Goal: Information Seeking & Learning: Learn about a topic

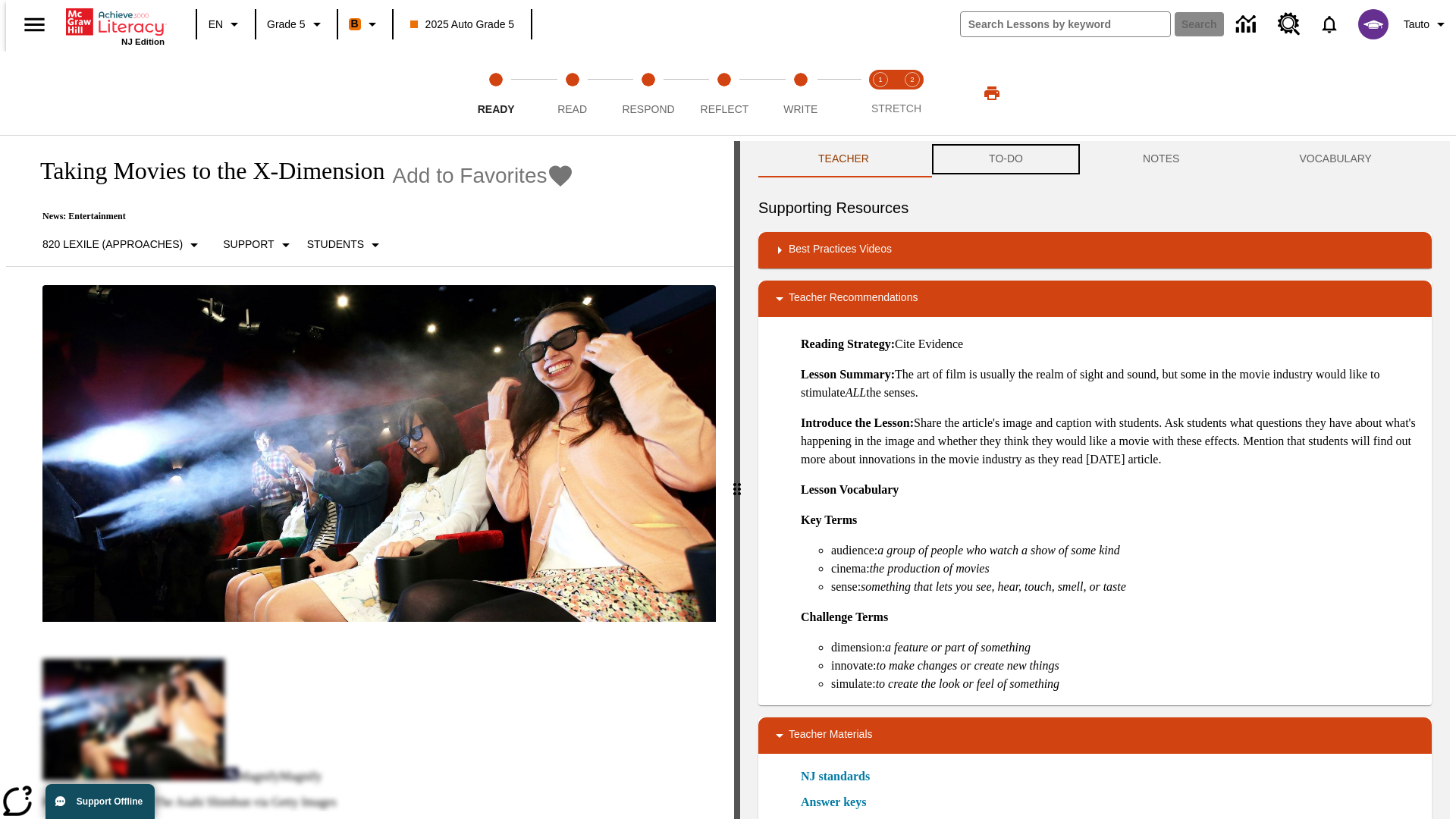
click at [1005, 159] on button "TO-DO" at bounding box center [1005, 159] width 154 height 36
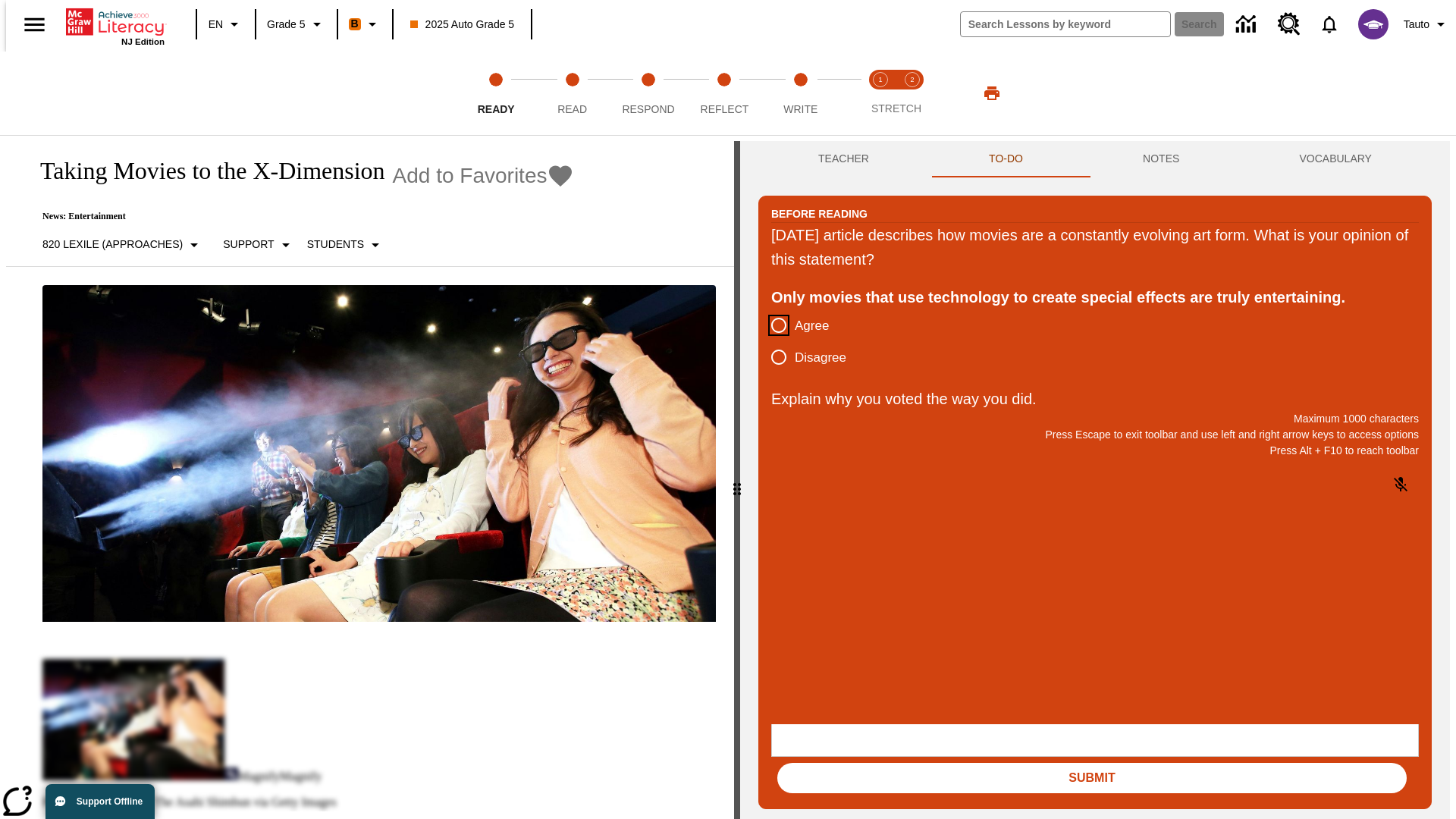
click at [772, 326] on input "Agree" at bounding box center [778, 324] width 31 height 31
radio input "true"
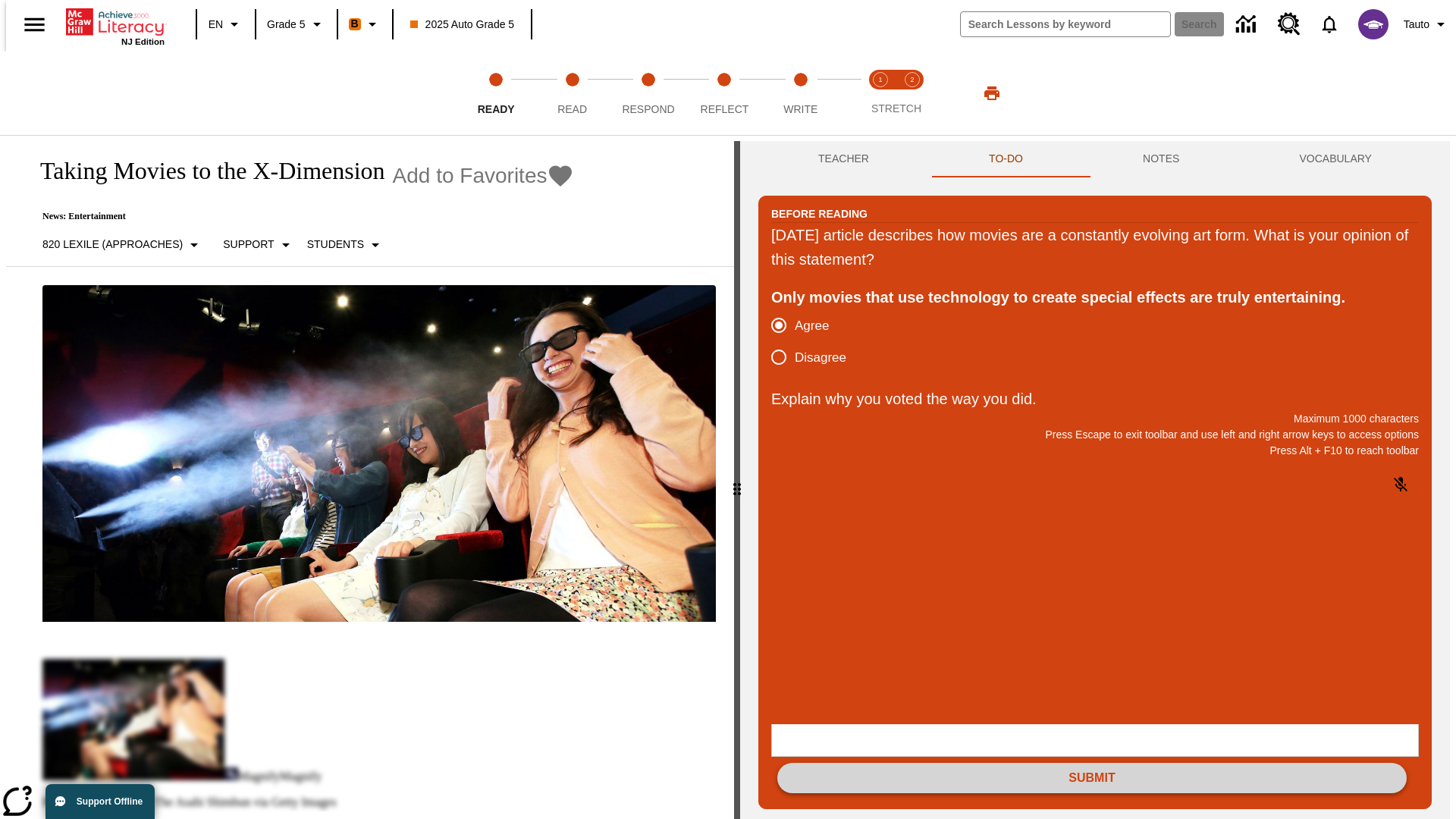
click at [1092, 763] on button "Submit" at bounding box center [1092, 778] width 629 height 31
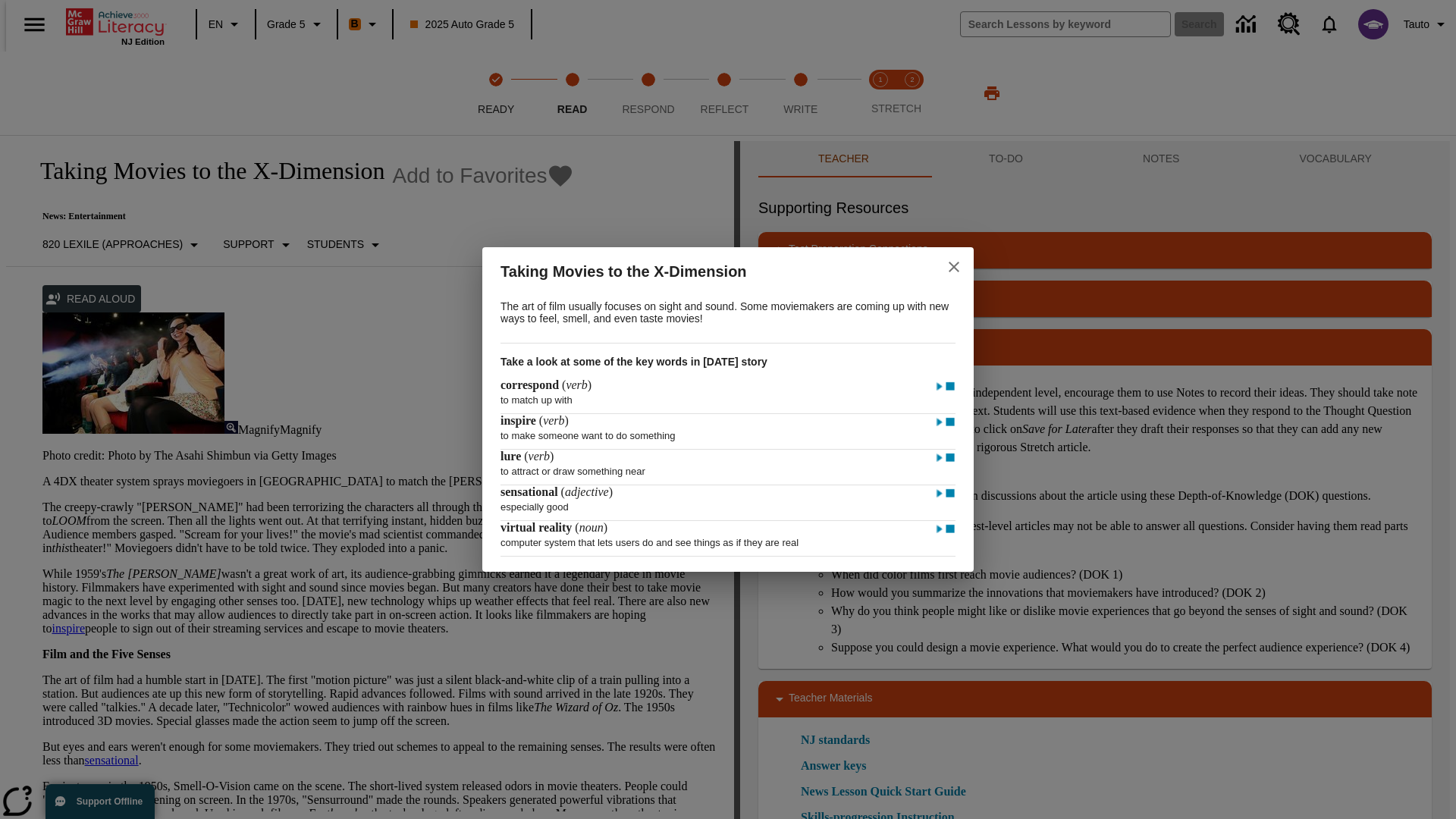
click at [954, 265] on icon "close" at bounding box center [954, 266] width 10 height 10
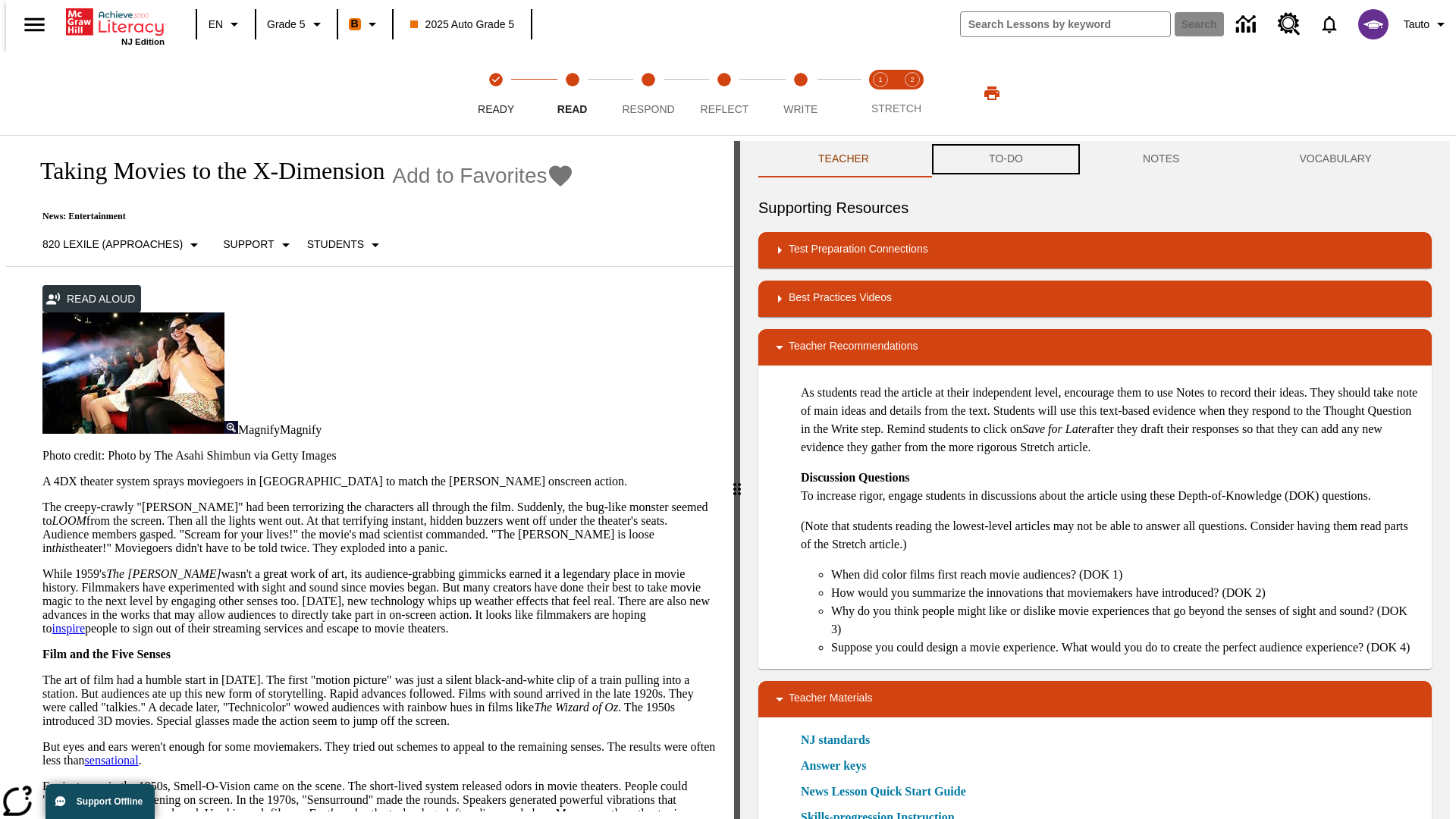
scroll to position [1, 0]
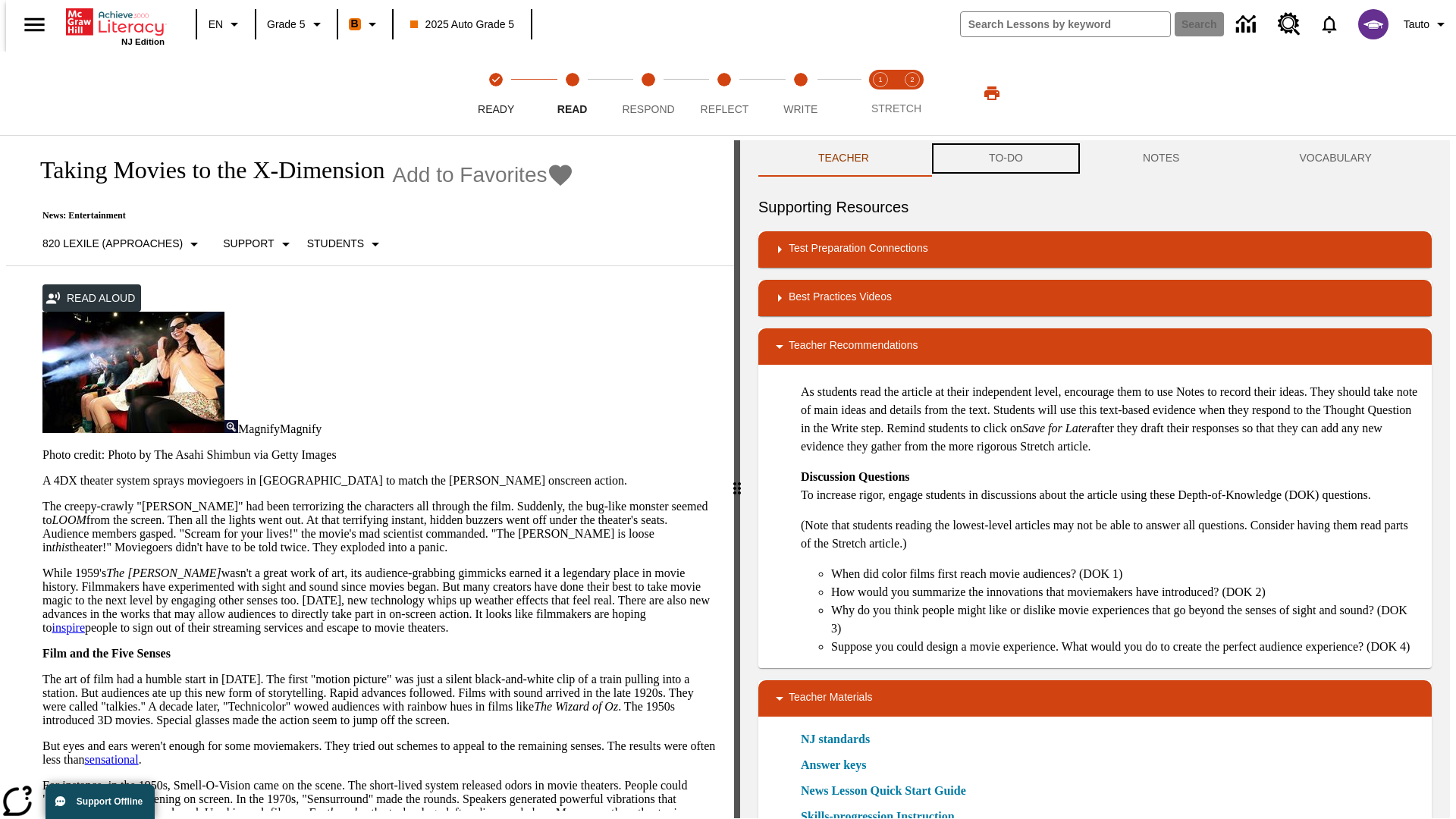
click at [1005, 159] on button "TO-DO" at bounding box center [1005, 158] width 154 height 36
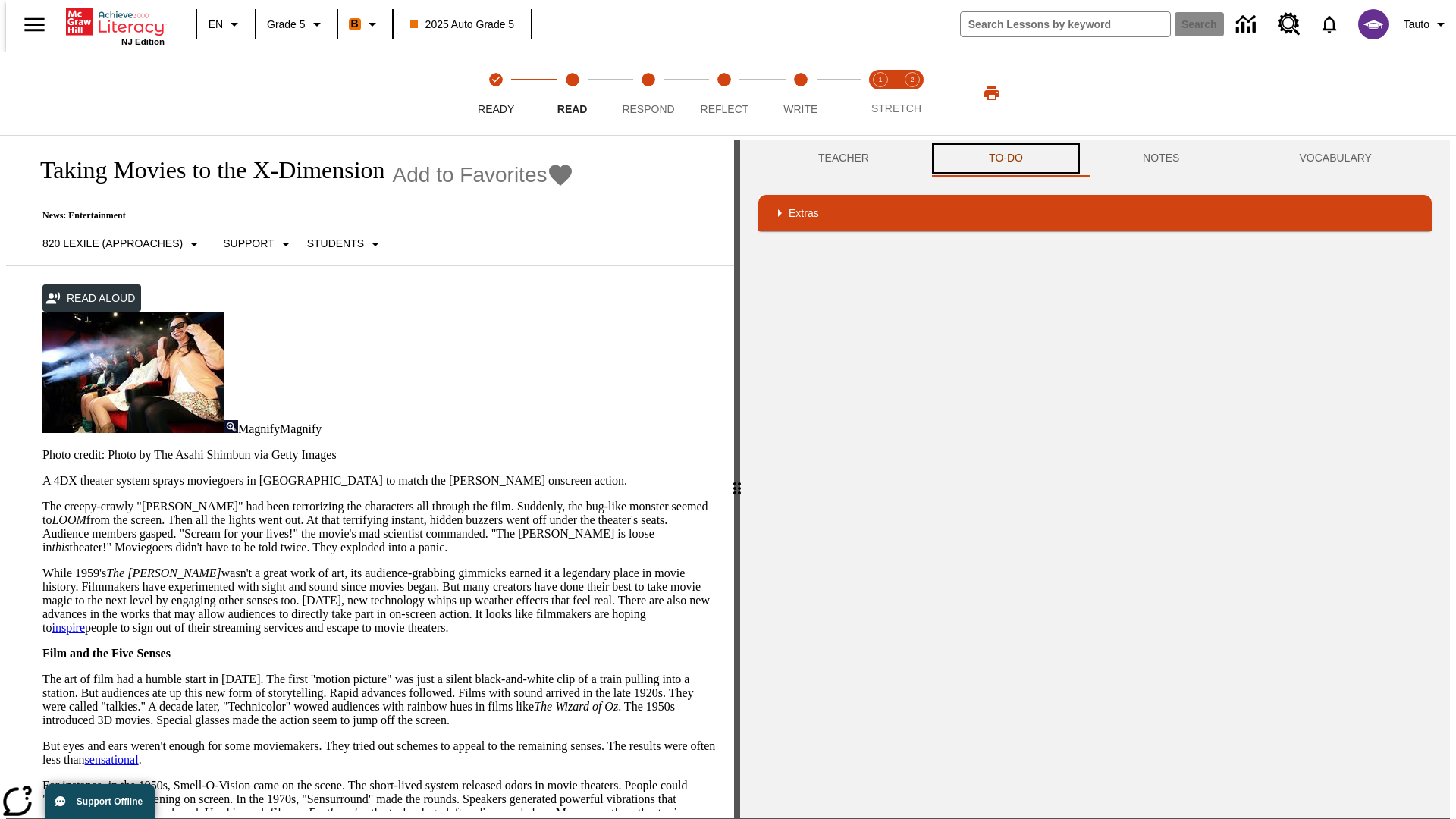
scroll to position [98, 0]
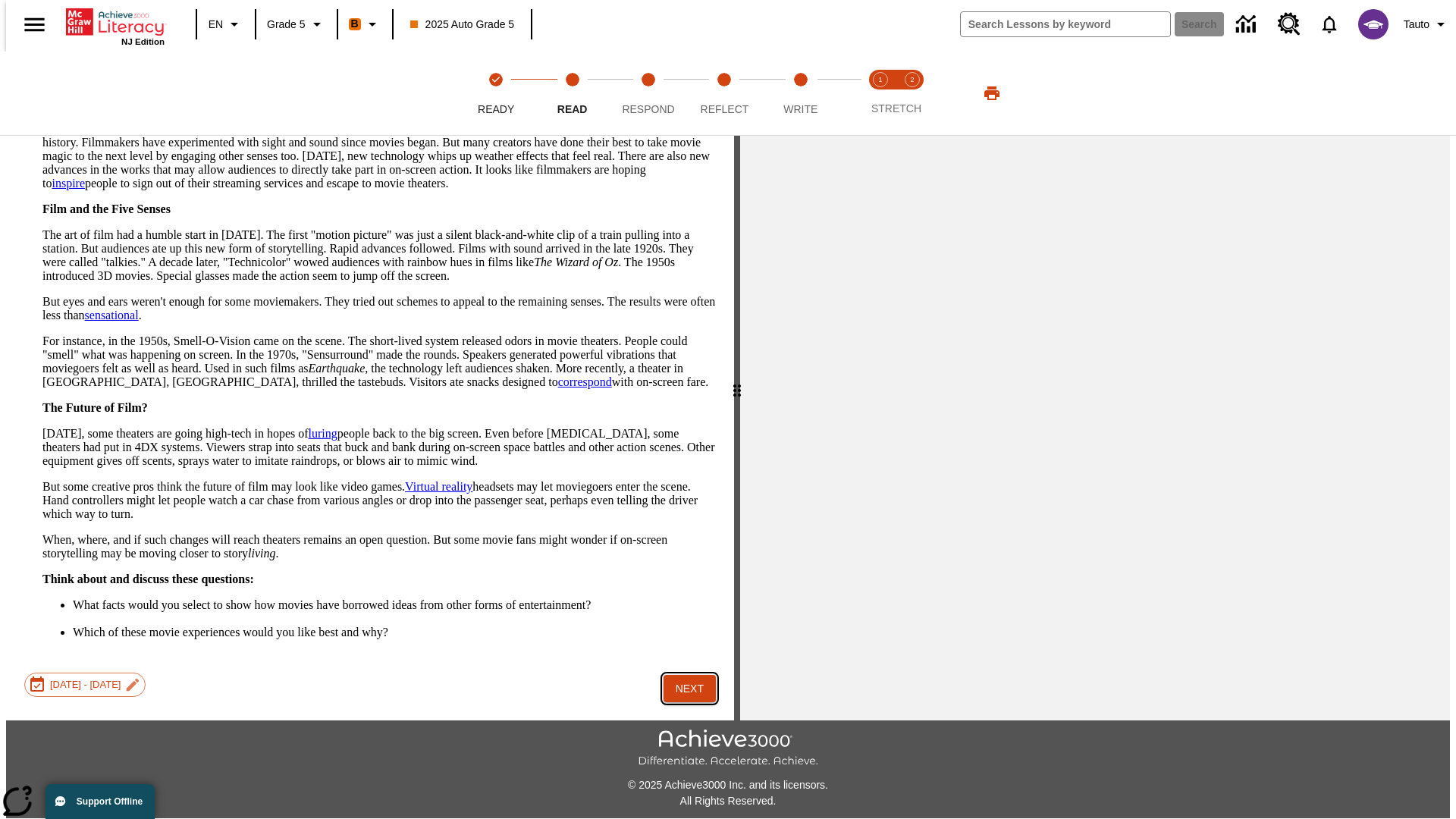
click at [684, 675] on button "Next" at bounding box center [689, 688] width 52 height 28
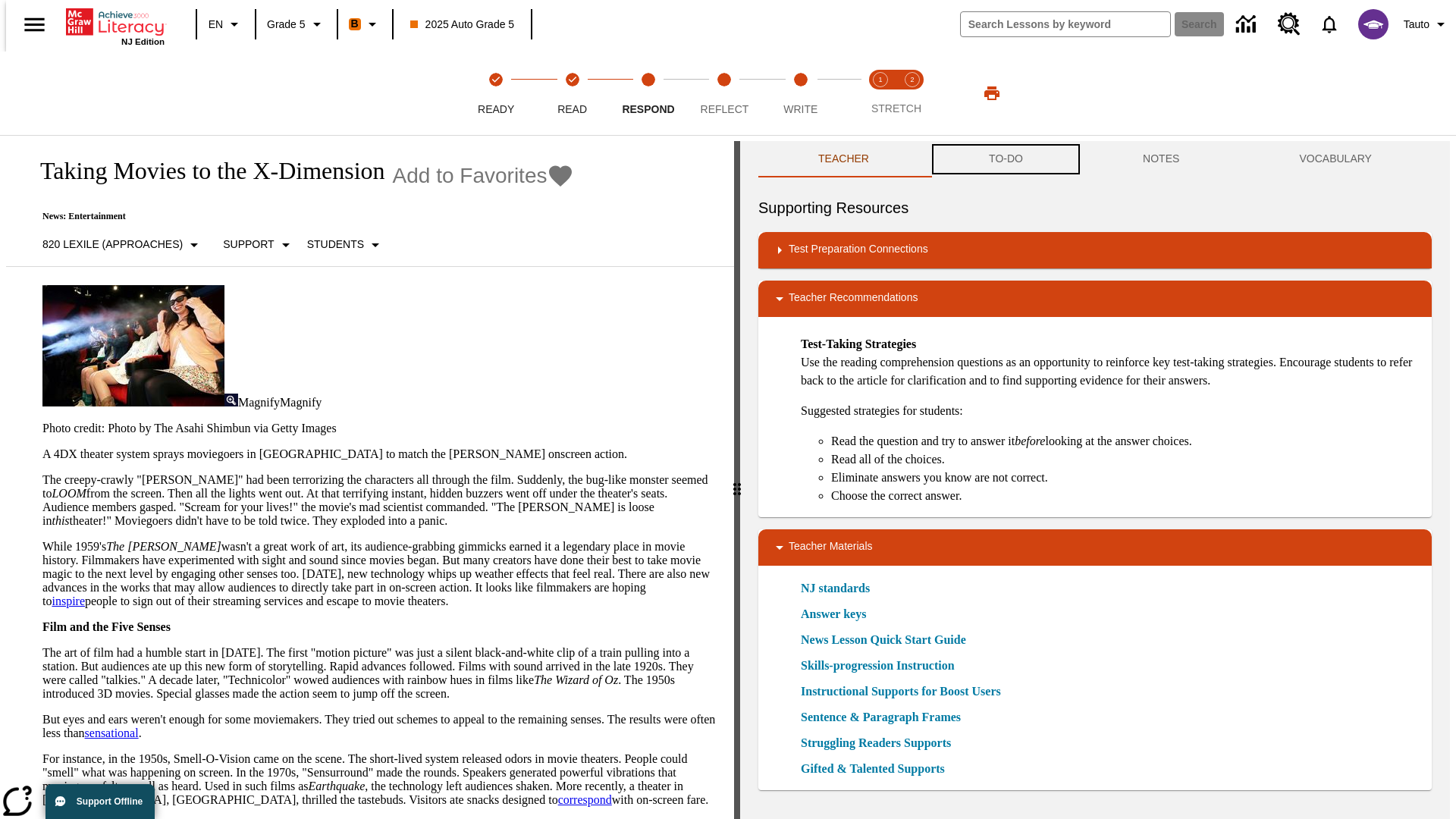
scroll to position [1, 0]
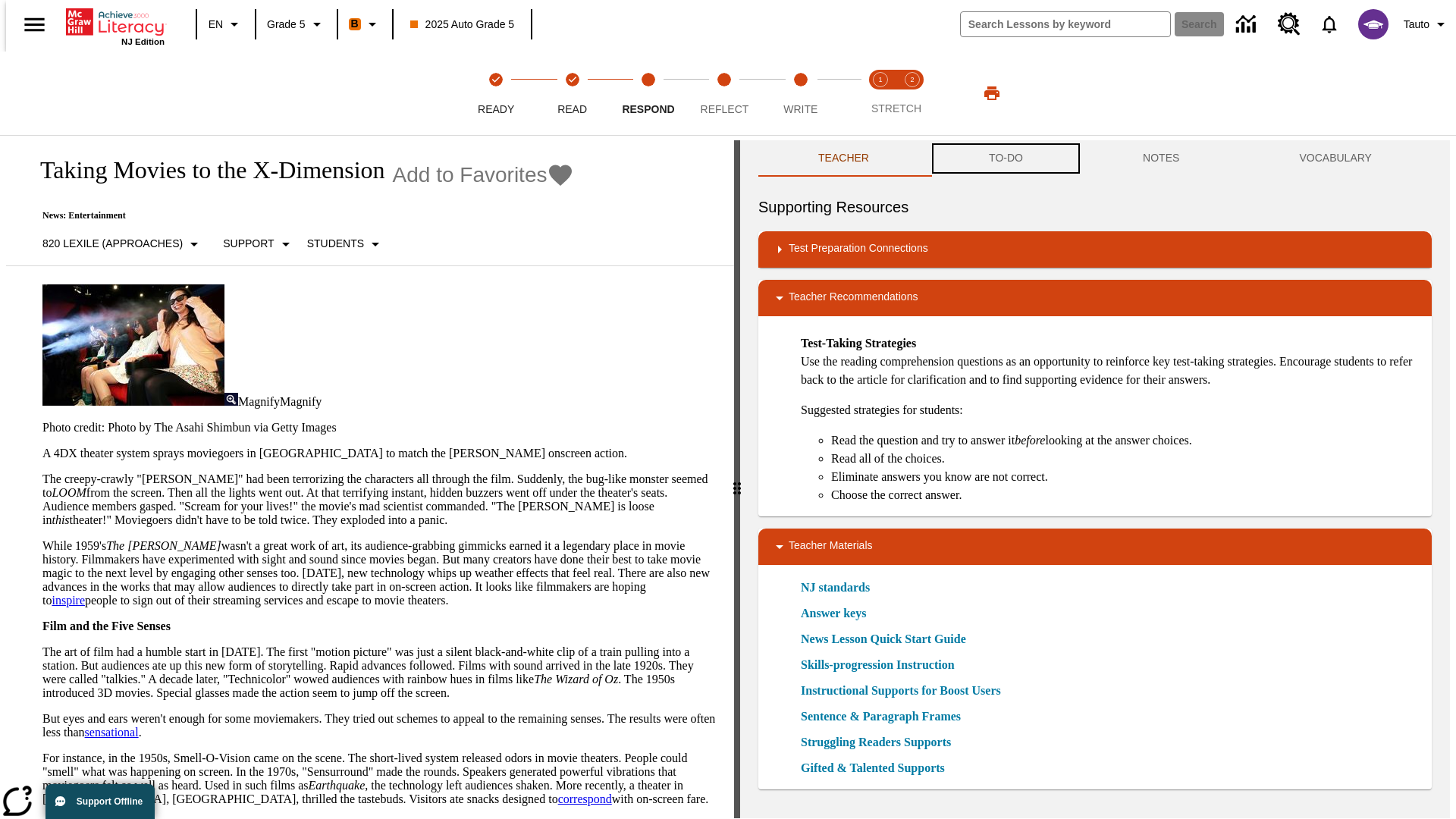
click at [1005, 159] on button "TO-DO" at bounding box center [1005, 158] width 154 height 36
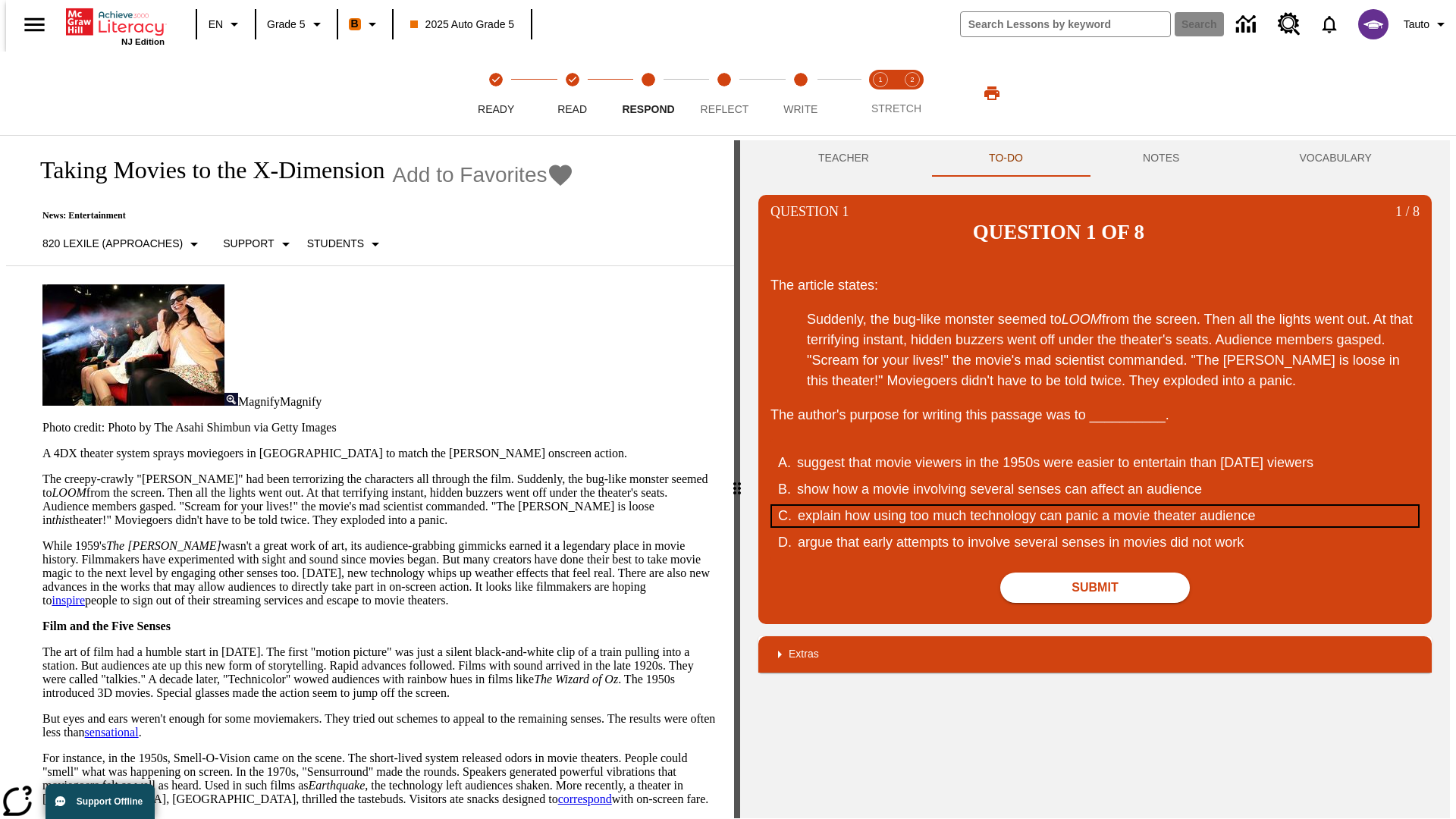
click at [1095, 505] on div "explain how using too much technology can panic a movie theater audience" at bounding box center [1086, 515] width 576 height 20
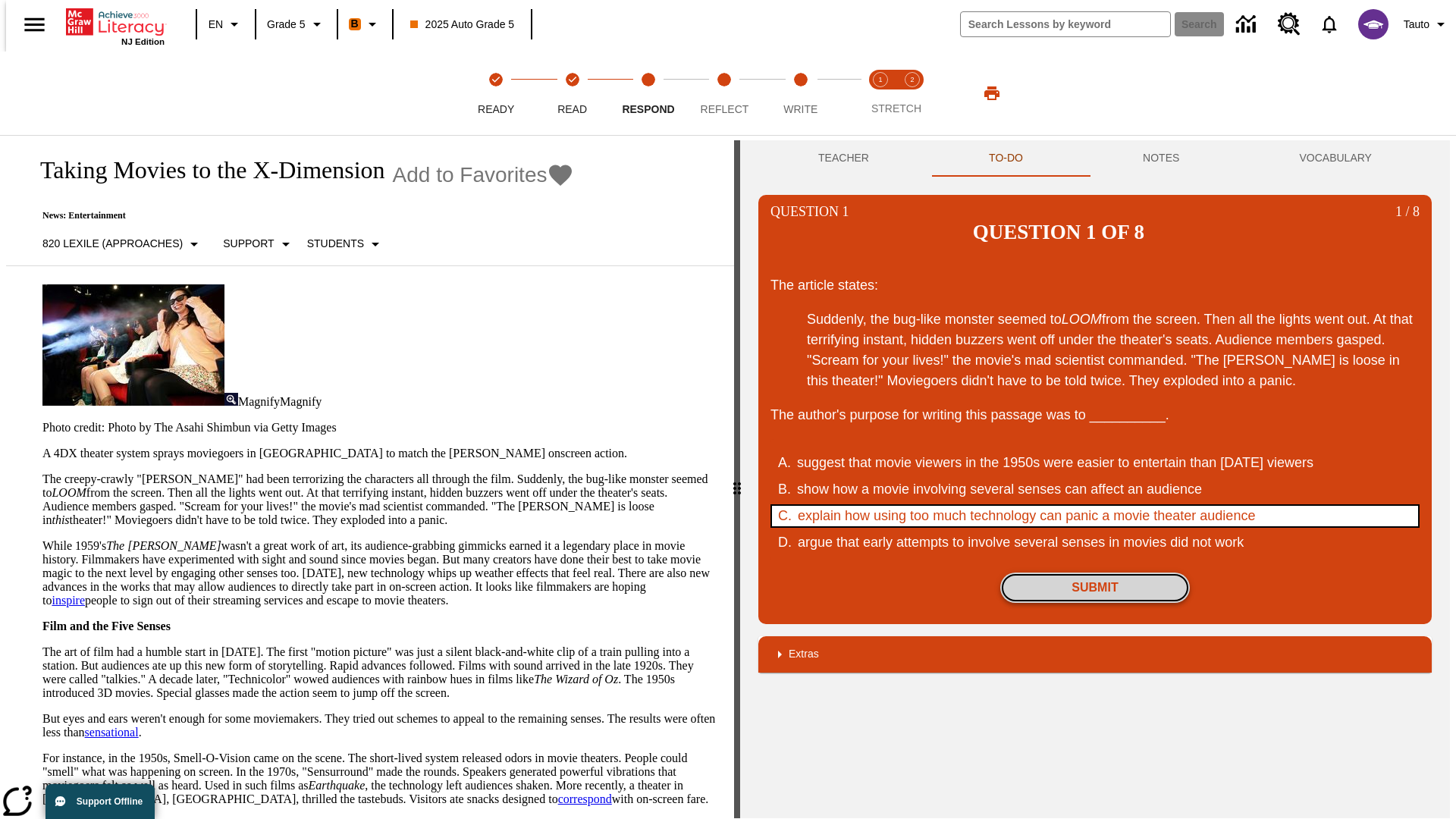
click at [1095, 572] on button "Submit" at bounding box center [1095, 587] width 190 height 31
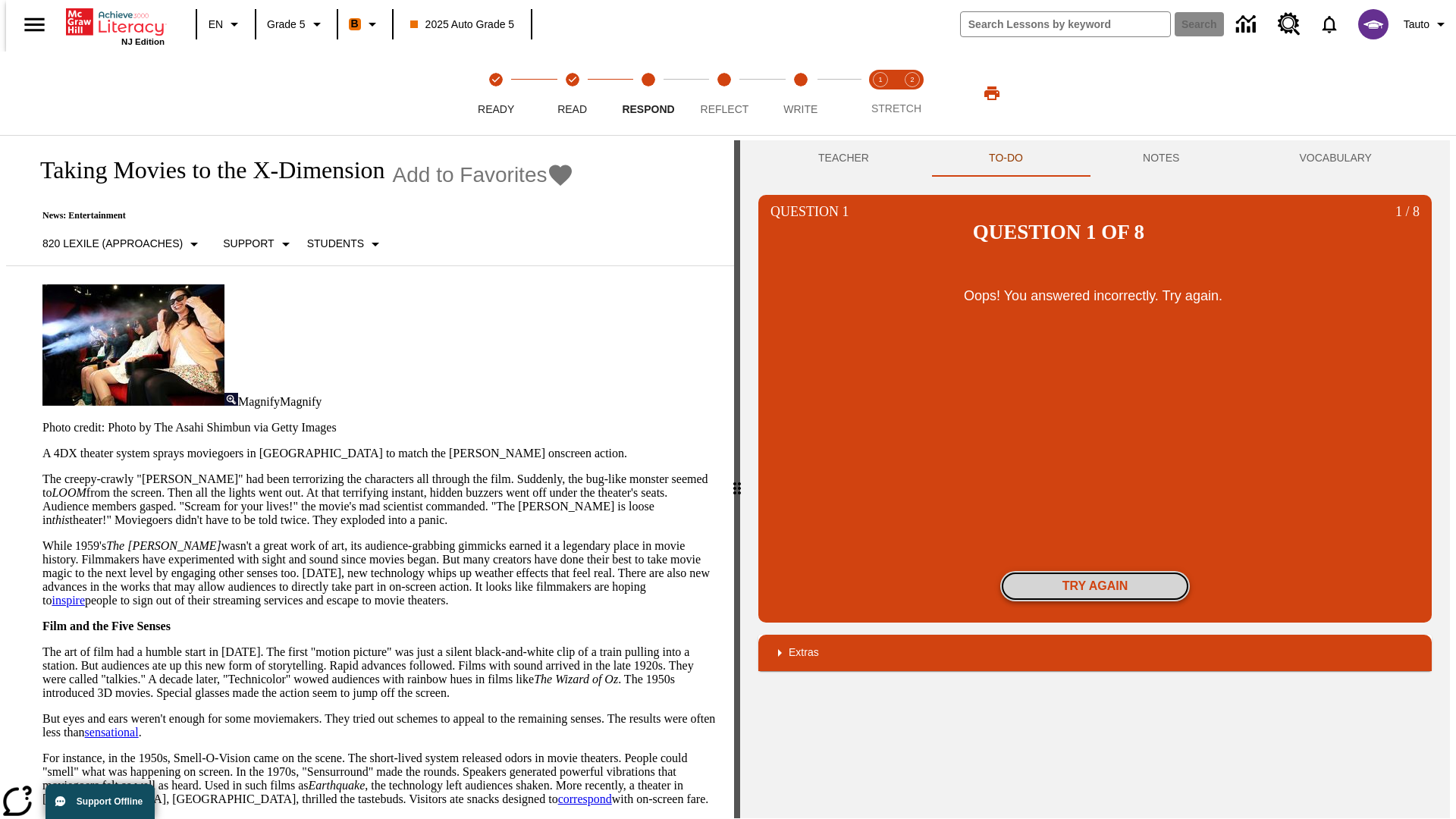
click at [1095, 571] on button "Try again" at bounding box center [1095, 586] width 190 height 31
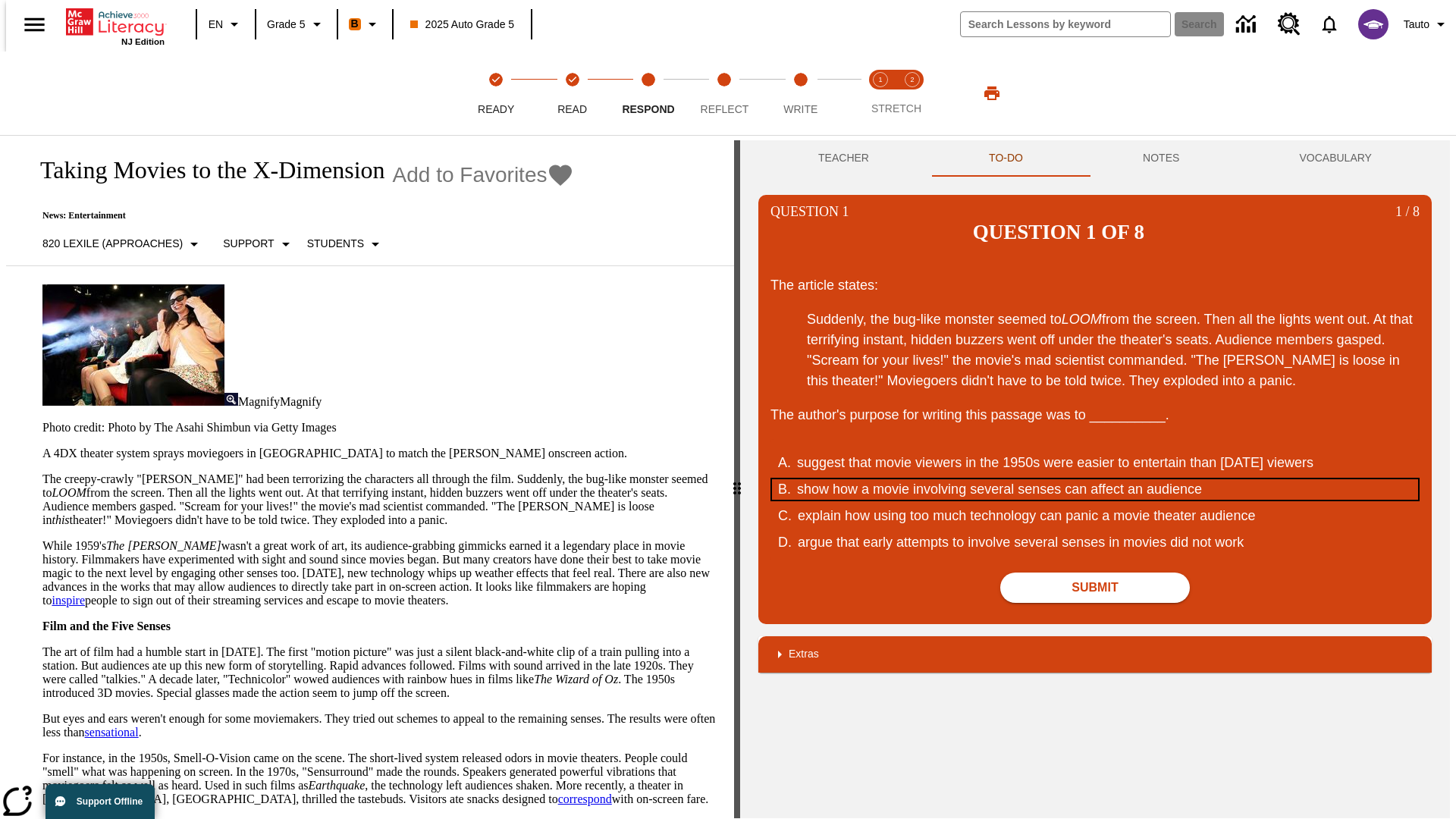
click at [1095, 480] on div "show how a movie involving several senses can affect an audience" at bounding box center [1085, 489] width 576 height 20
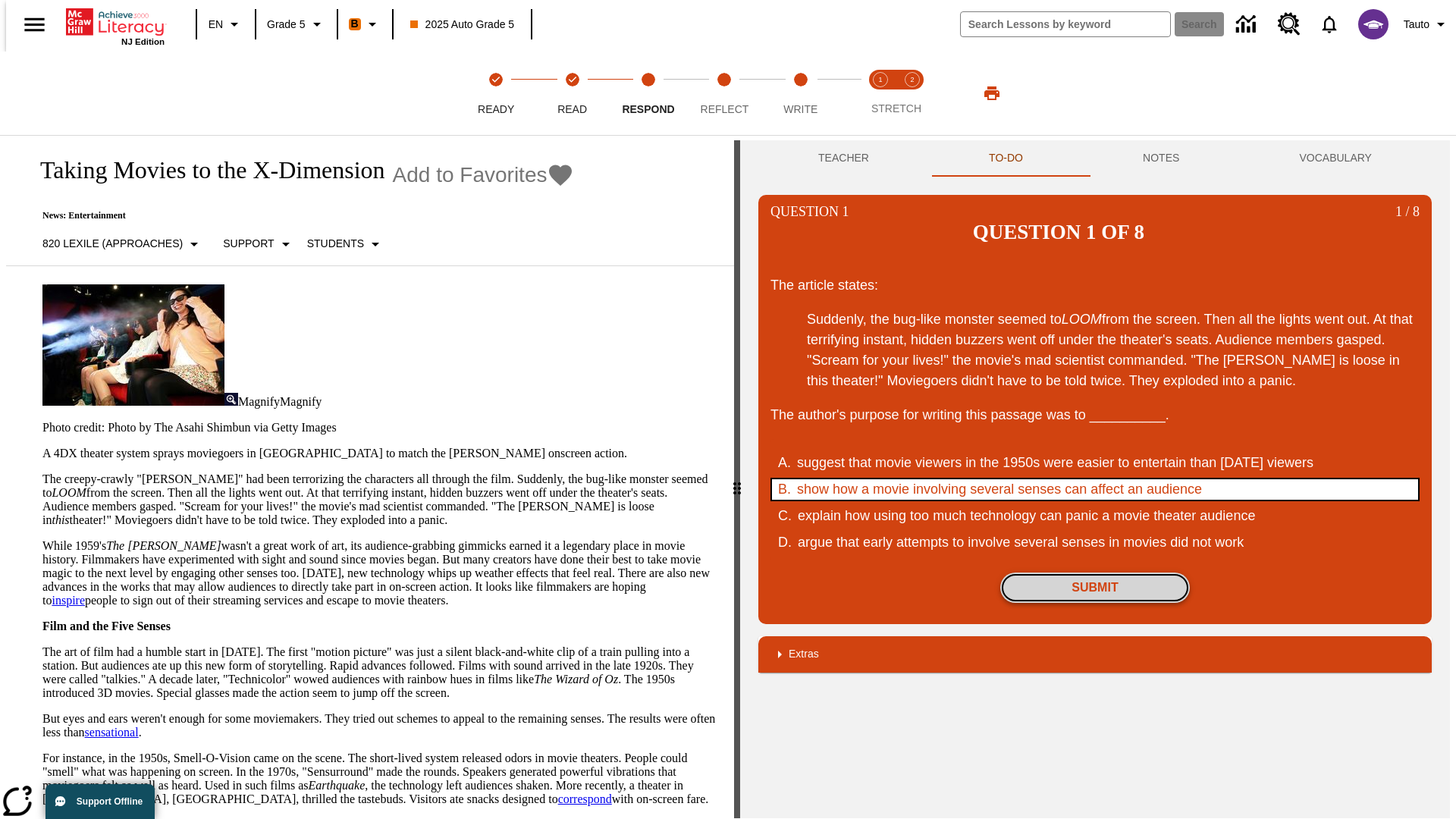
click at [1095, 572] on button "Submit" at bounding box center [1095, 587] width 190 height 31
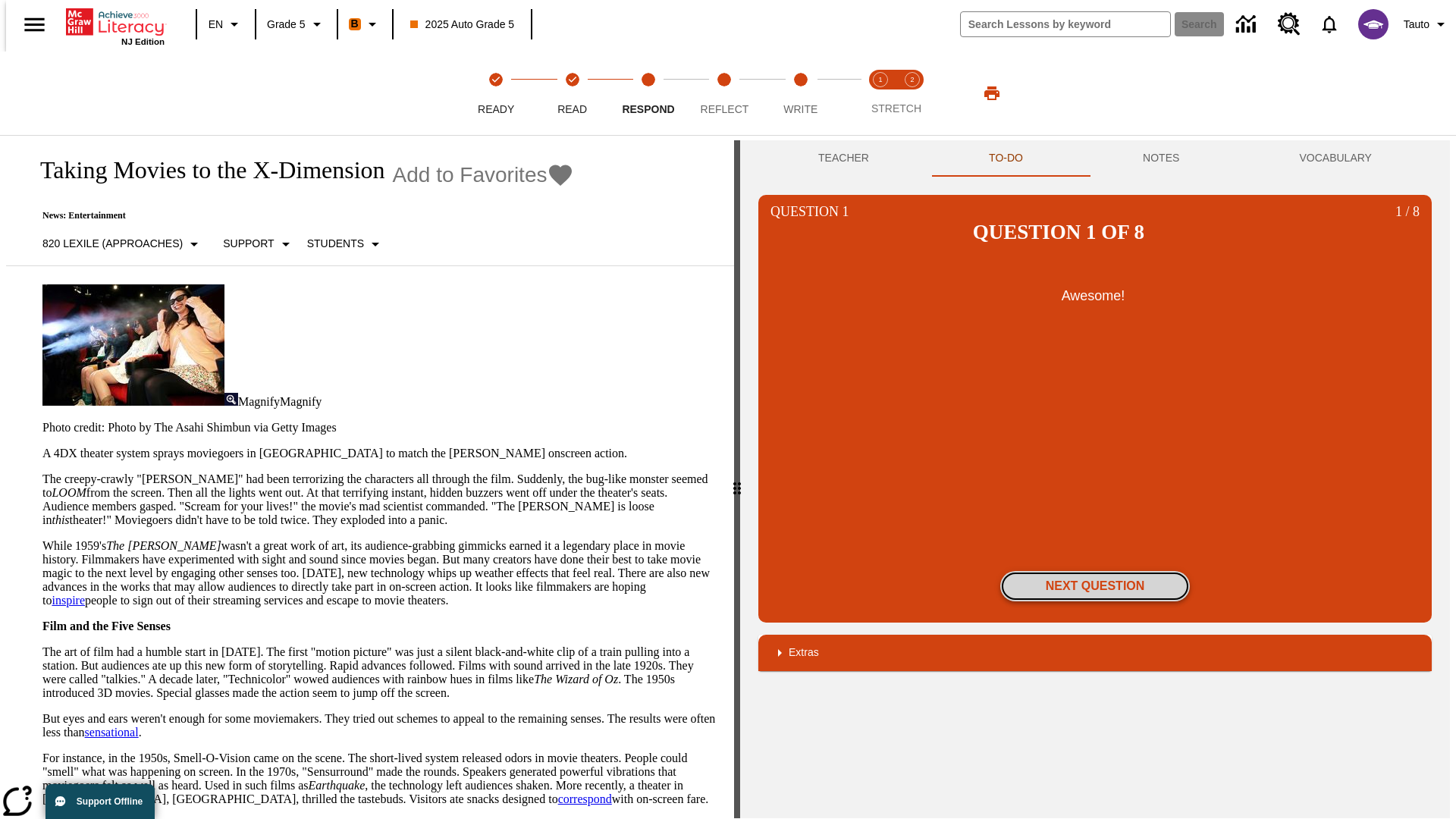
click at [1095, 571] on button "Next Question" at bounding box center [1095, 586] width 190 height 31
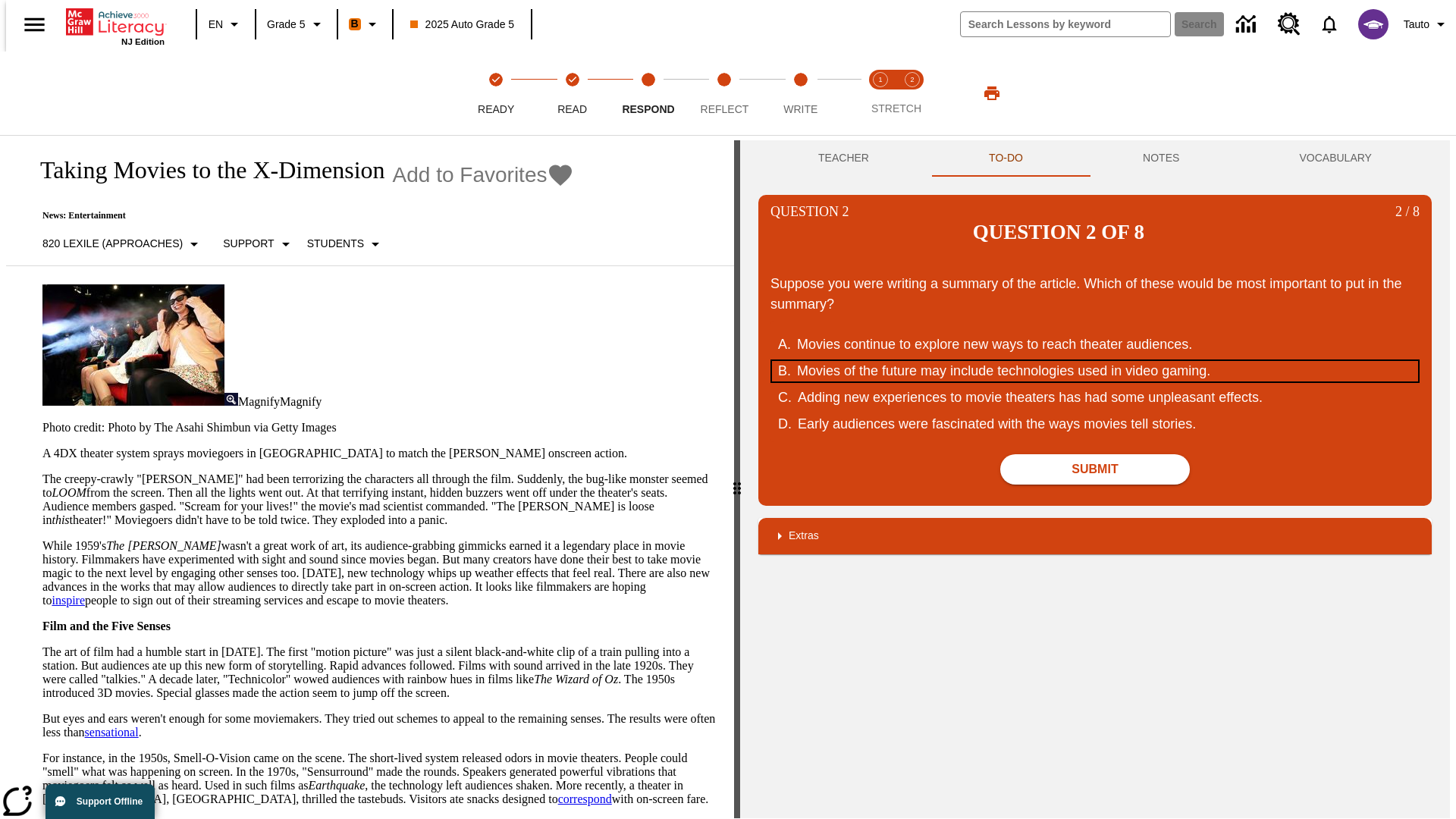
click at [1095, 361] on div "Movies of the future may include technologies used in video gaming." at bounding box center [1085, 371] width 576 height 20
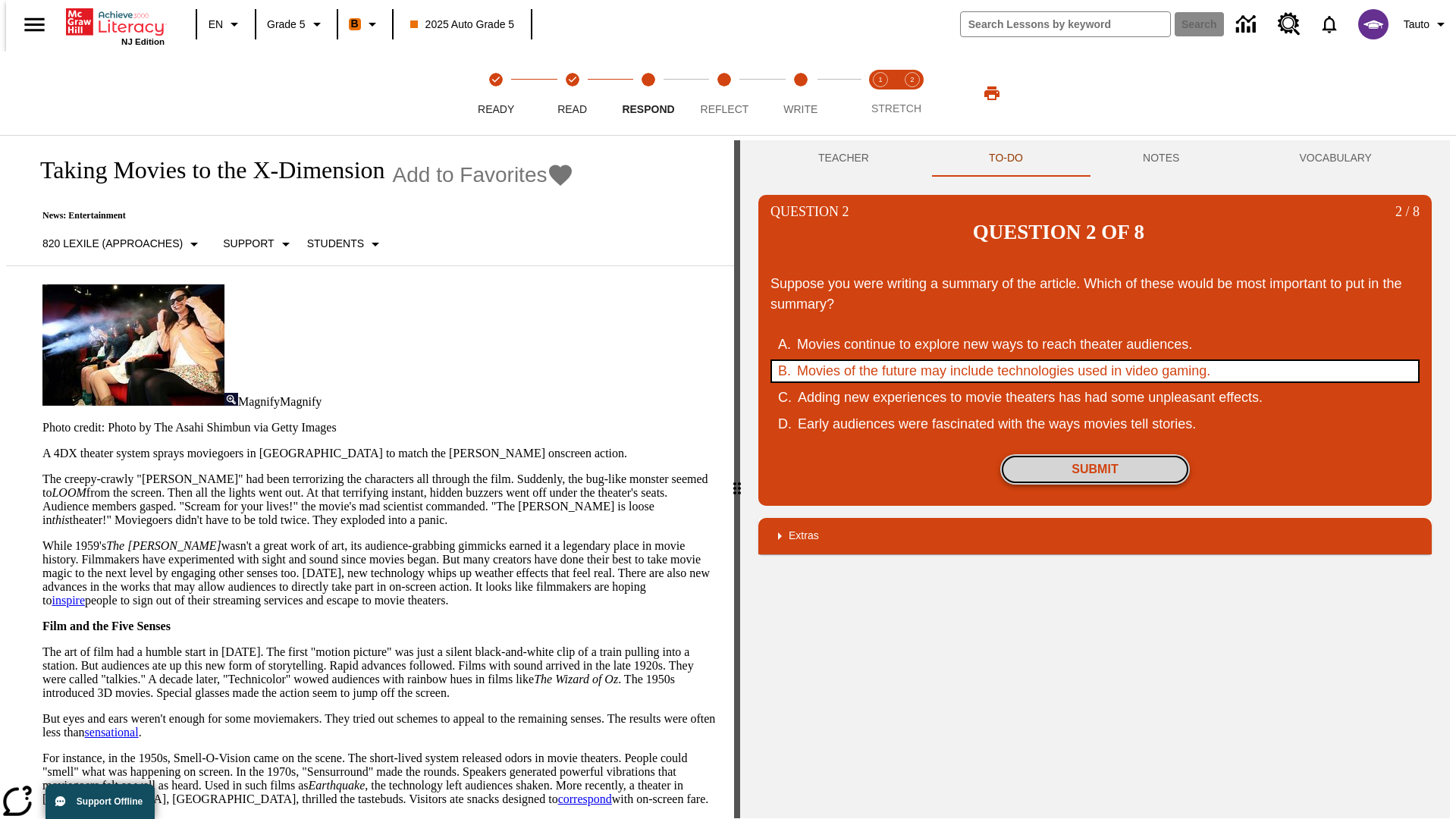
click at [1095, 454] on button "Submit" at bounding box center [1095, 469] width 190 height 31
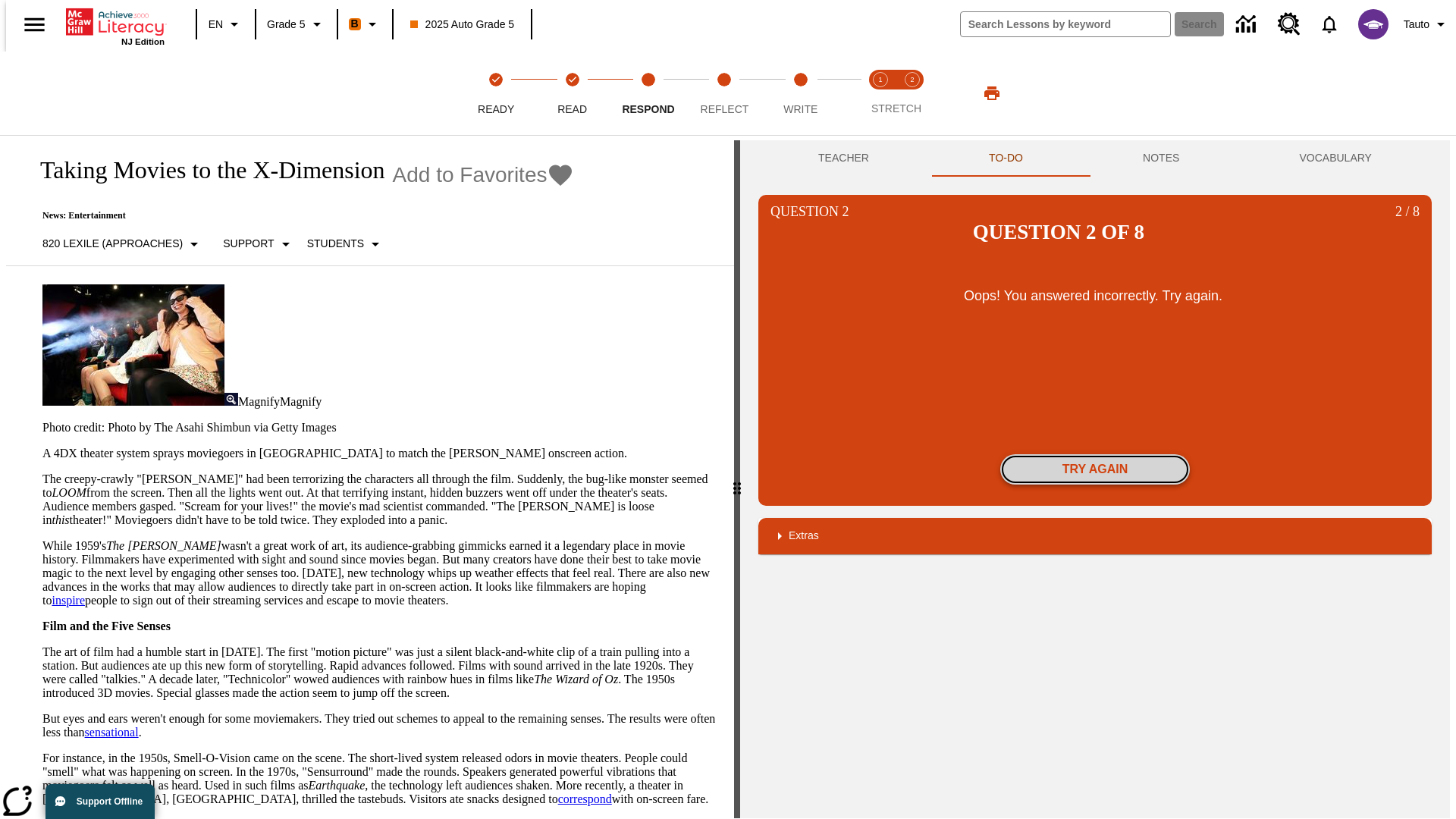
click at [1095, 454] on button "Try again" at bounding box center [1095, 469] width 190 height 31
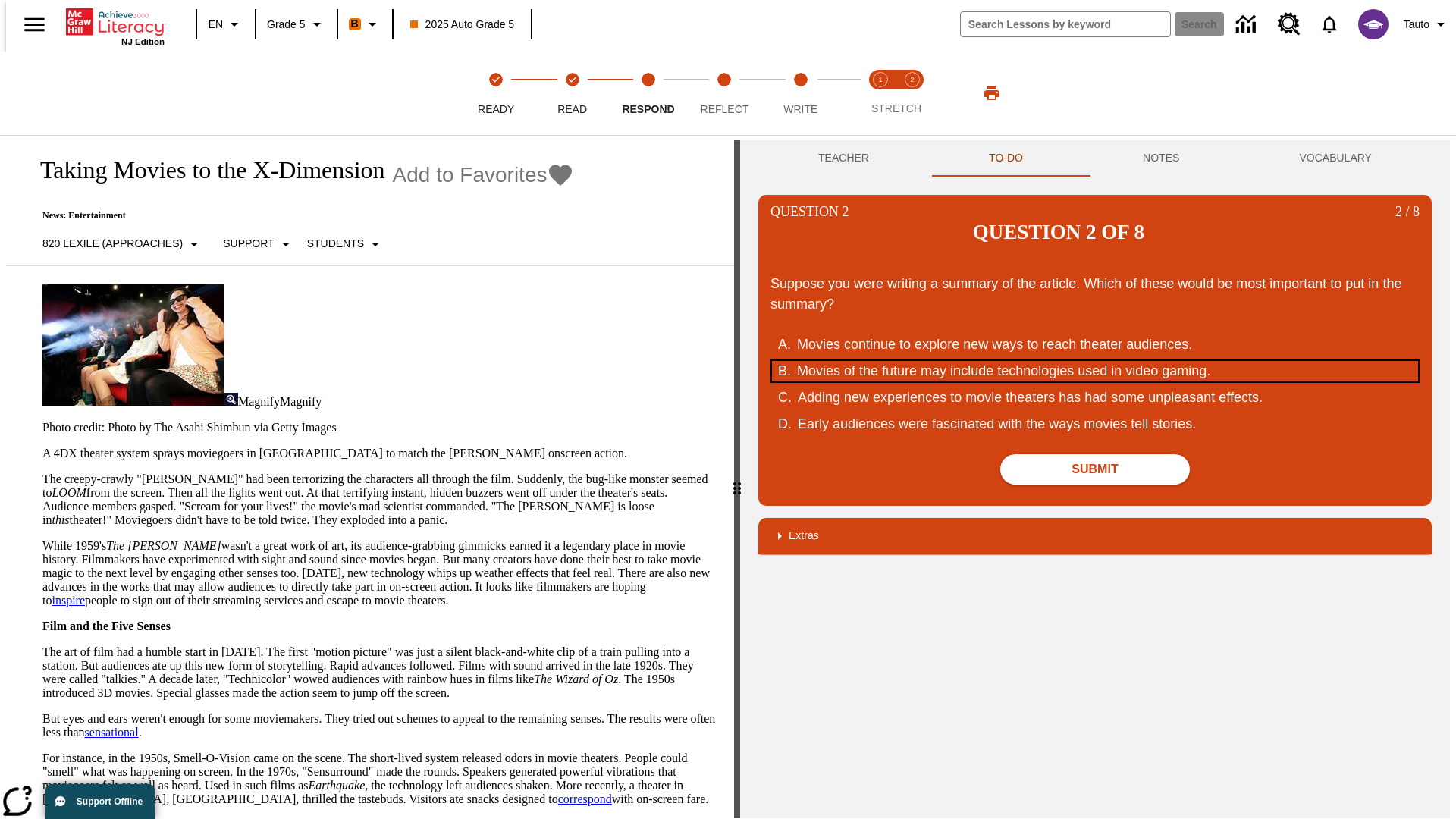
click at [1095, 361] on div "Movies of the future may include technologies used in video gaming." at bounding box center [1085, 371] width 576 height 20
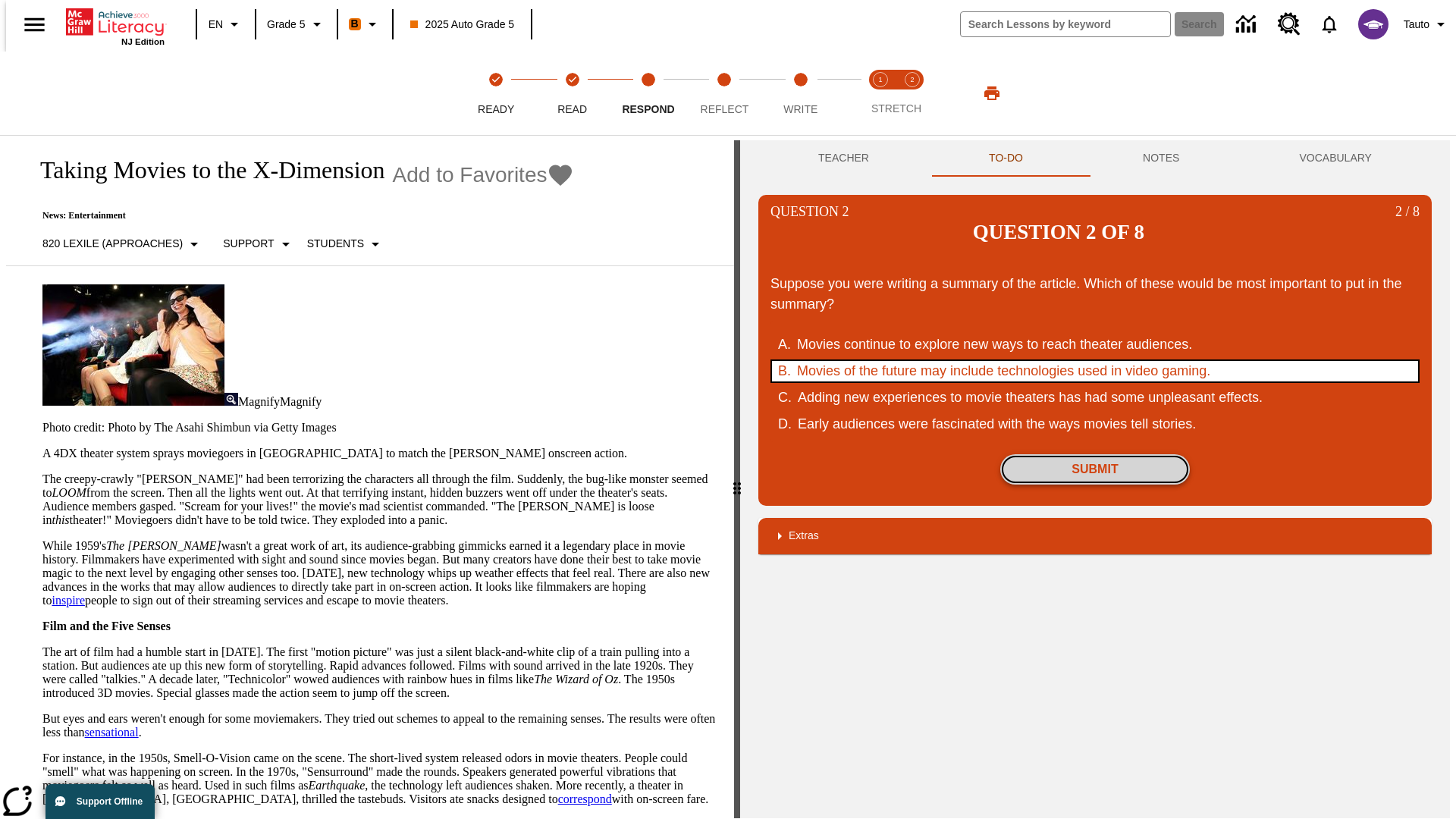
click at [1095, 454] on button "Submit" at bounding box center [1095, 469] width 190 height 31
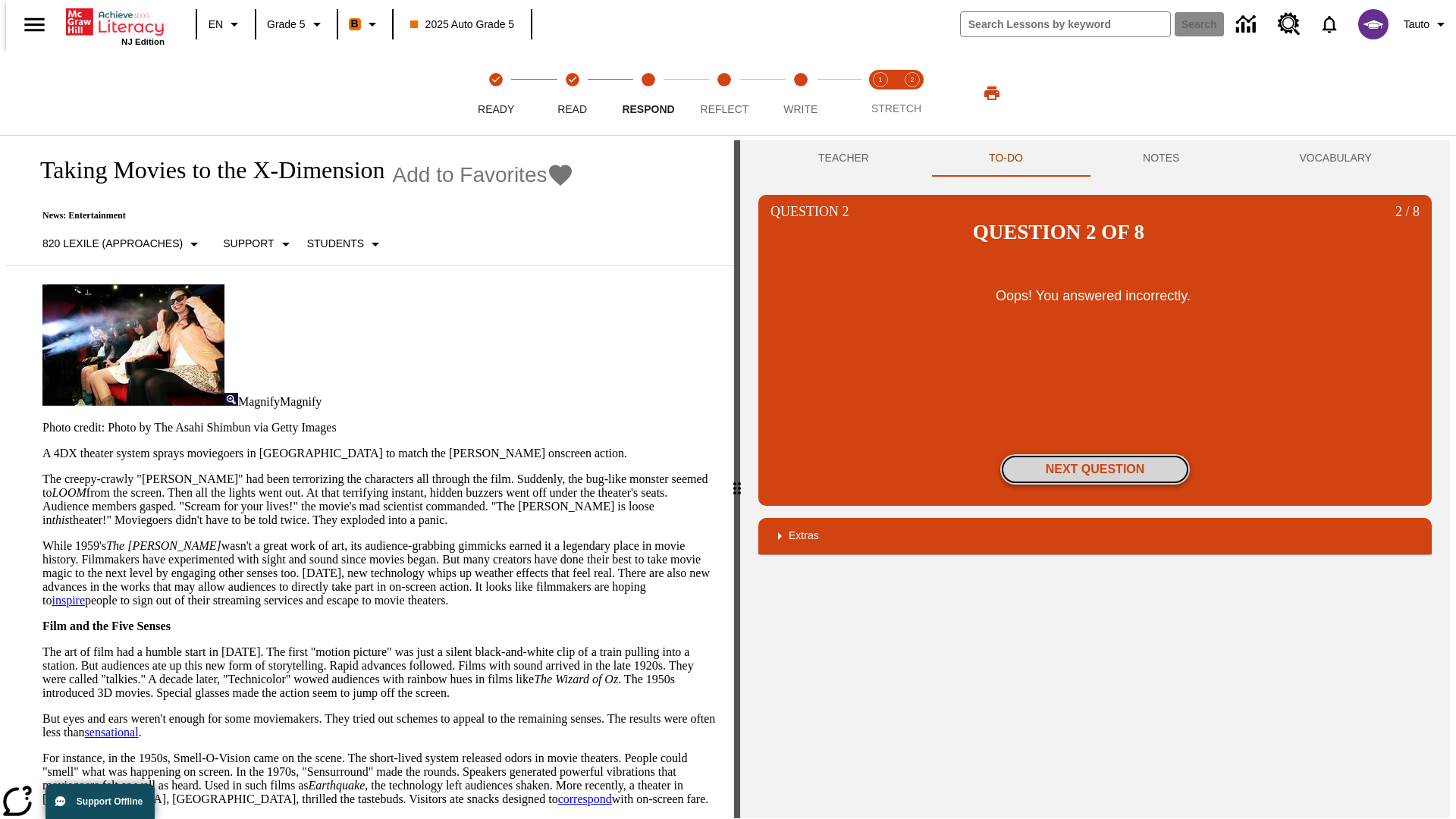
click at [1095, 454] on button "Next Question" at bounding box center [1095, 469] width 190 height 31
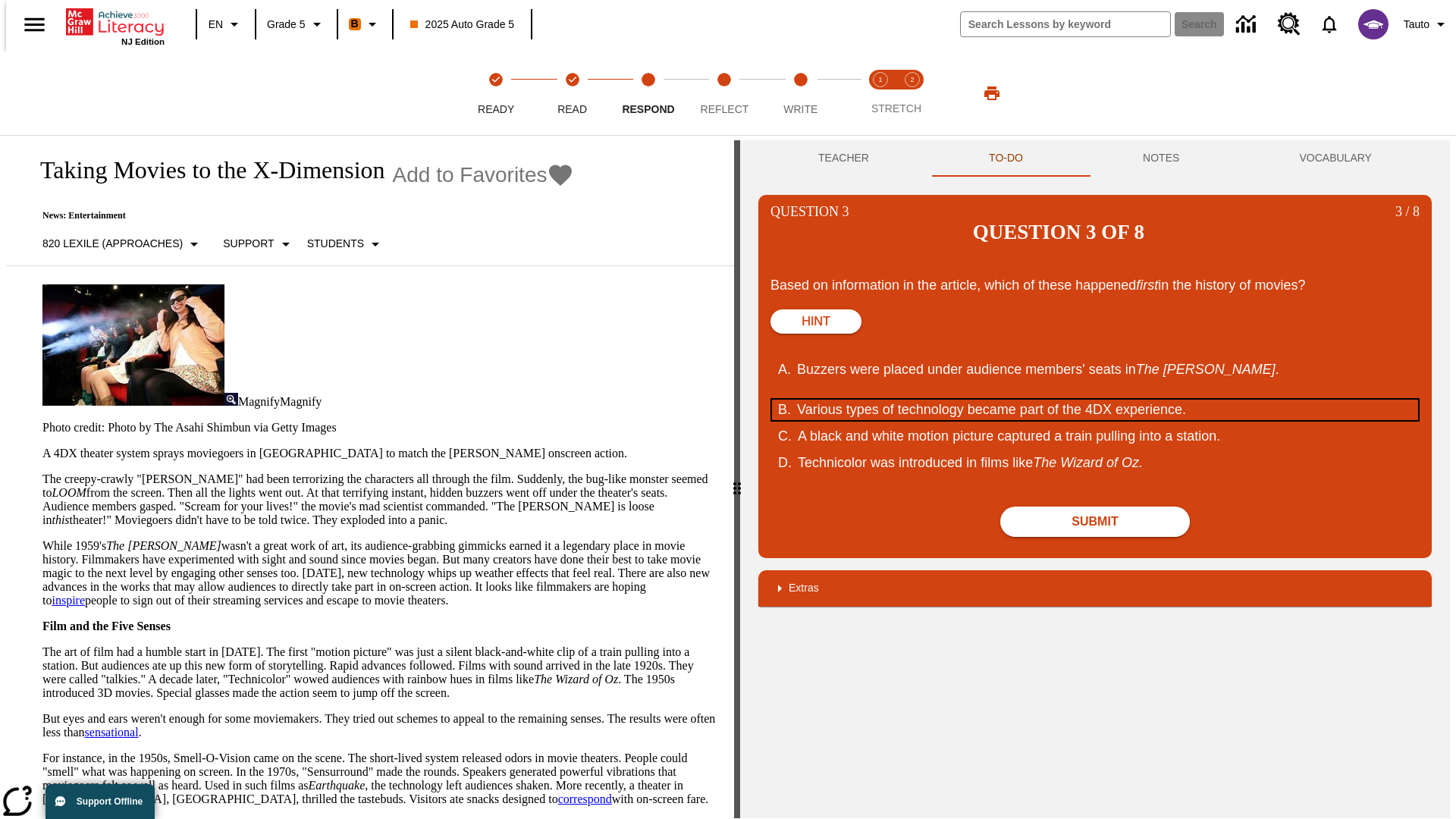
click at [1095, 399] on div "Various types of technology became part of the 4DX experience." at bounding box center [1085, 409] width 576 height 20
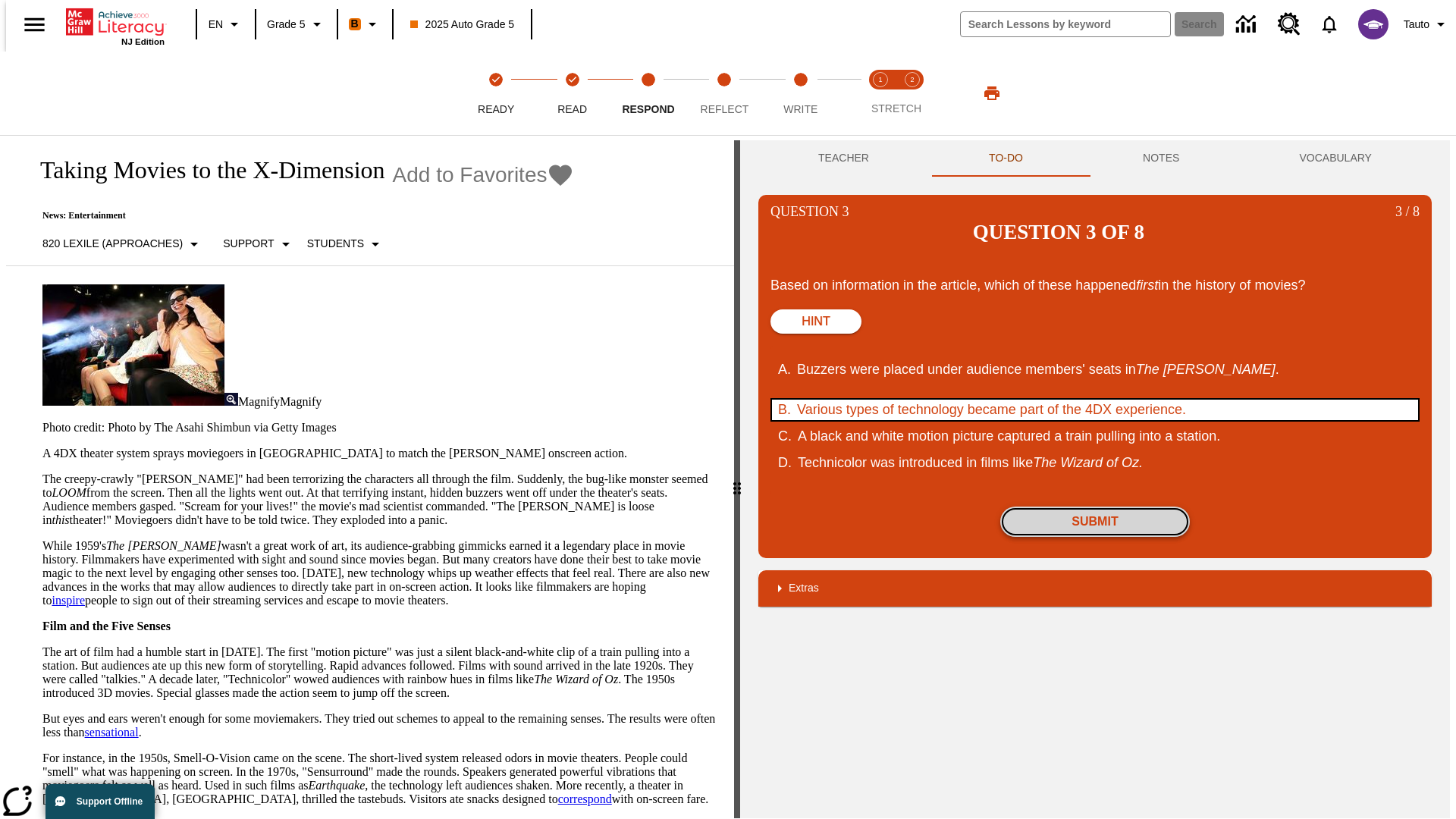
click at [1095, 506] on button "Submit" at bounding box center [1095, 522] width 190 height 31
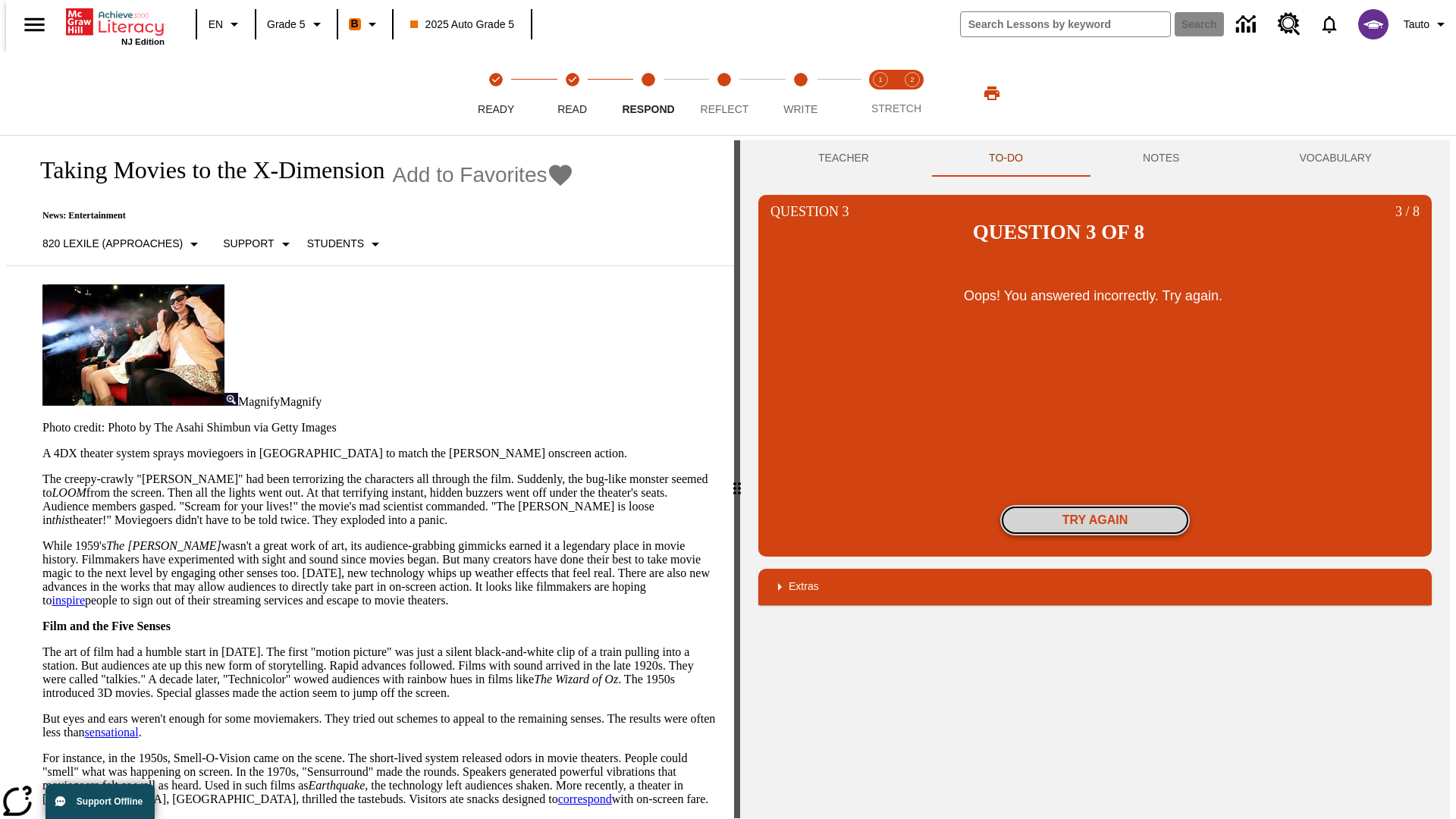
click at [1095, 505] on button "Try again" at bounding box center [1095, 521] width 190 height 31
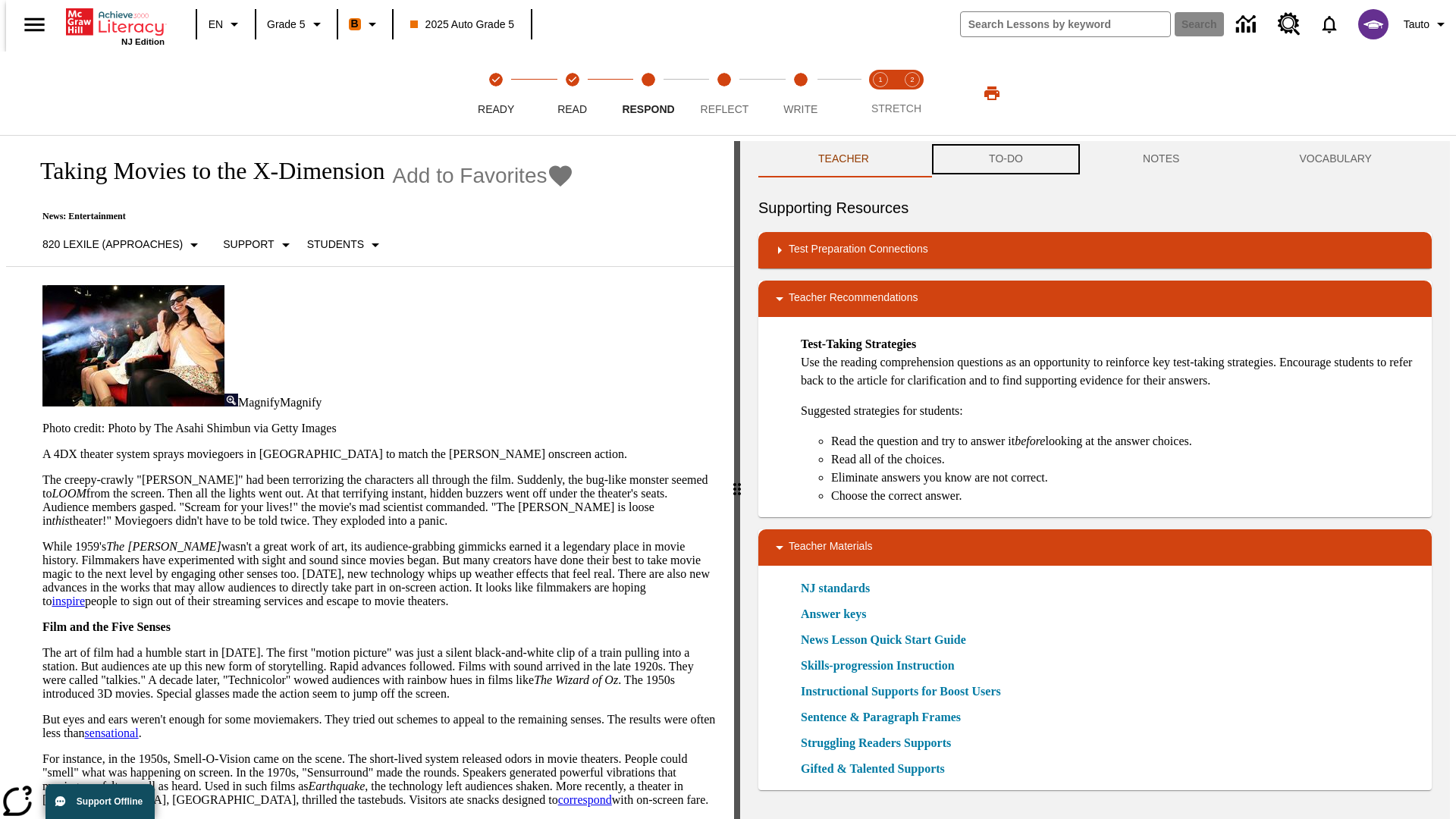
click at [1005, 159] on button "TO-DO" at bounding box center [1005, 159] width 154 height 36
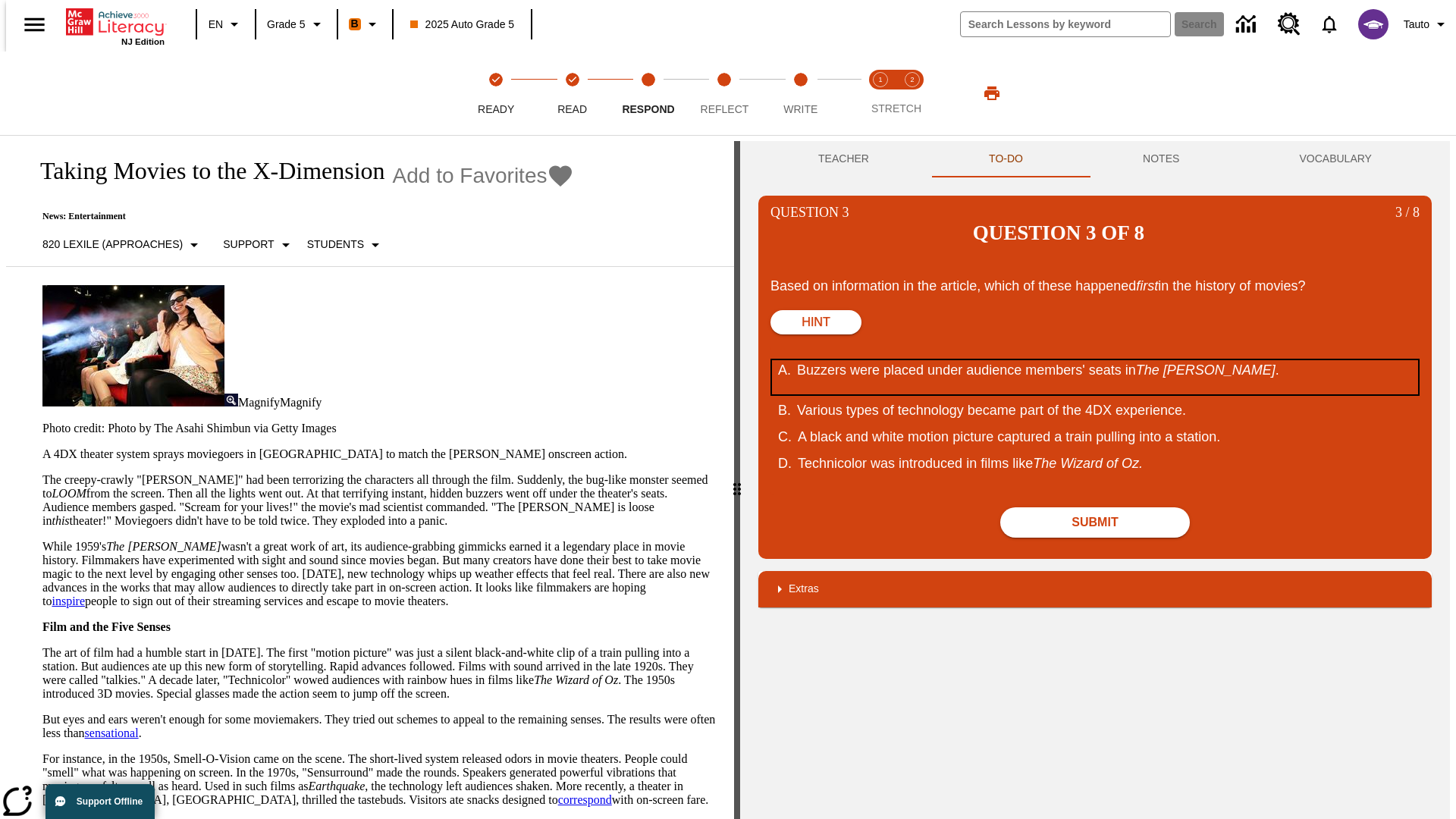
click at [1095, 360] on div "Buzzers were placed under audience members' seats in The Tingler ." at bounding box center [1085, 378] width 576 height 34
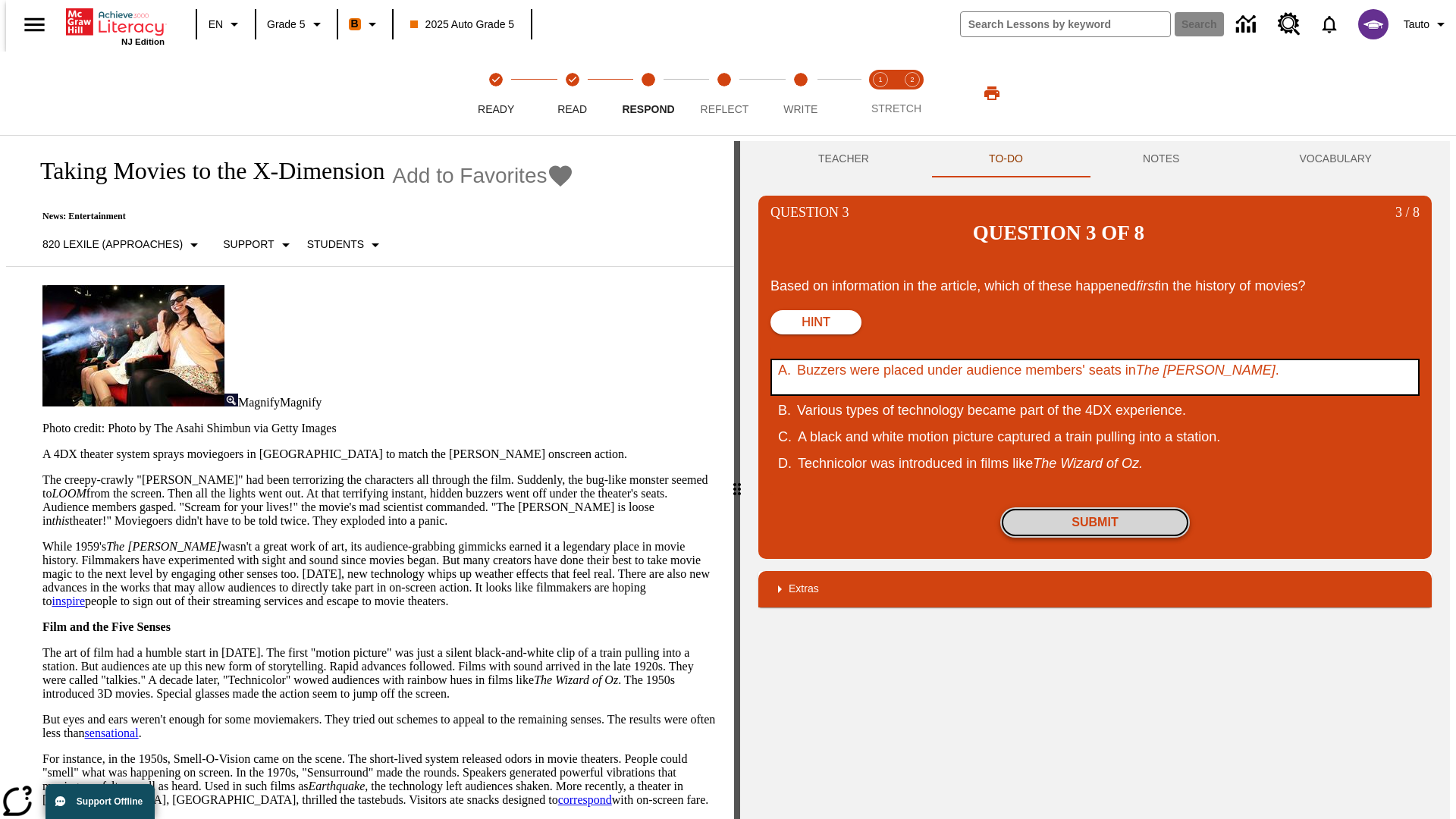
click at [1095, 507] on button "Submit" at bounding box center [1095, 522] width 190 height 31
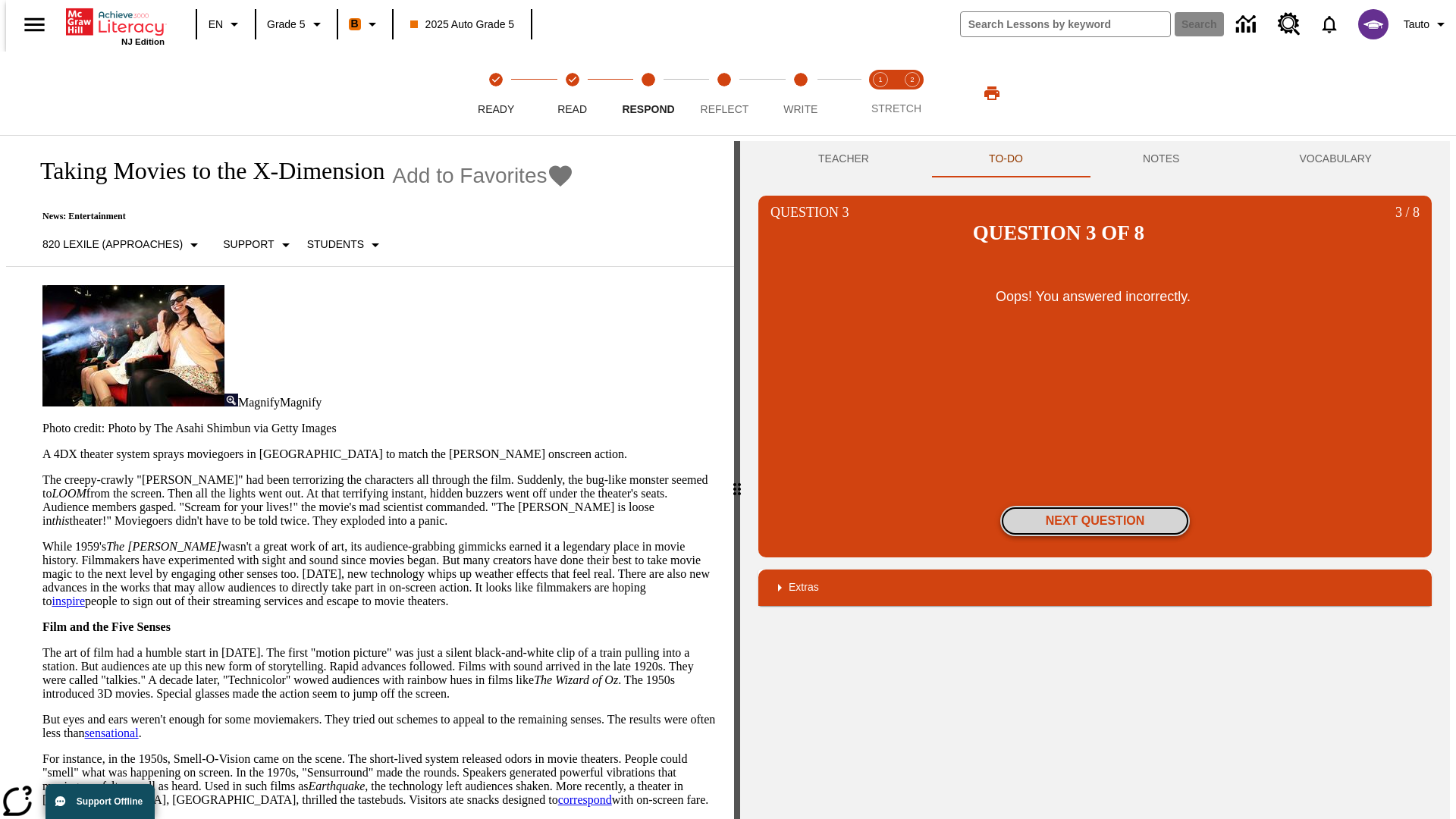
click at [1095, 505] on button "Next Question" at bounding box center [1095, 521] width 190 height 31
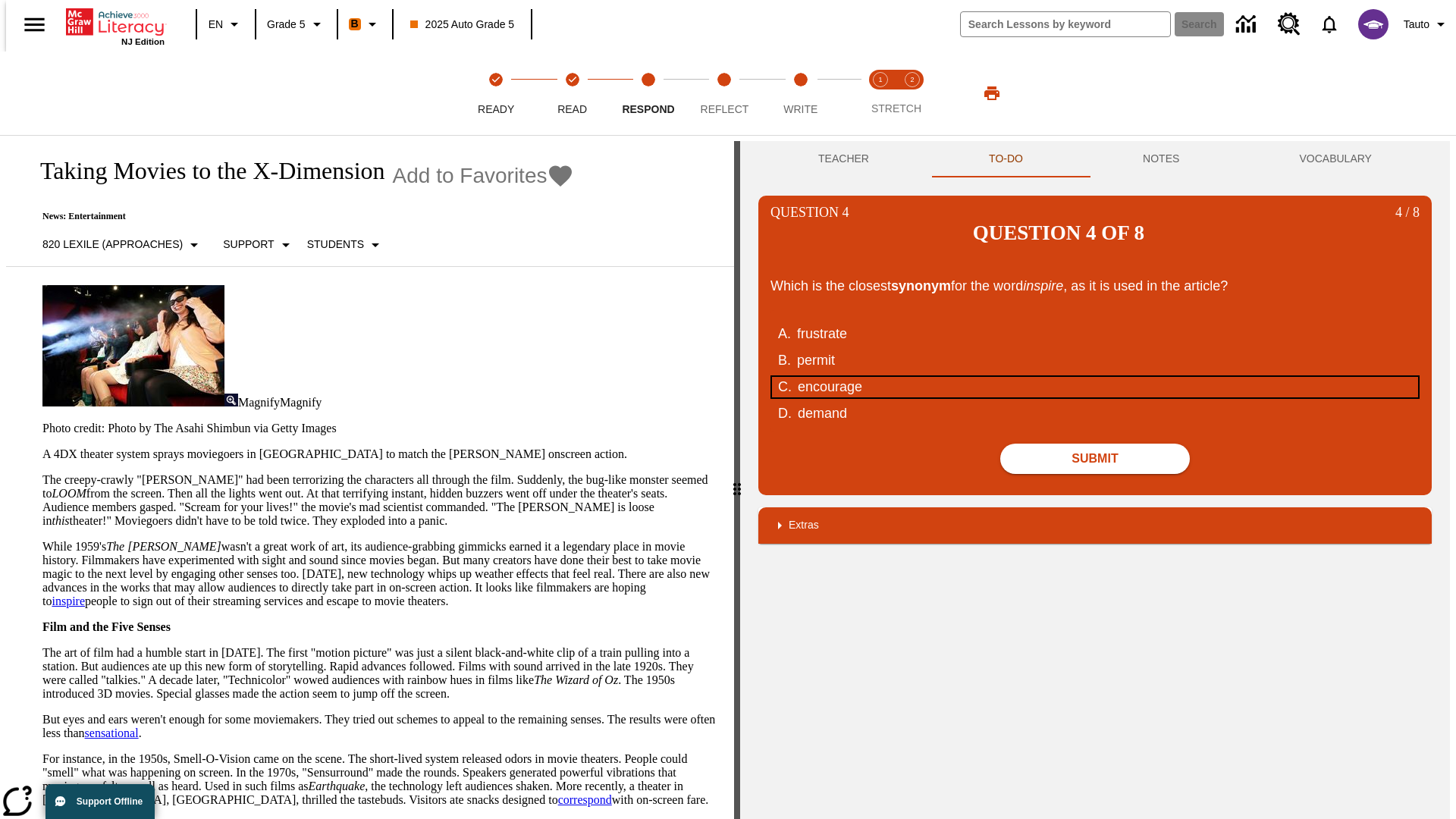
click at [1095, 377] on div "encourage" at bounding box center [1086, 386] width 576 height 20
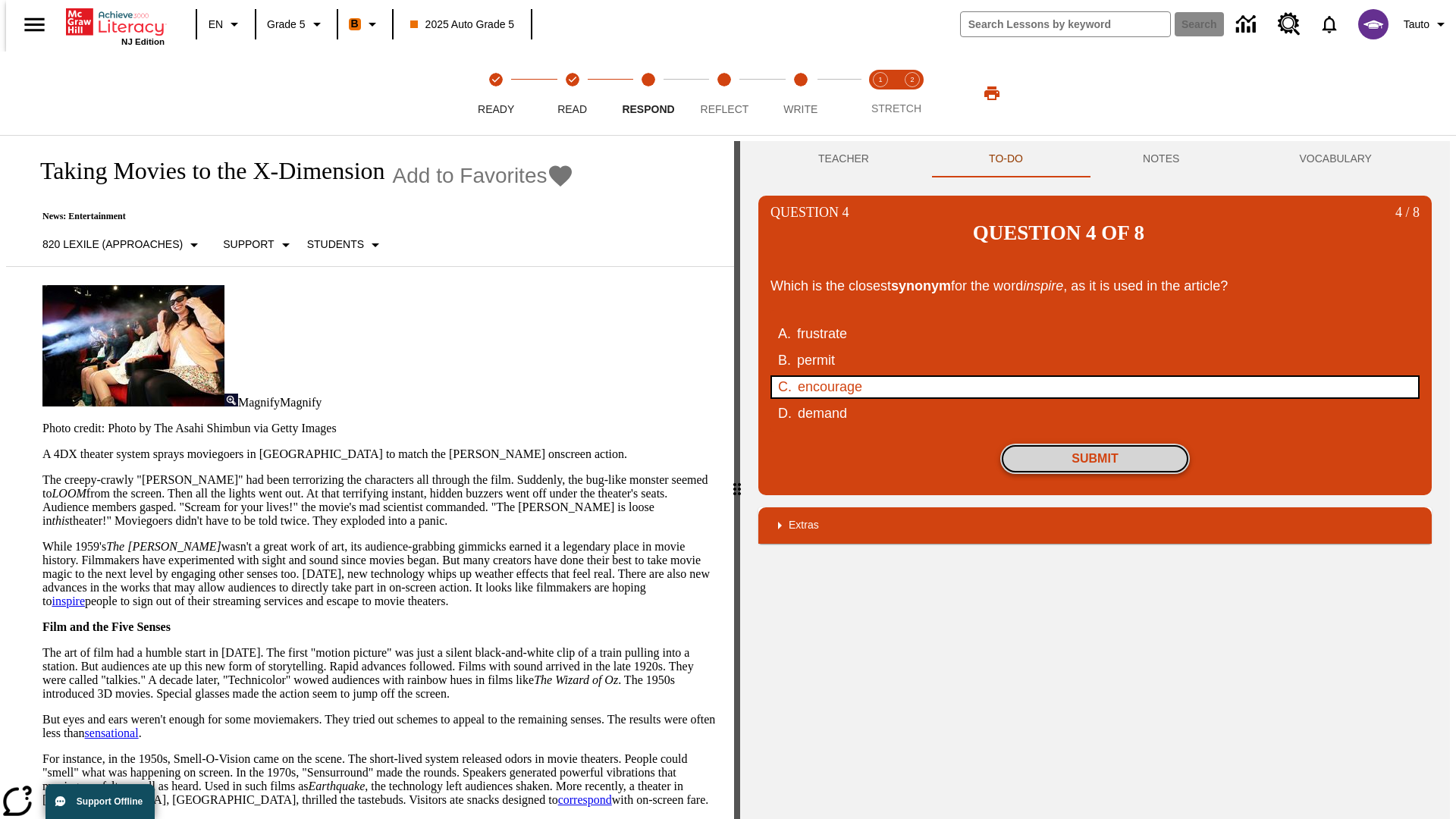
click at [1095, 443] on button "Submit" at bounding box center [1095, 459] width 190 height 31
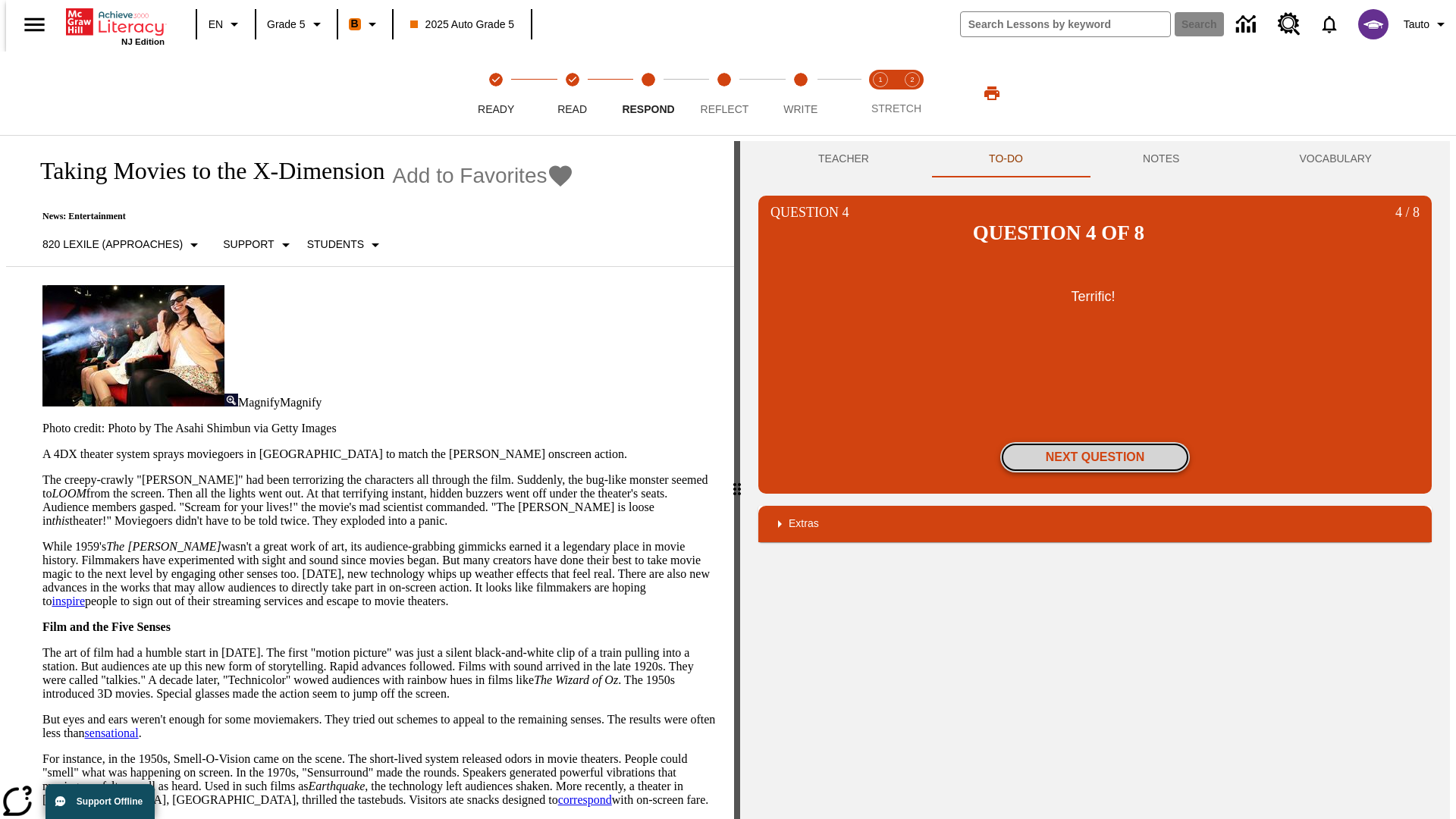
click at [1095, 442] on button "Next Question" at bounding box center [1095, 458] width 190 height 31
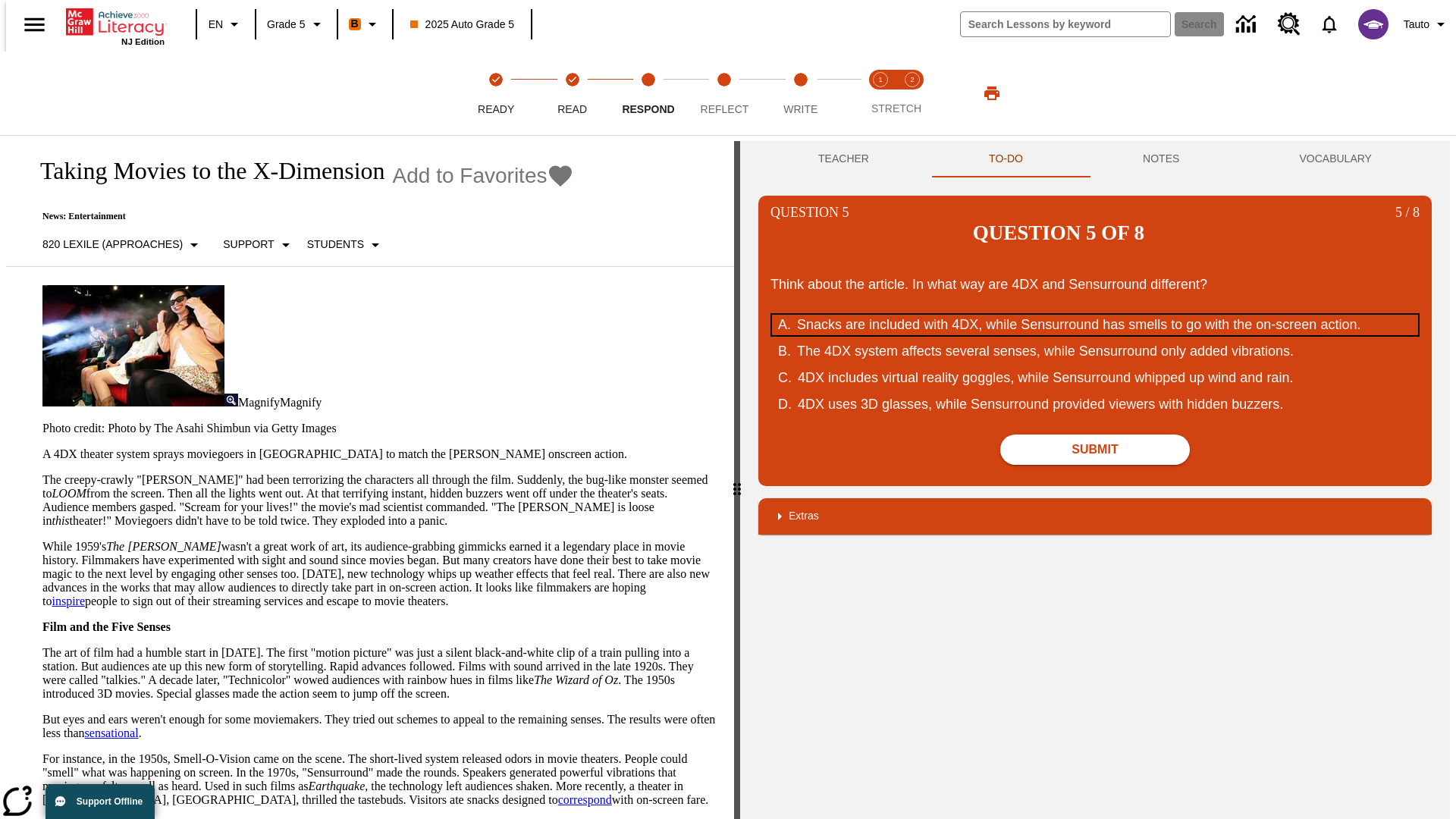
click at [1095, 315] on div "Snacks are included with 4DX, while Sensurround has smells to go with the on-sc…" at bounding box center [1085, 324] width 576 height 20
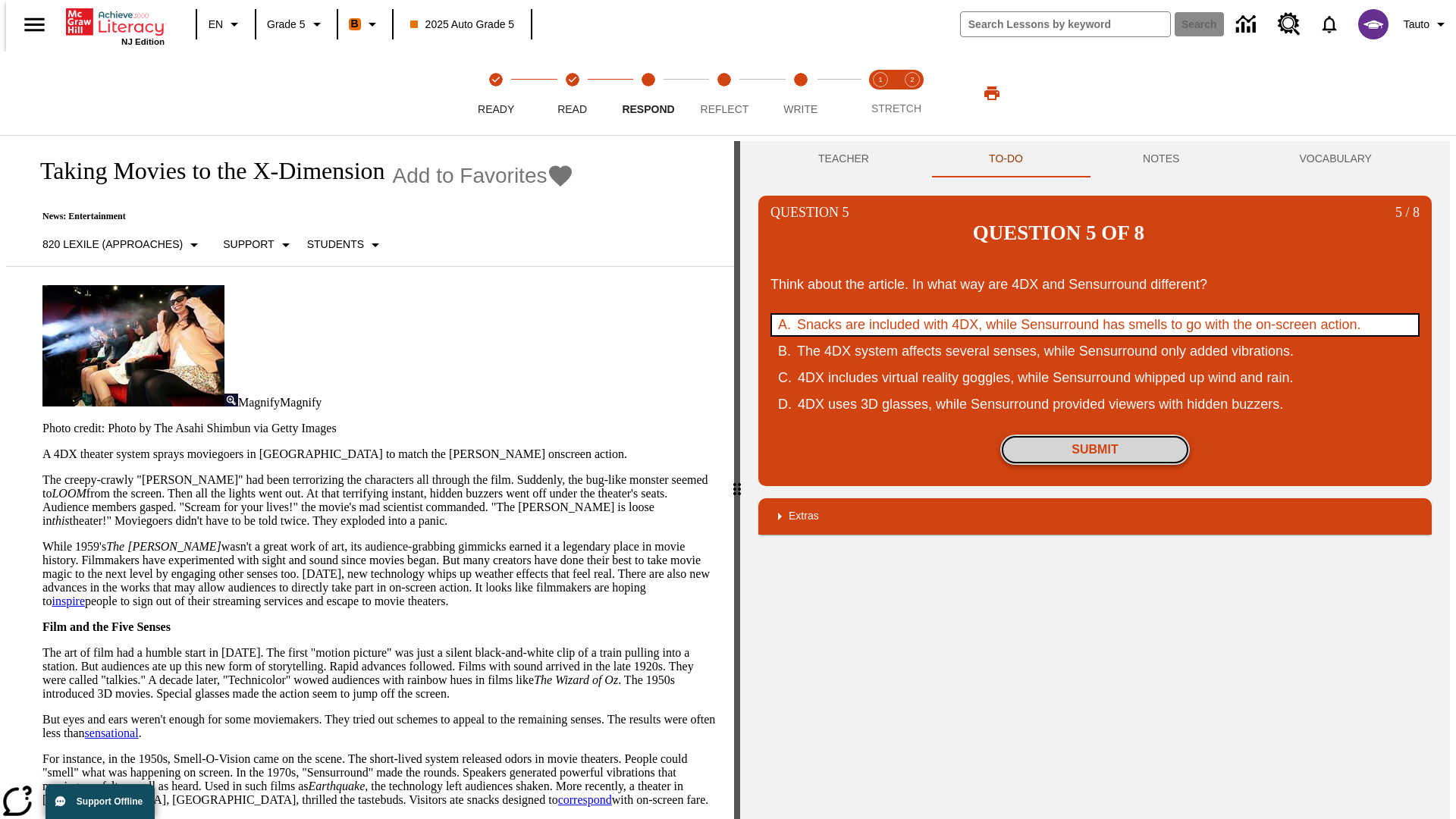
click at [1095, 435] on button "Submit" at bounding box center [1095, 450] width 190 height 31
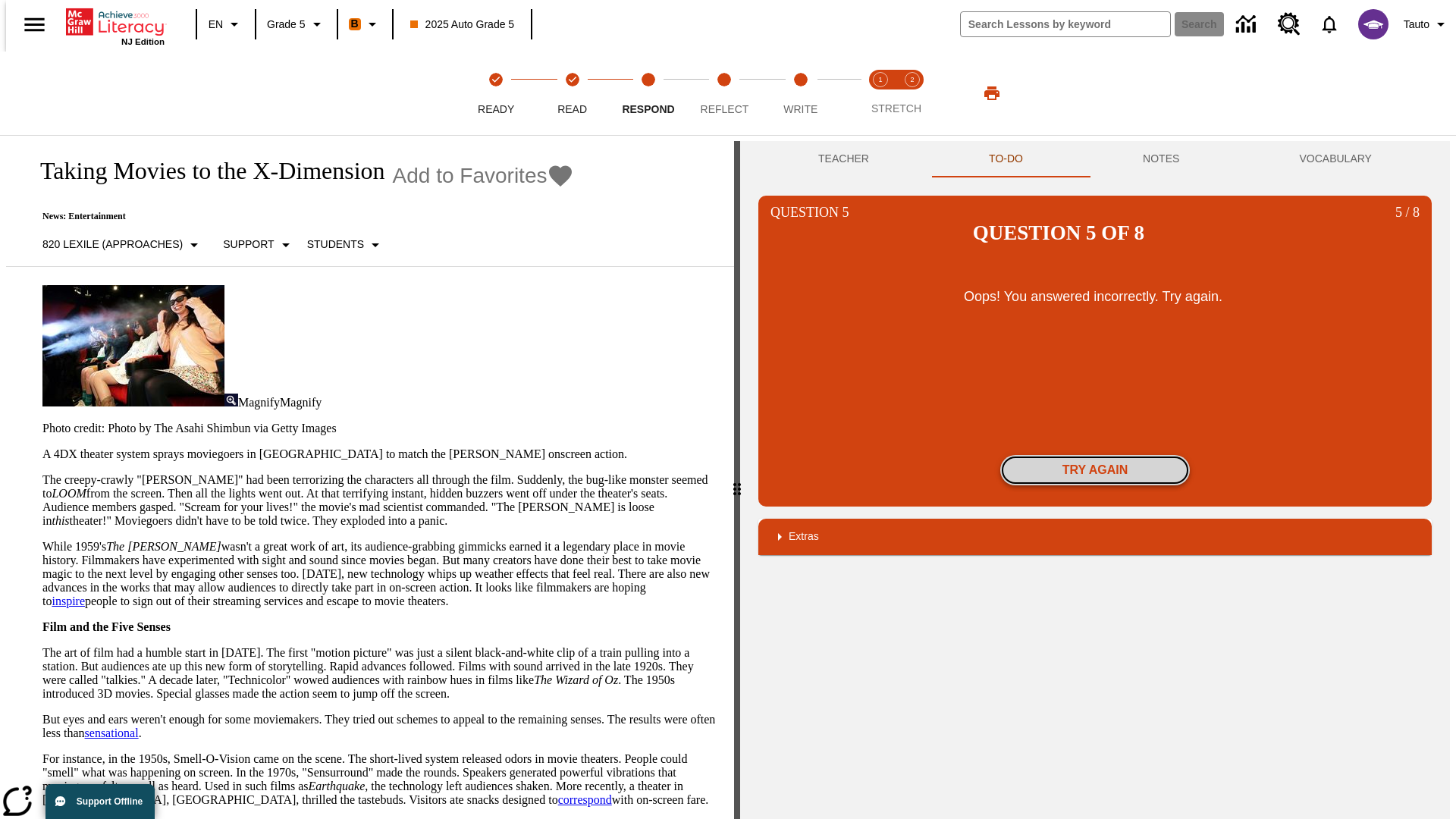
click at [1095, 455] on button "Try again" at bounding box center [1095, 470] width 190 height 31
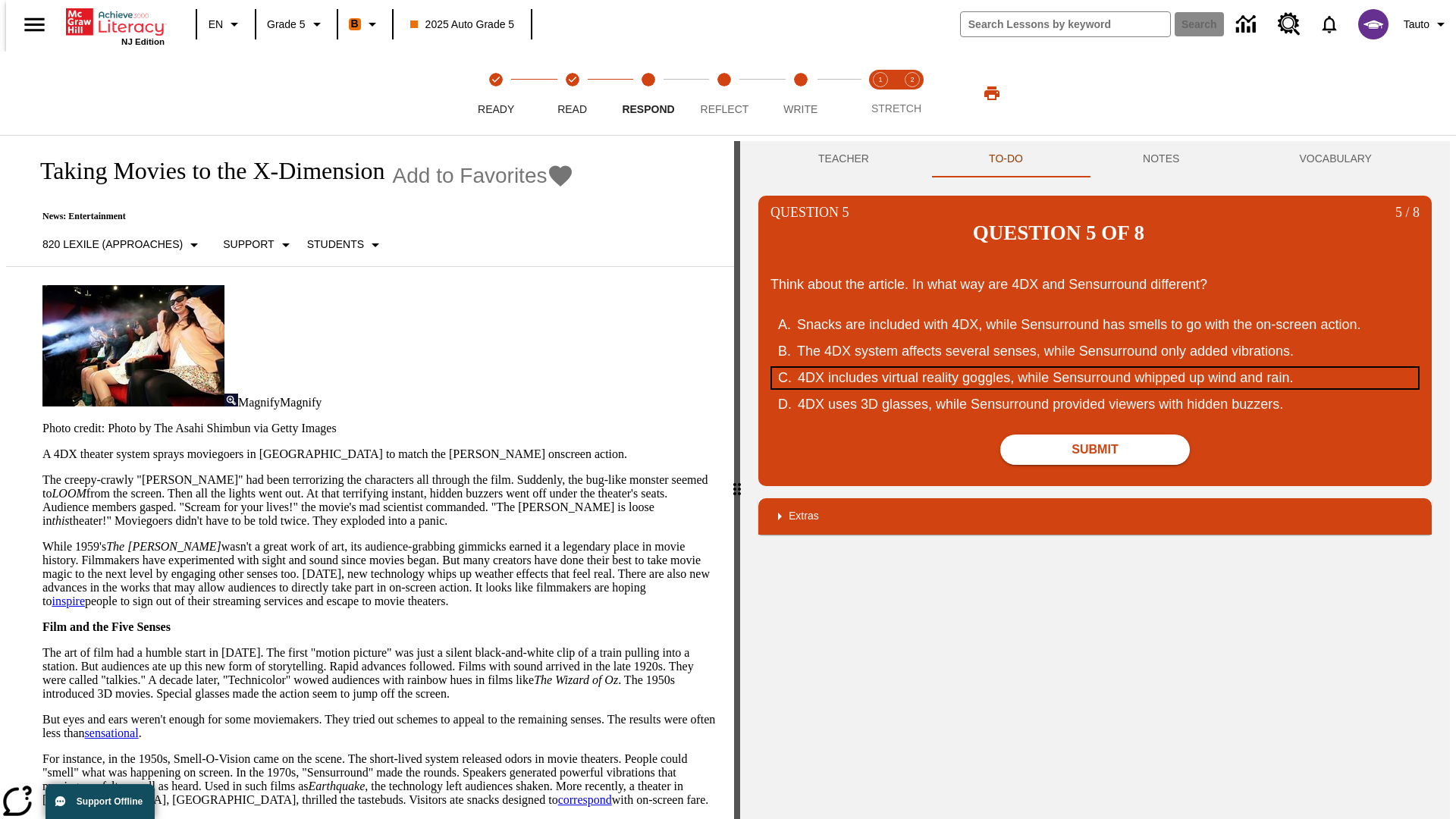
click at [1095, 368] on div "4DX includes virtual reality goggles, while Sensurround whipped up wind and rai…" at bounding box center [1086, 378] width 576 height 20
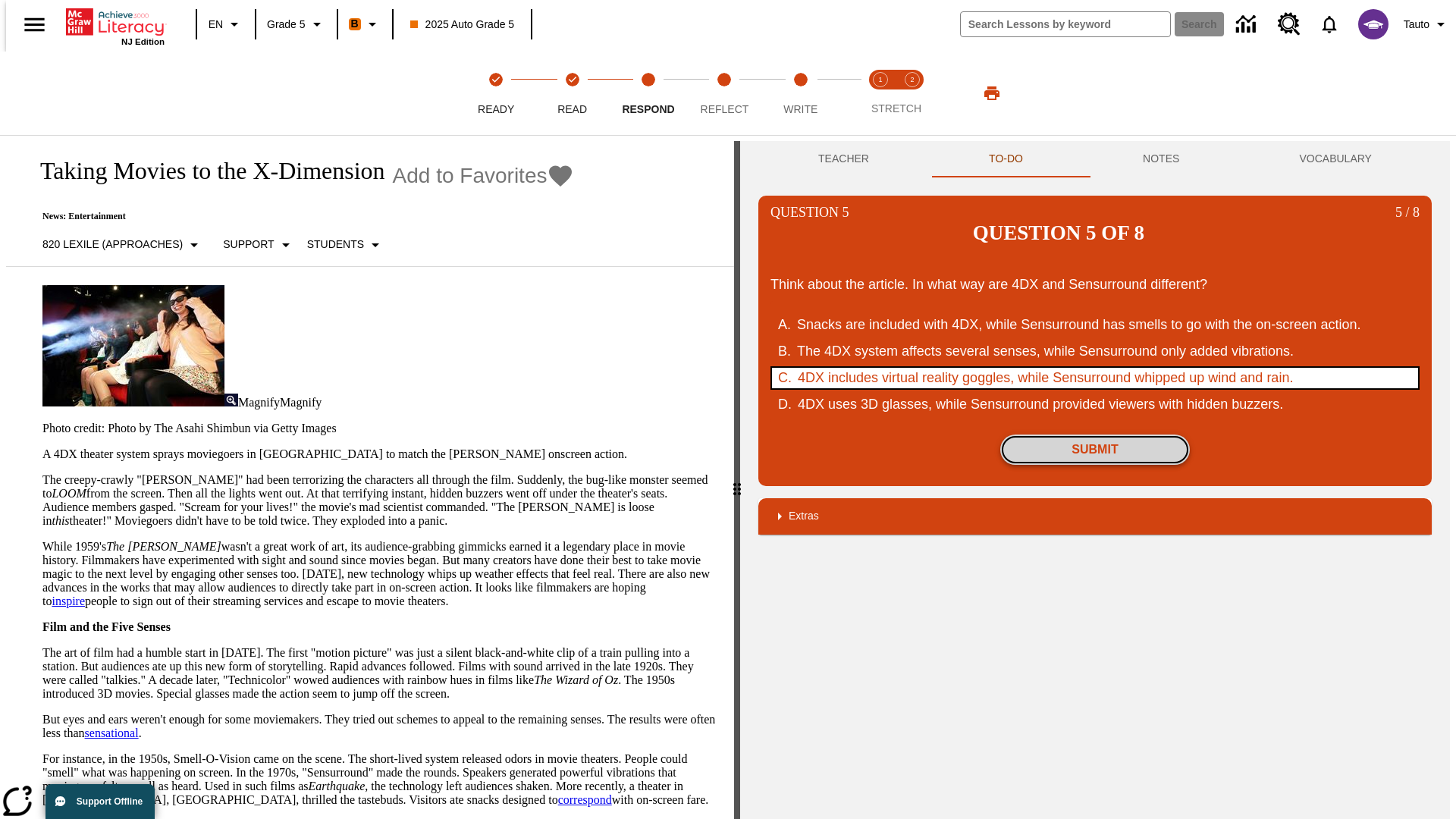
click at [1095, 435] on button "Submit" at bounding box center [1095, 450] width 190 height 31
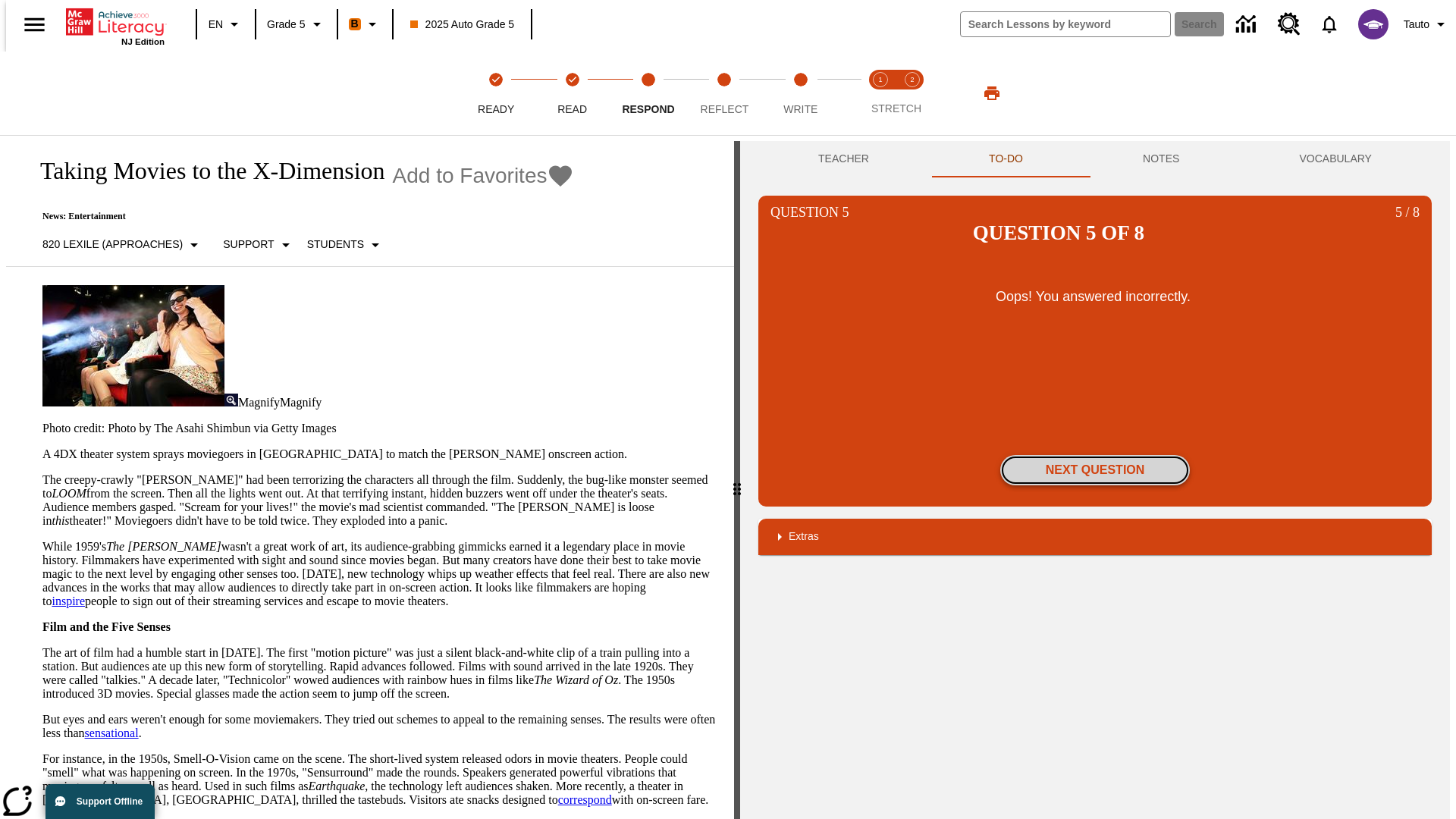
click at [1095, 455] on button "Next Question" at bounding box center [1095, 470] width 190 height 31
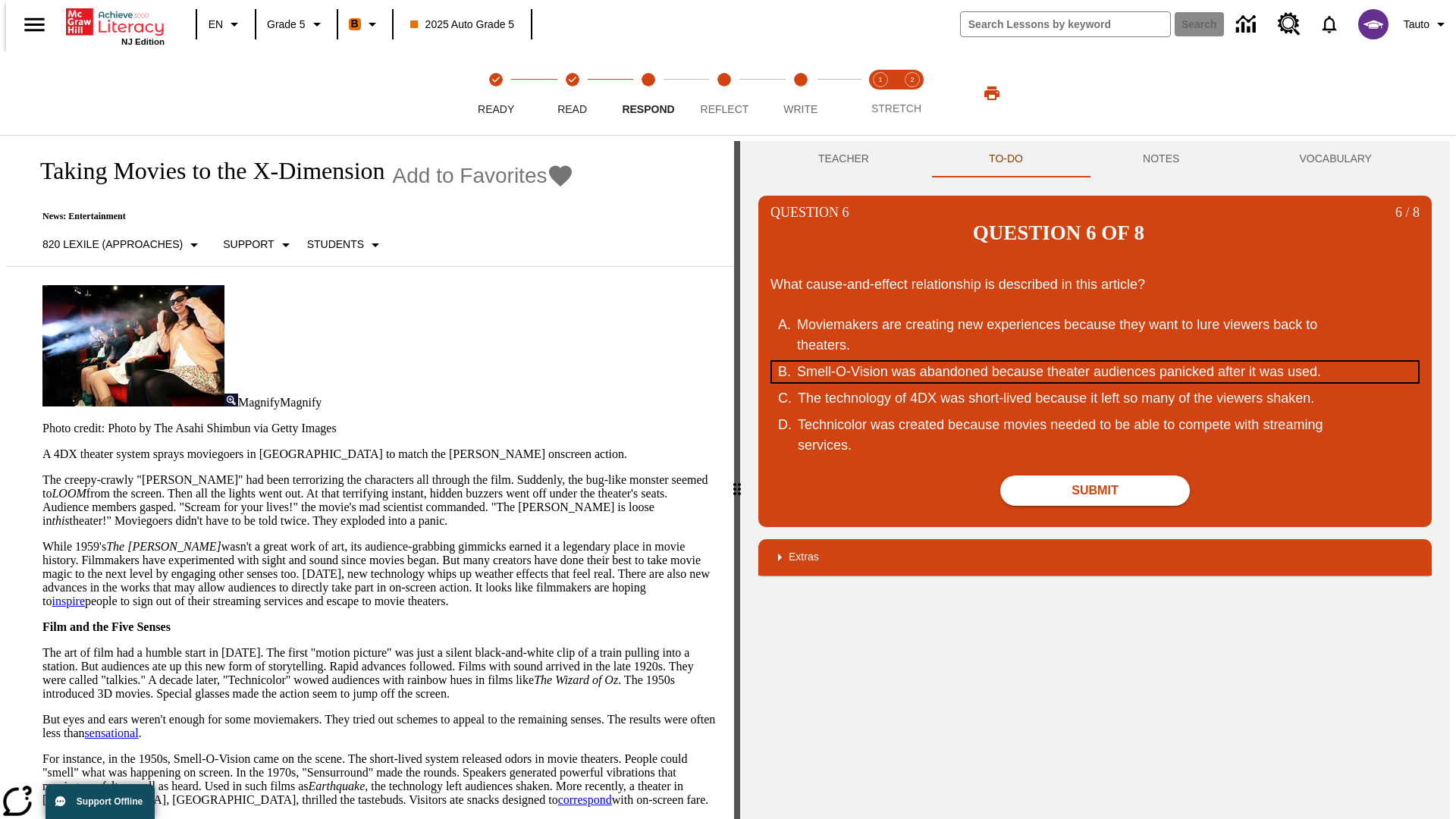
click at [1095, 361] on div "Smell-O-Vision was abandoned because theater audiences panicked after it was us…" at bounding box center [1085, 371] width 576 height 20
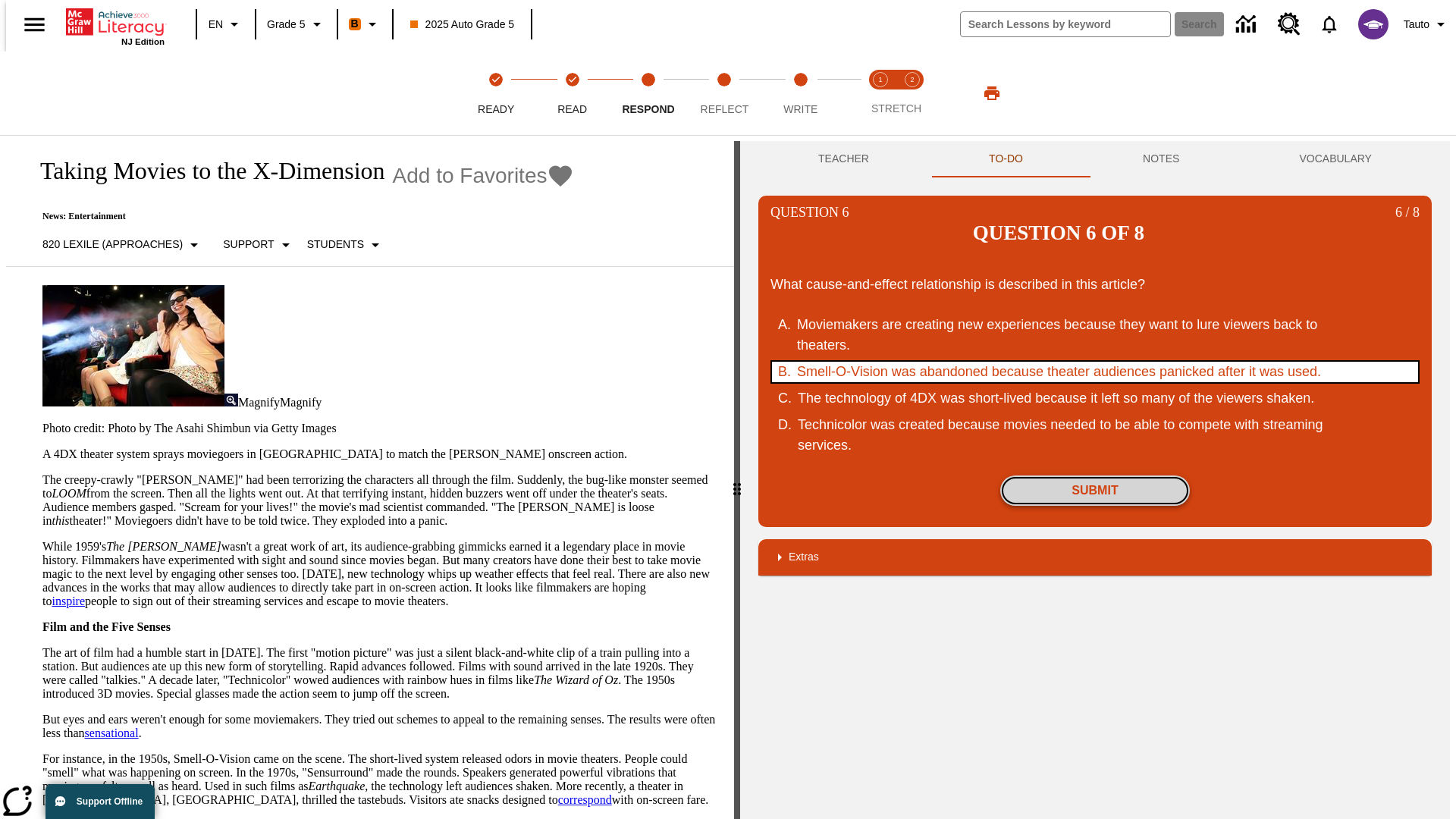
click at [1095, 476] on button "Submit" at bounding box center [1095, 491] width 190 height 31
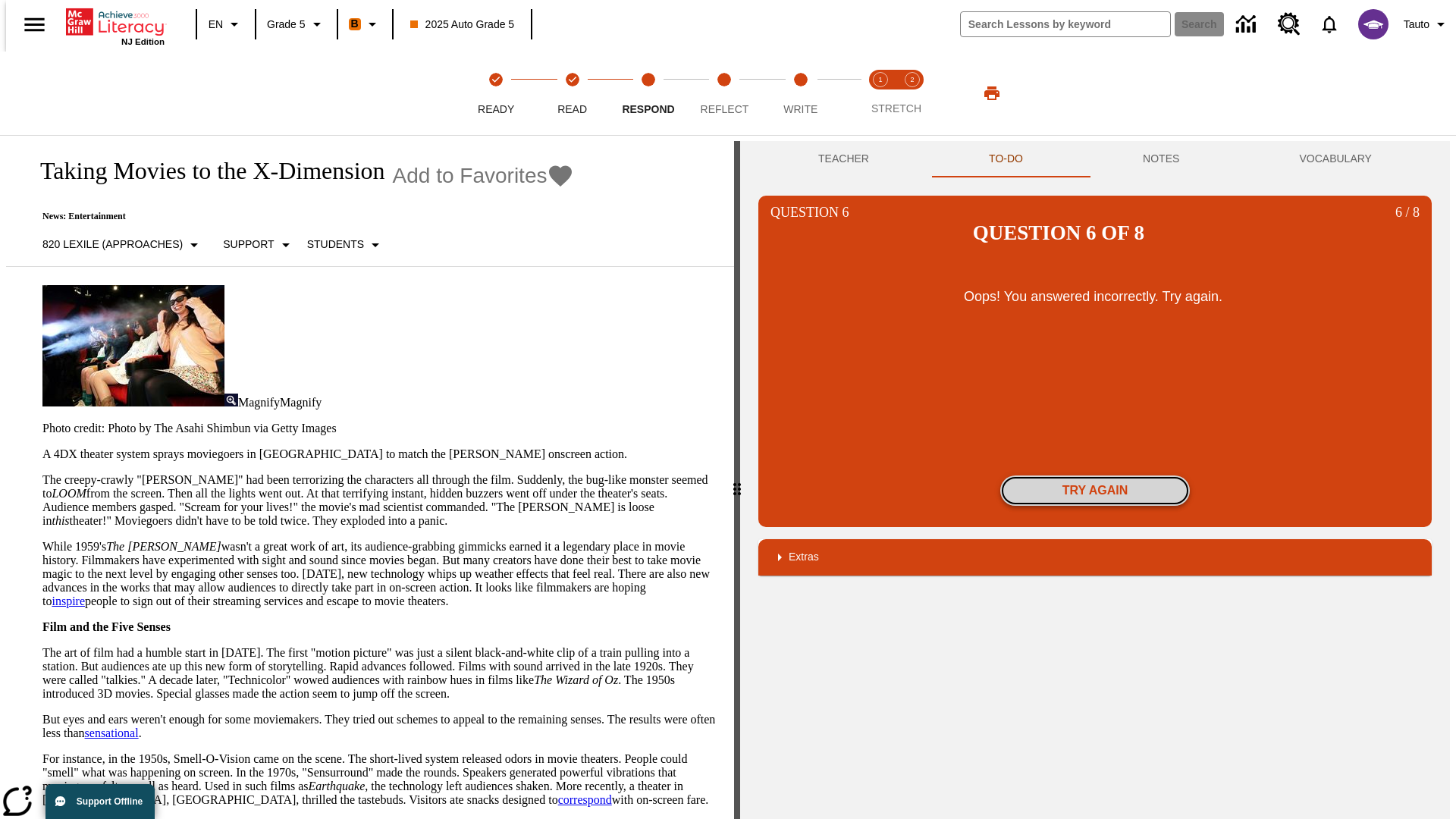
click at [1095, 476] on button "Try again" at bounding box center [1095, 491] width 190 height 31
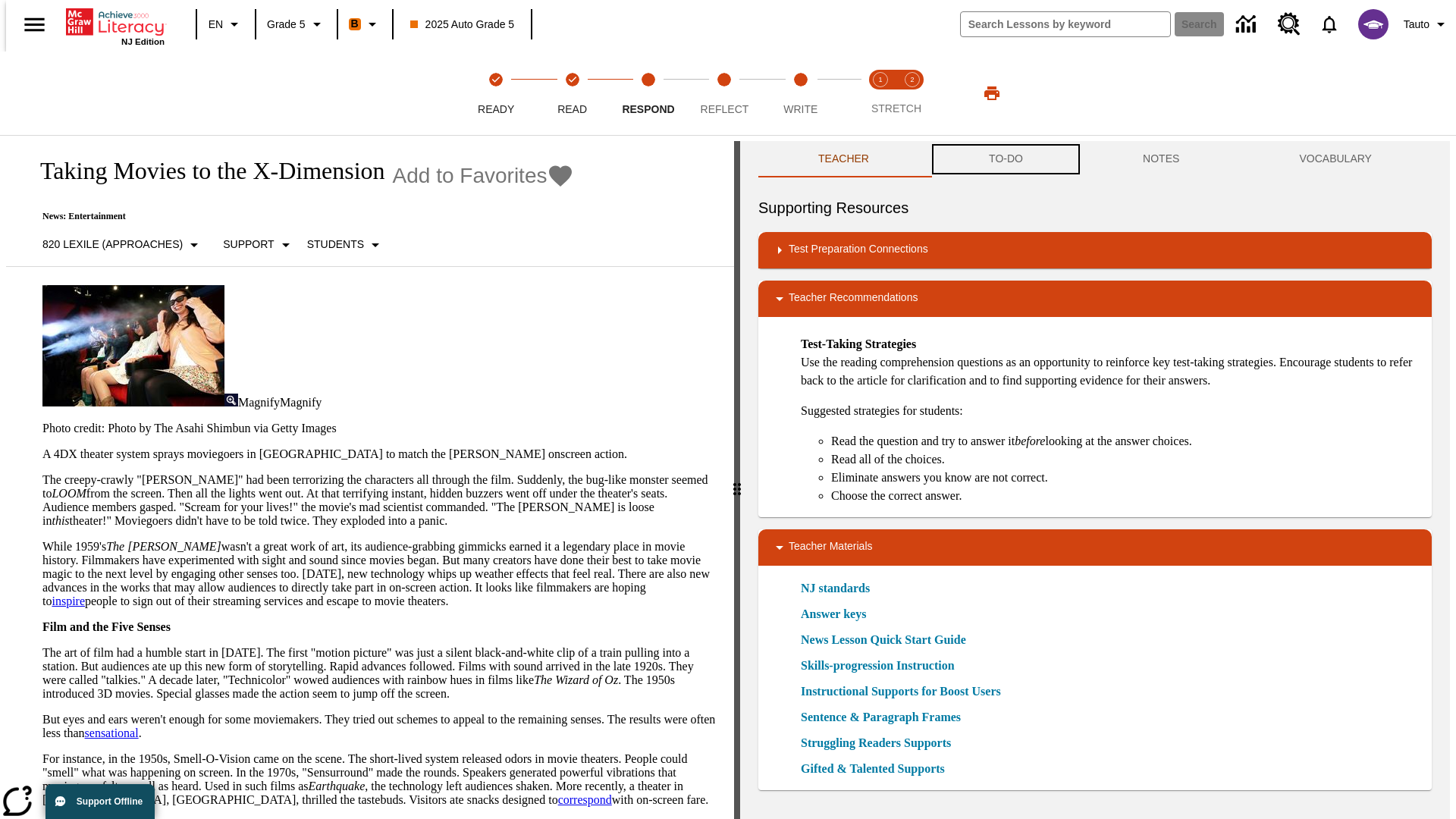
click at [1005, 159] on button "TO-DO" at bounding box center [1005, 159] width 154 height 36
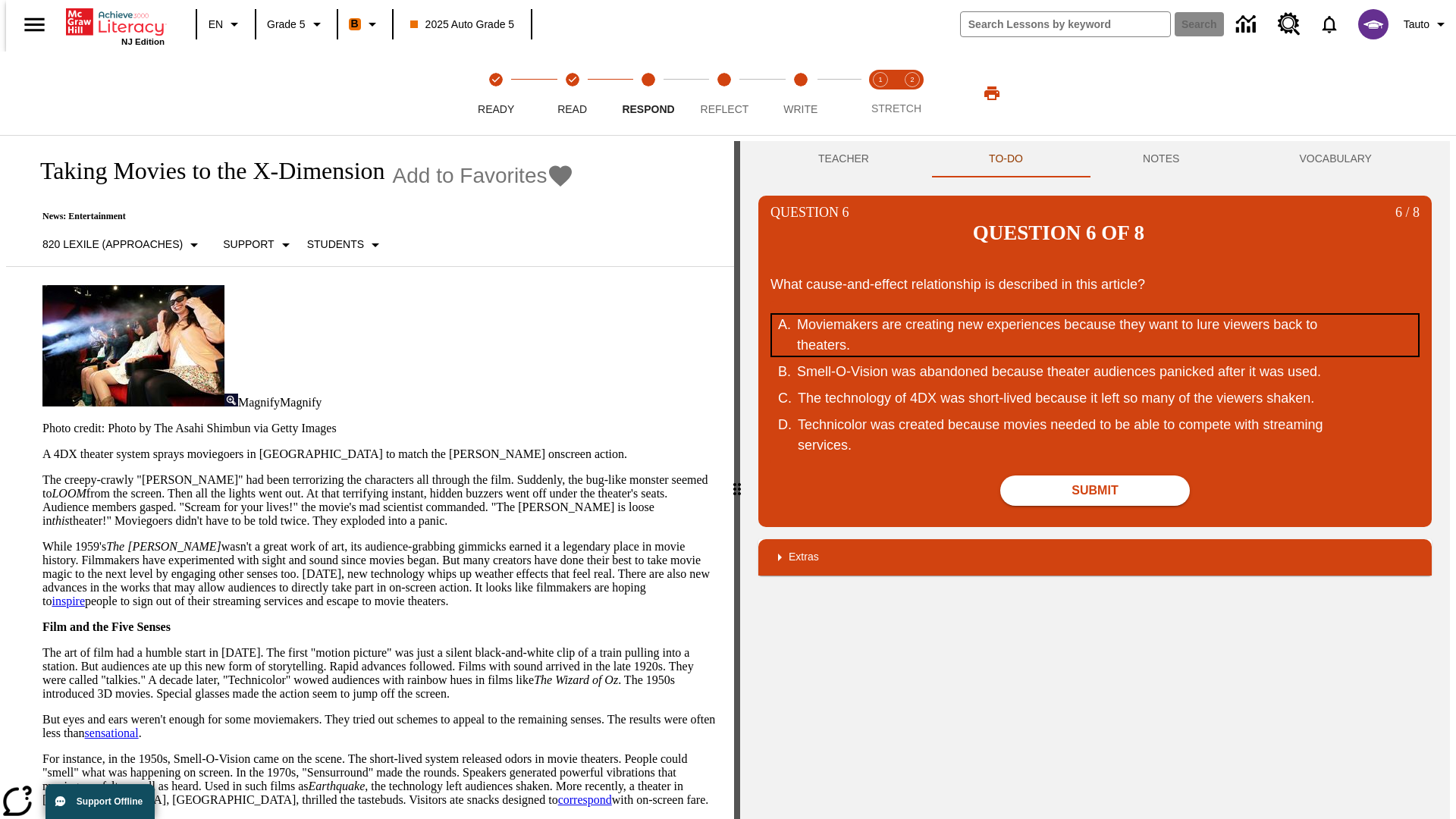
click at [1095, 315] on div "Moviemakers are creating new experiences because they want to lure viewers back…" at bounding box center [1085, 335] width 576 height 41
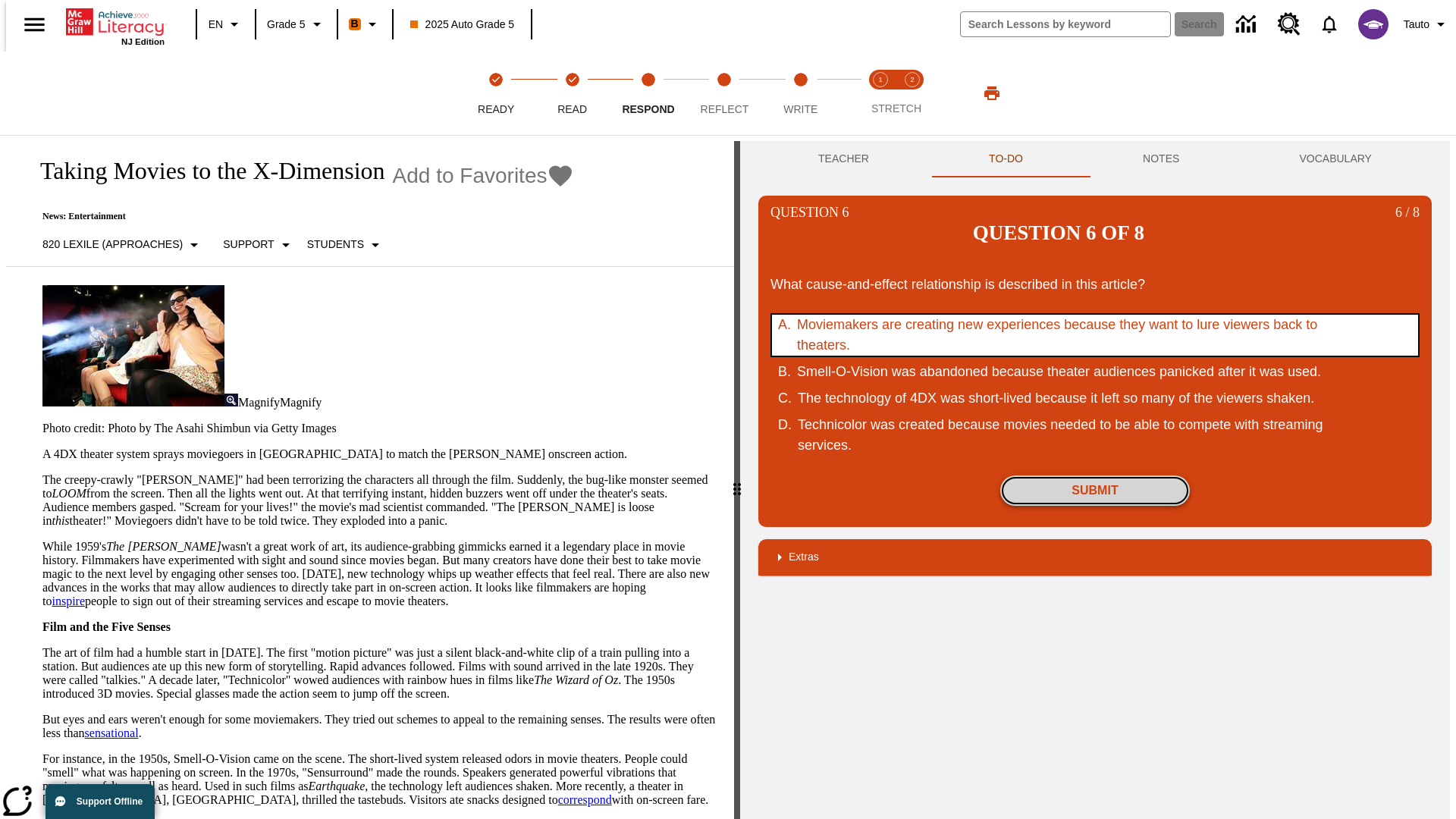
click at [1095, 476] on button "Submit" at bounding box center [1095, 491] width 190 height 31
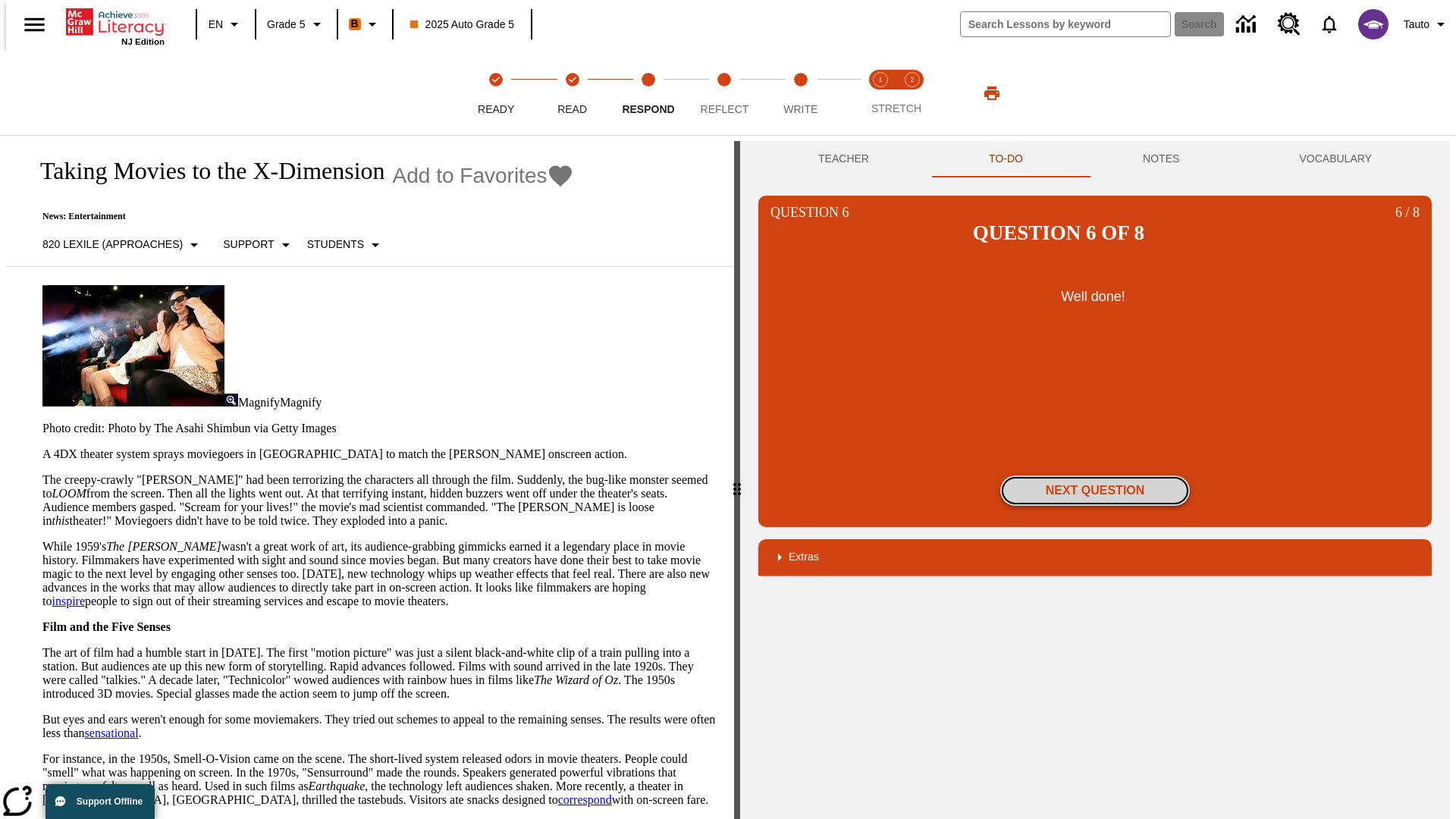
click at [1095, 476] on button "Next Question" at bounding box center [1095, 491] width 190 height 31
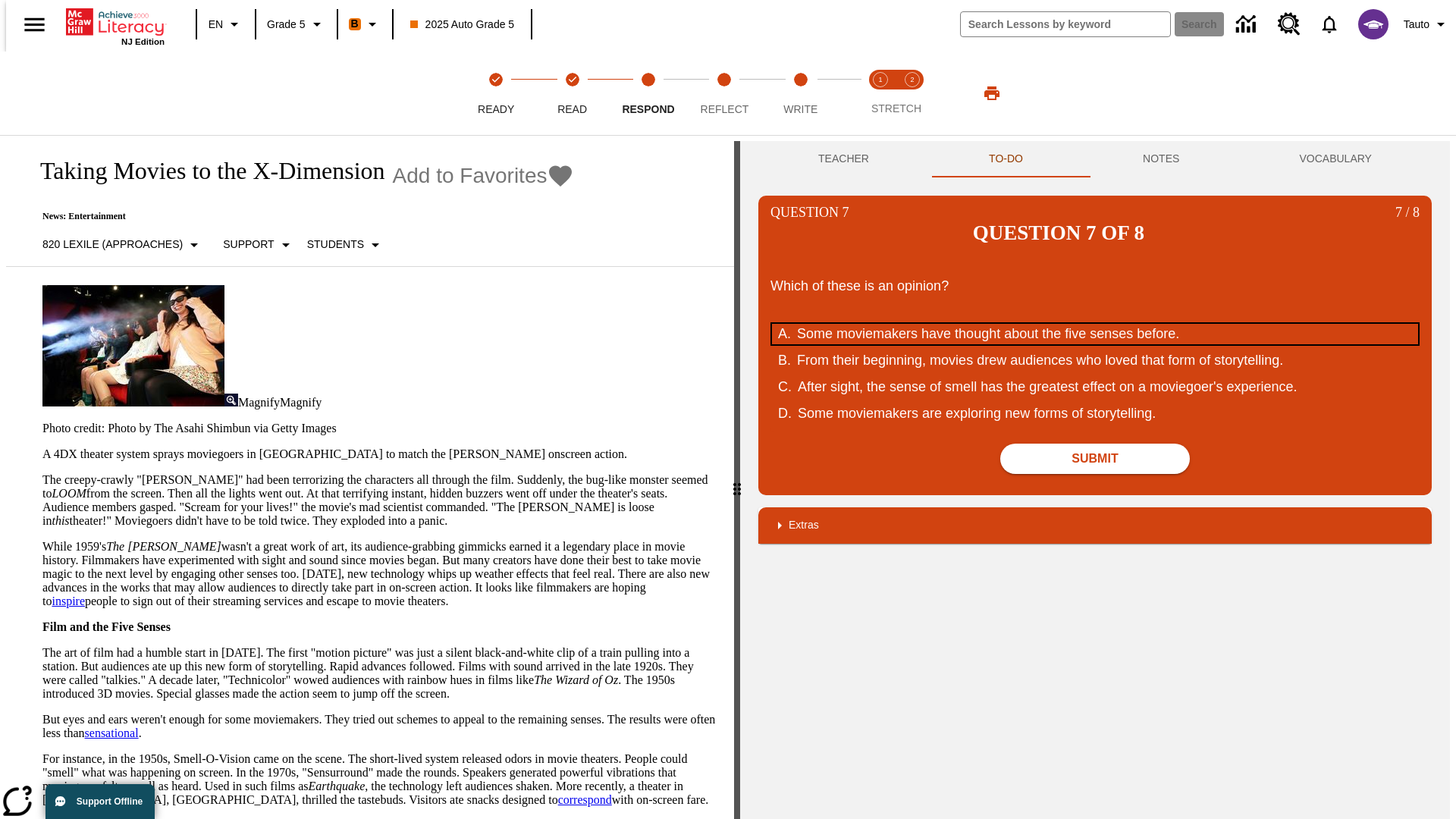
click at [1095, 324] on div "Some moviemakers have thought about the five senses before." at bounding box center [1085, 334] width 576 height 20
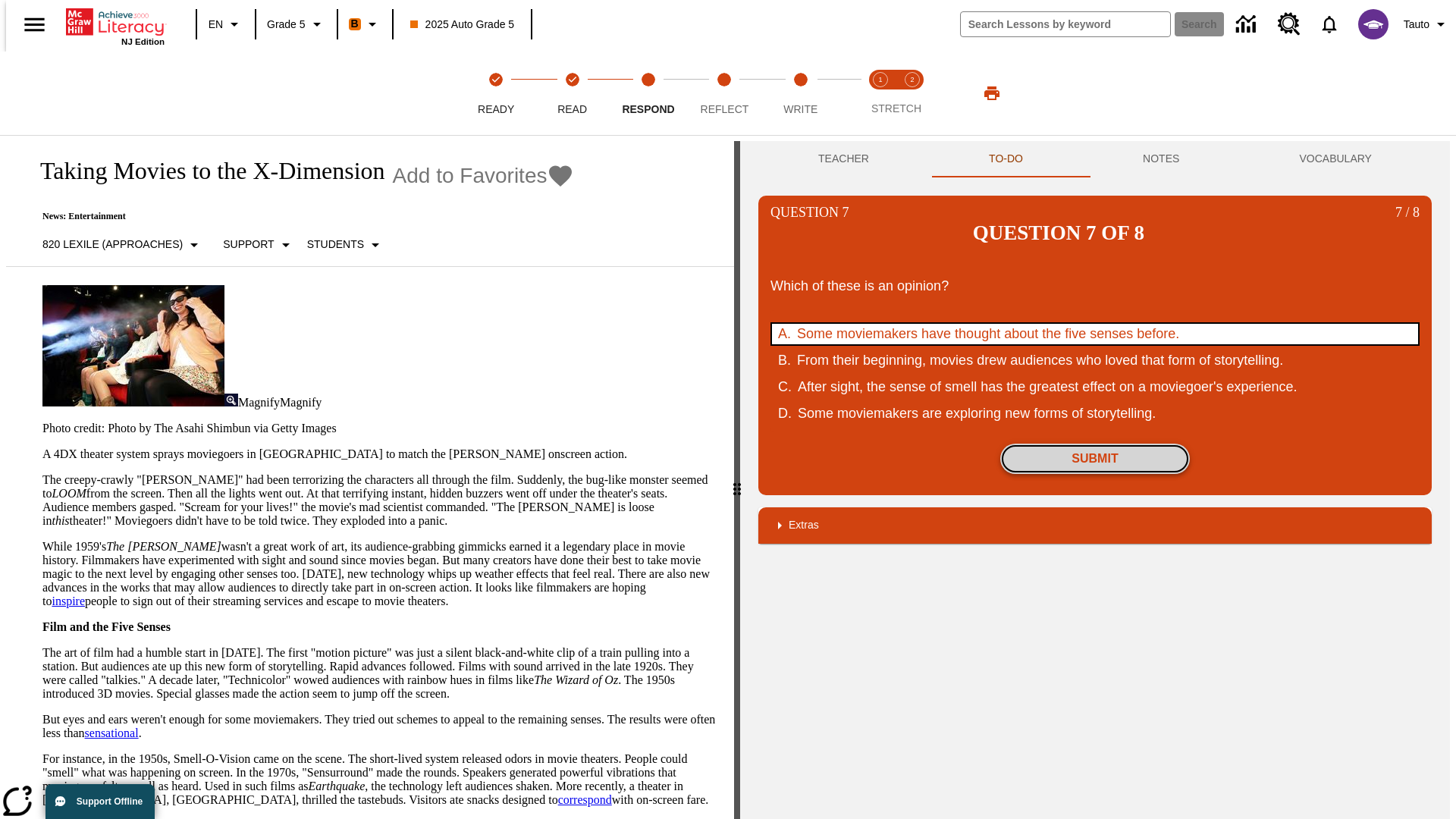
click at [1095, 443] on button "Submit" at bounding box center [1095, 459] width 190 height 31
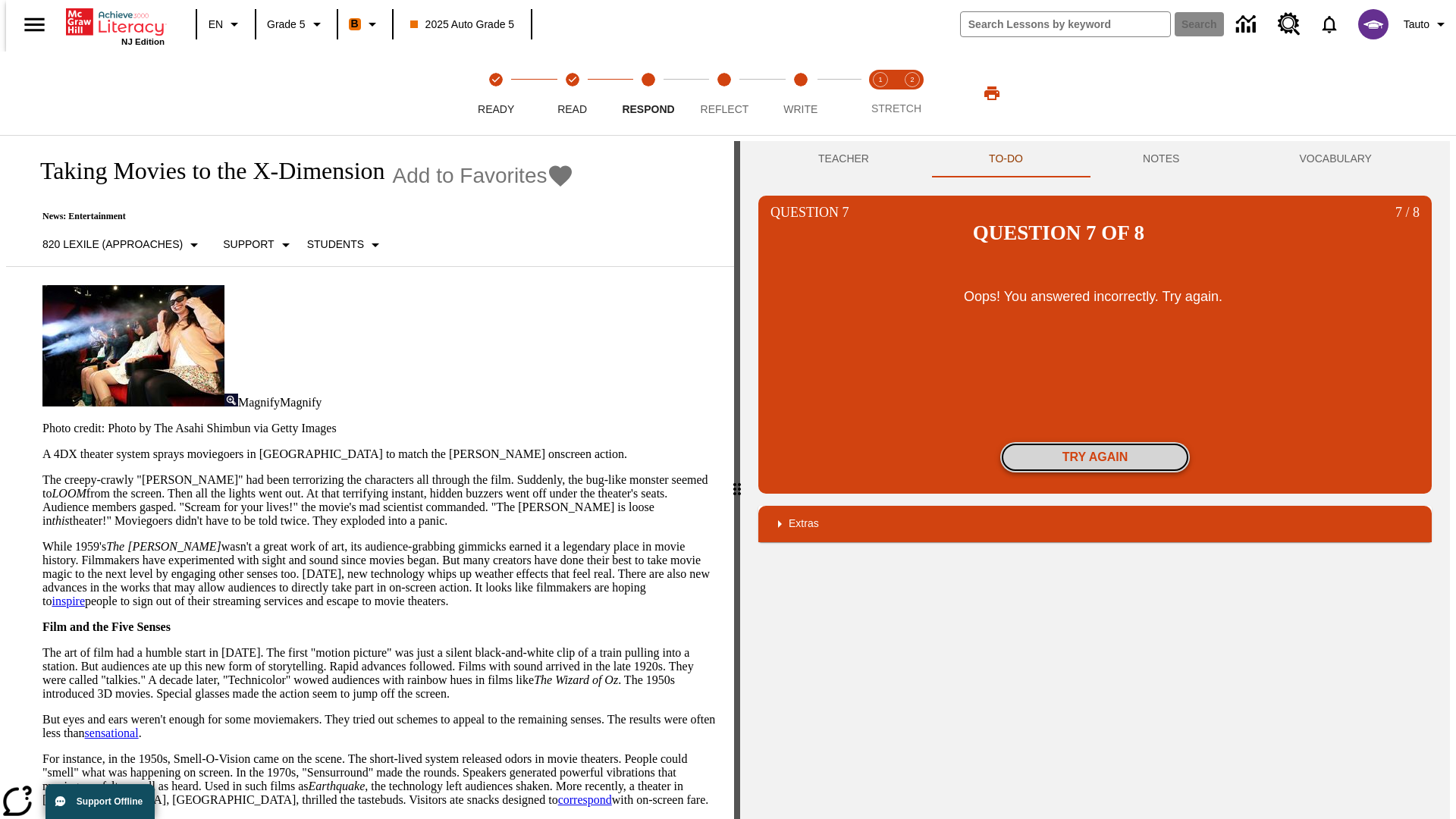
click at [1095, 442] on button "Try again" at bounding box center [1095, 458] width 190 height 31
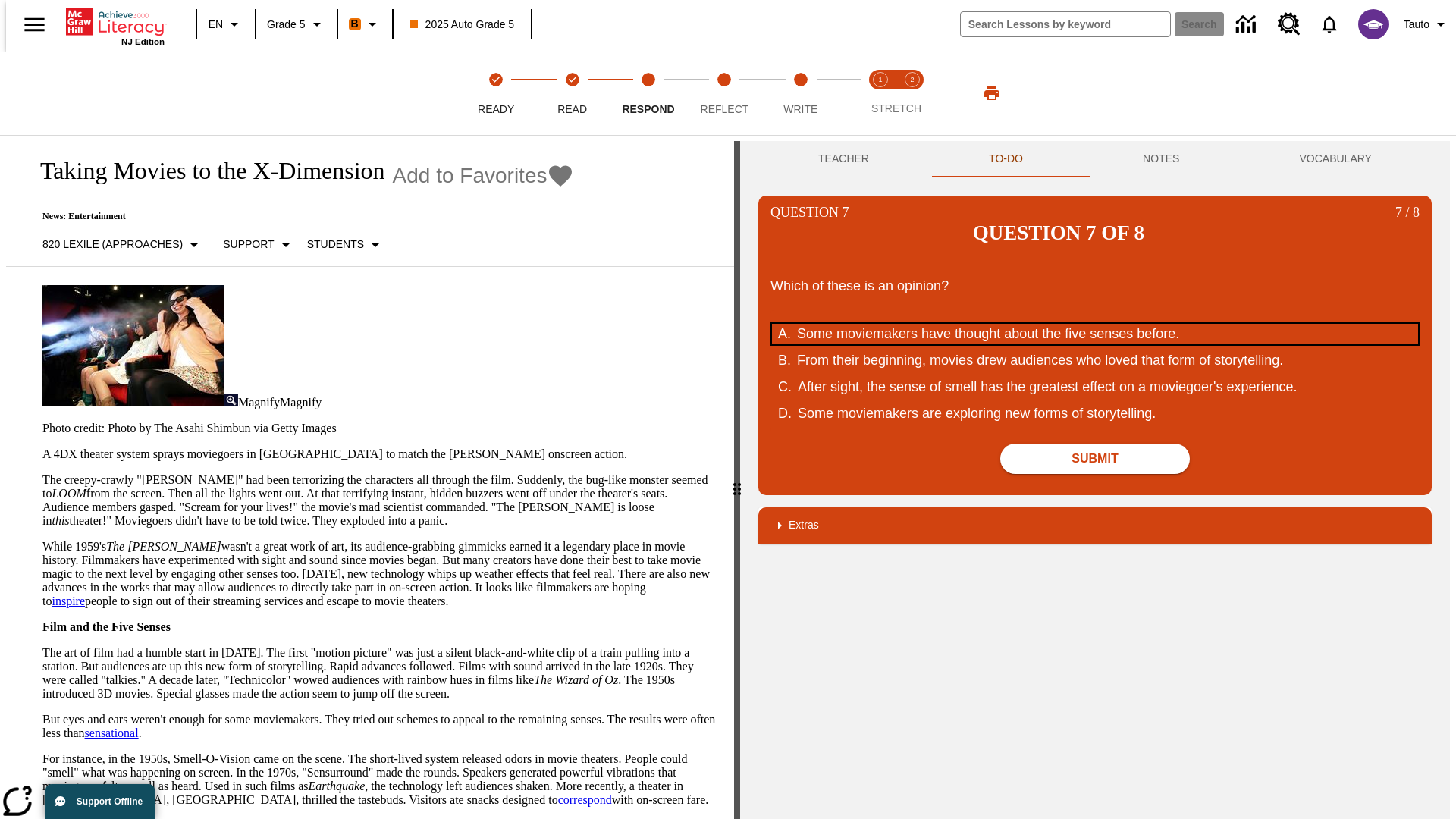
click at [1095, 324] on div "Some moviemakers have thought about the five senses before." at bounding box center [1085, 334] width 576 height 20
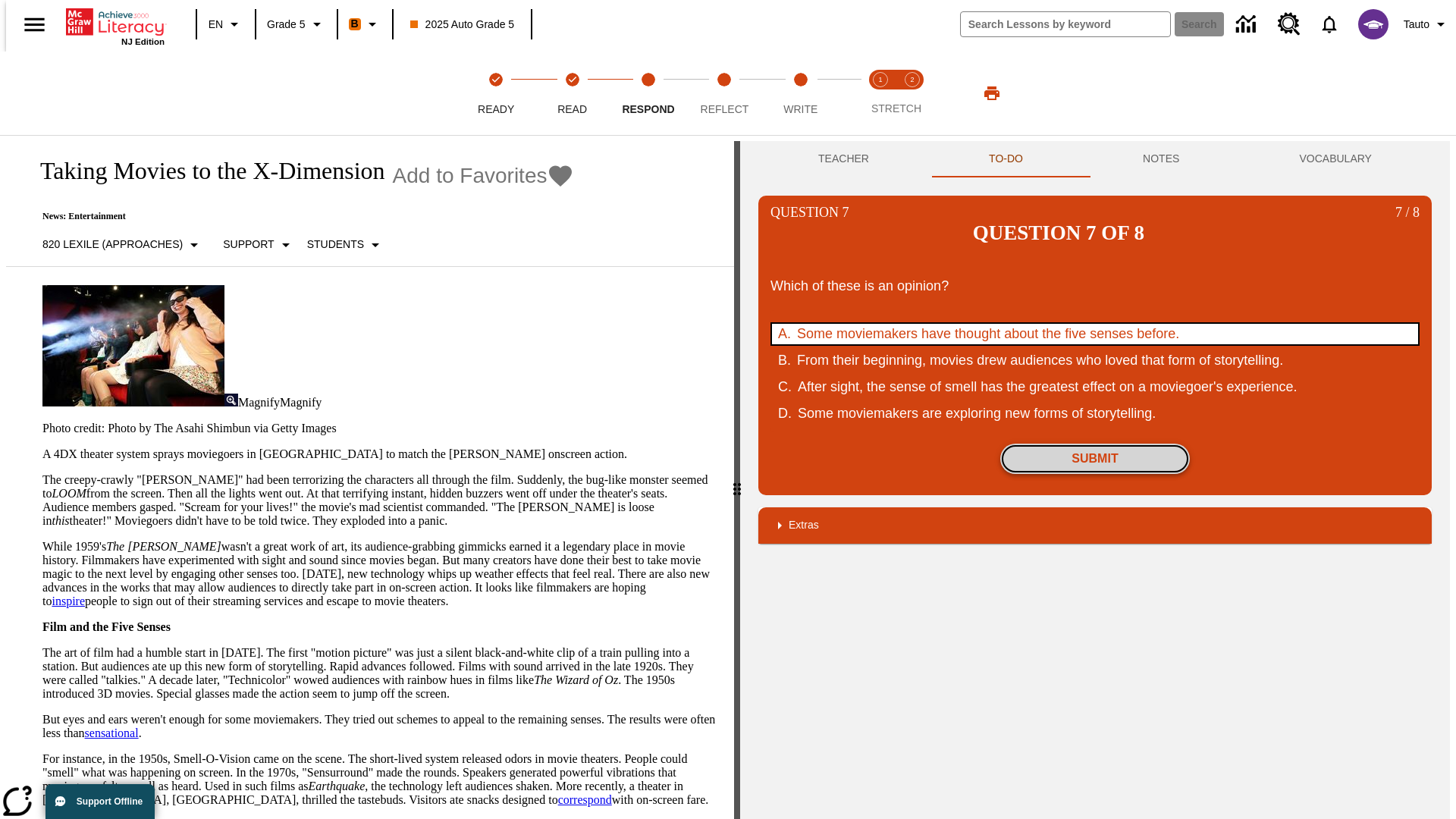
click at [1095, 443] on button "Submit" at bounding box center [1095, 459] width 190 height 31
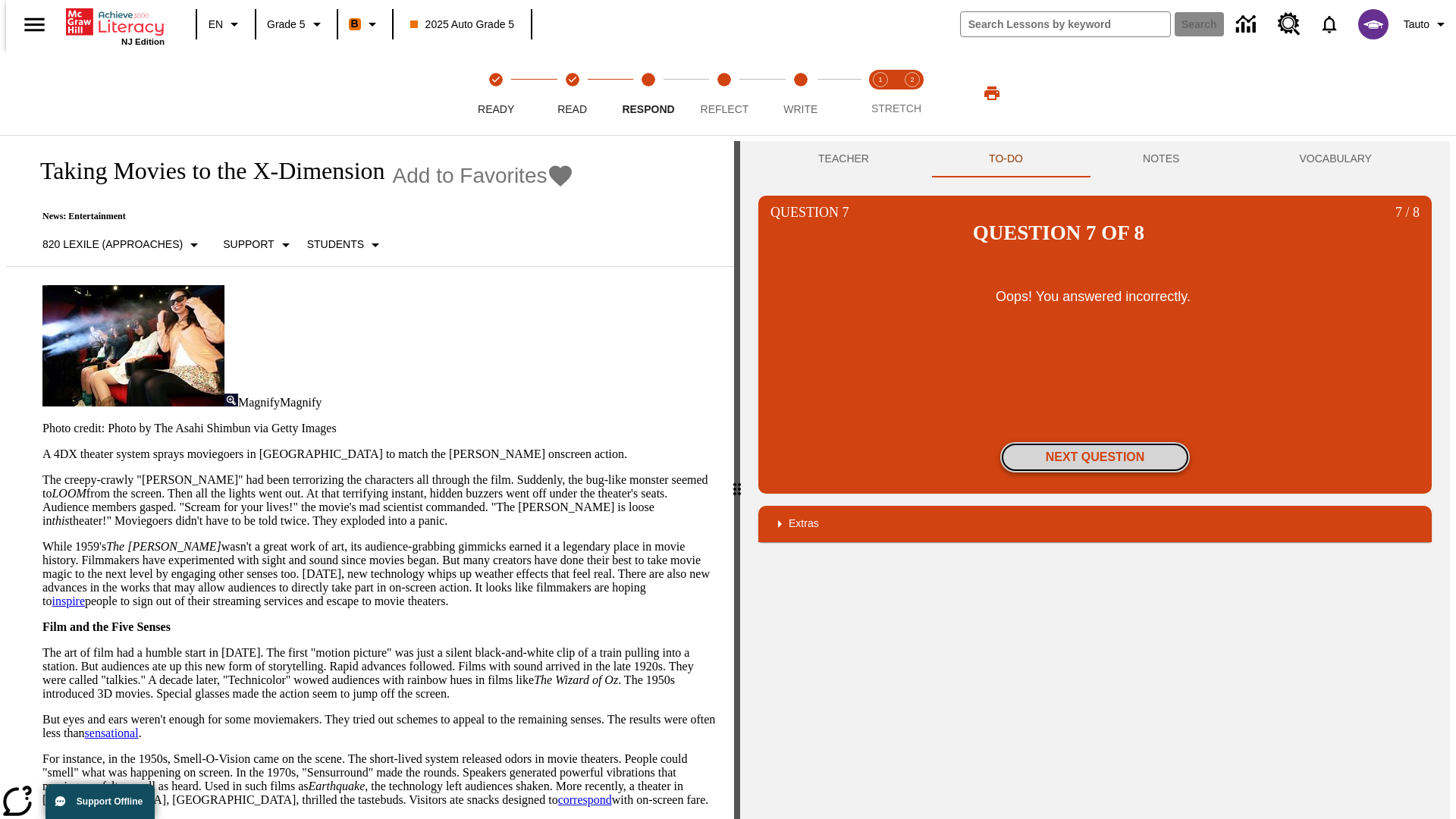
click at [1095, 442] on button "Next Question" at bounding box center [1095, 458] width 190 height 31
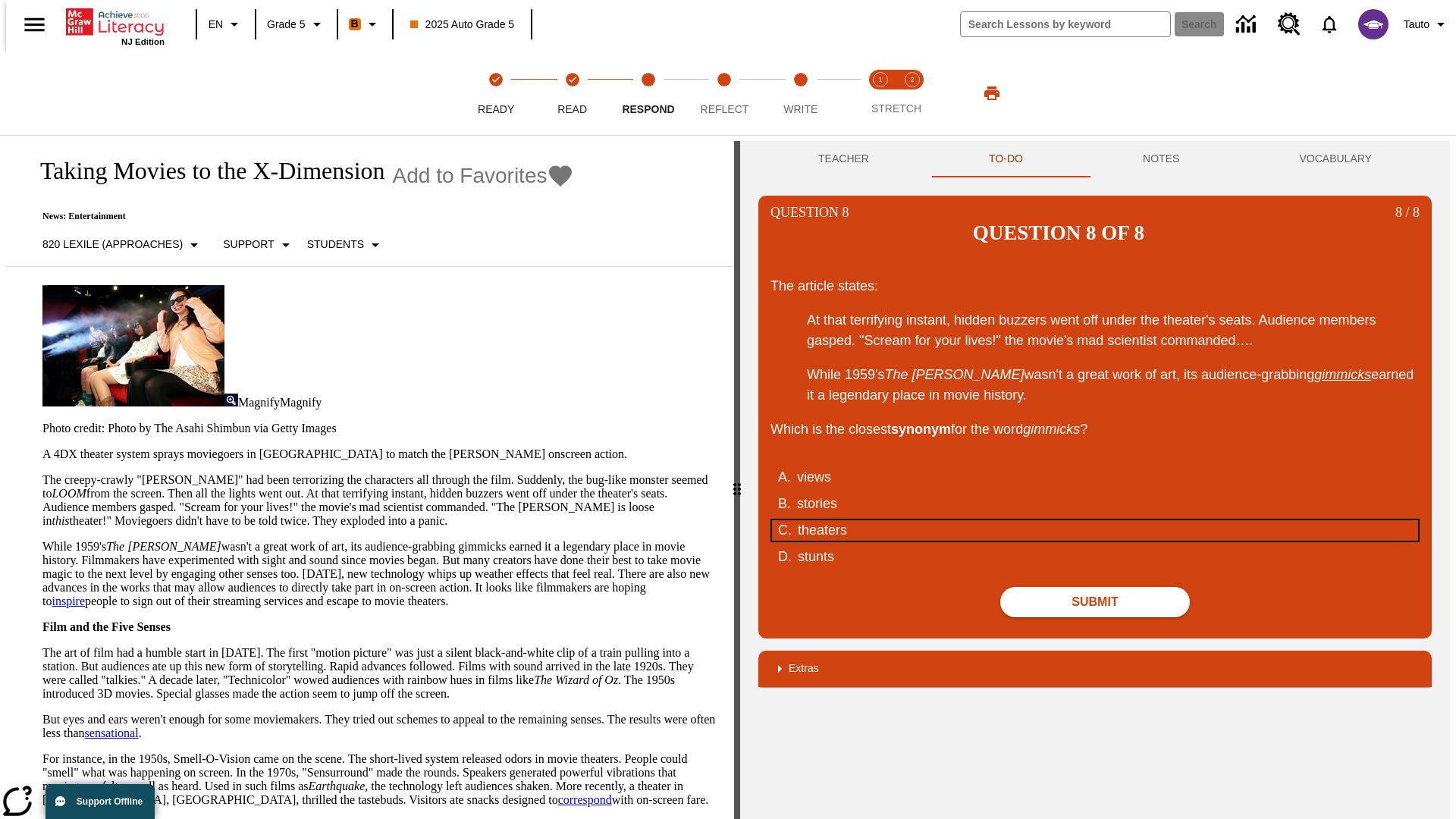
click at [1095, 521] on div "theaters" at bounding box center [1086, 530] width 576 height 20
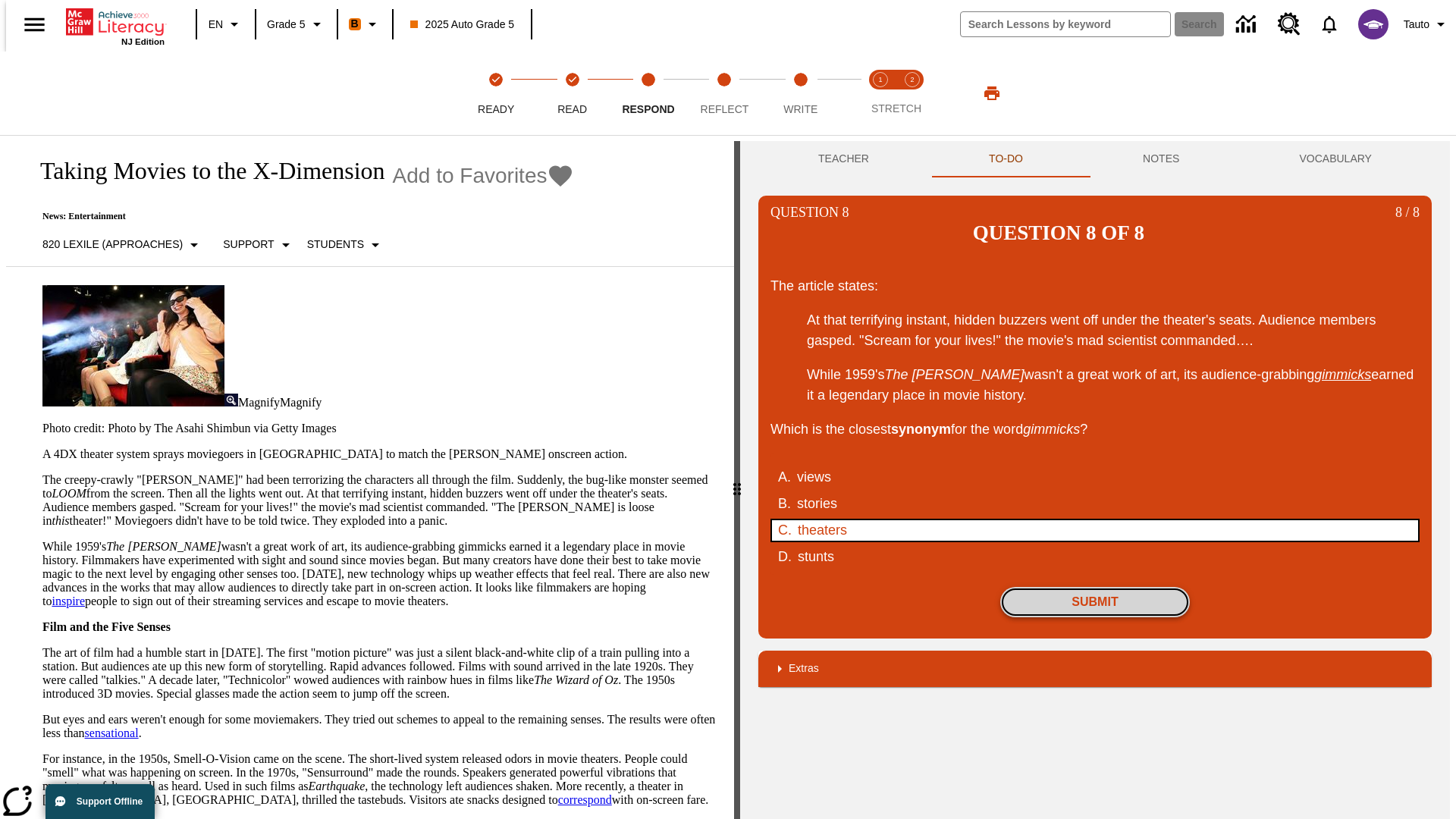
click at [1095, 587] on button "Submit" at bounding box center [1095, 603] width 190 height 31
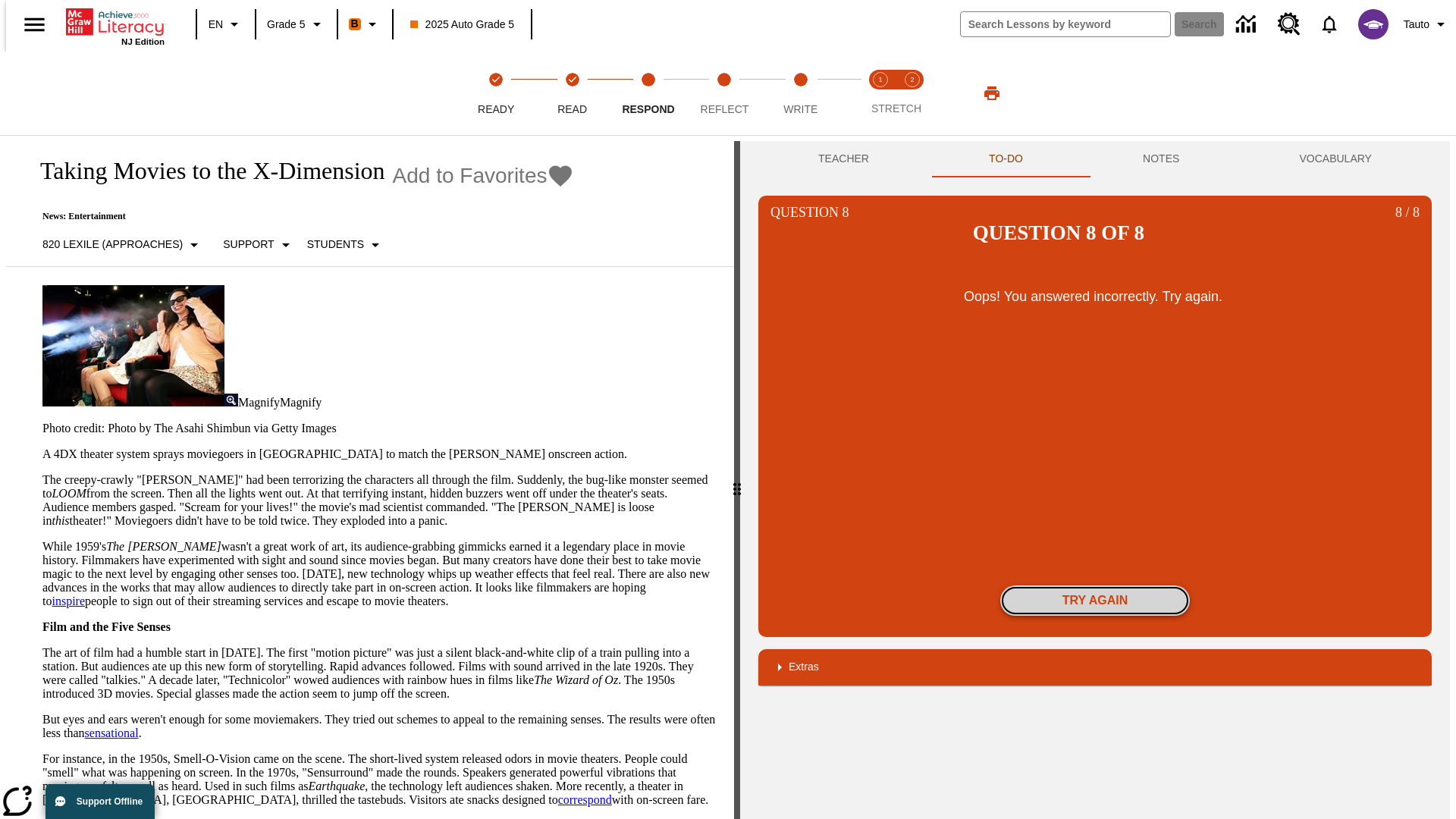
click at [1095, 585] on button "Try again" at bounding box center [1095, 601] width 190 height 31
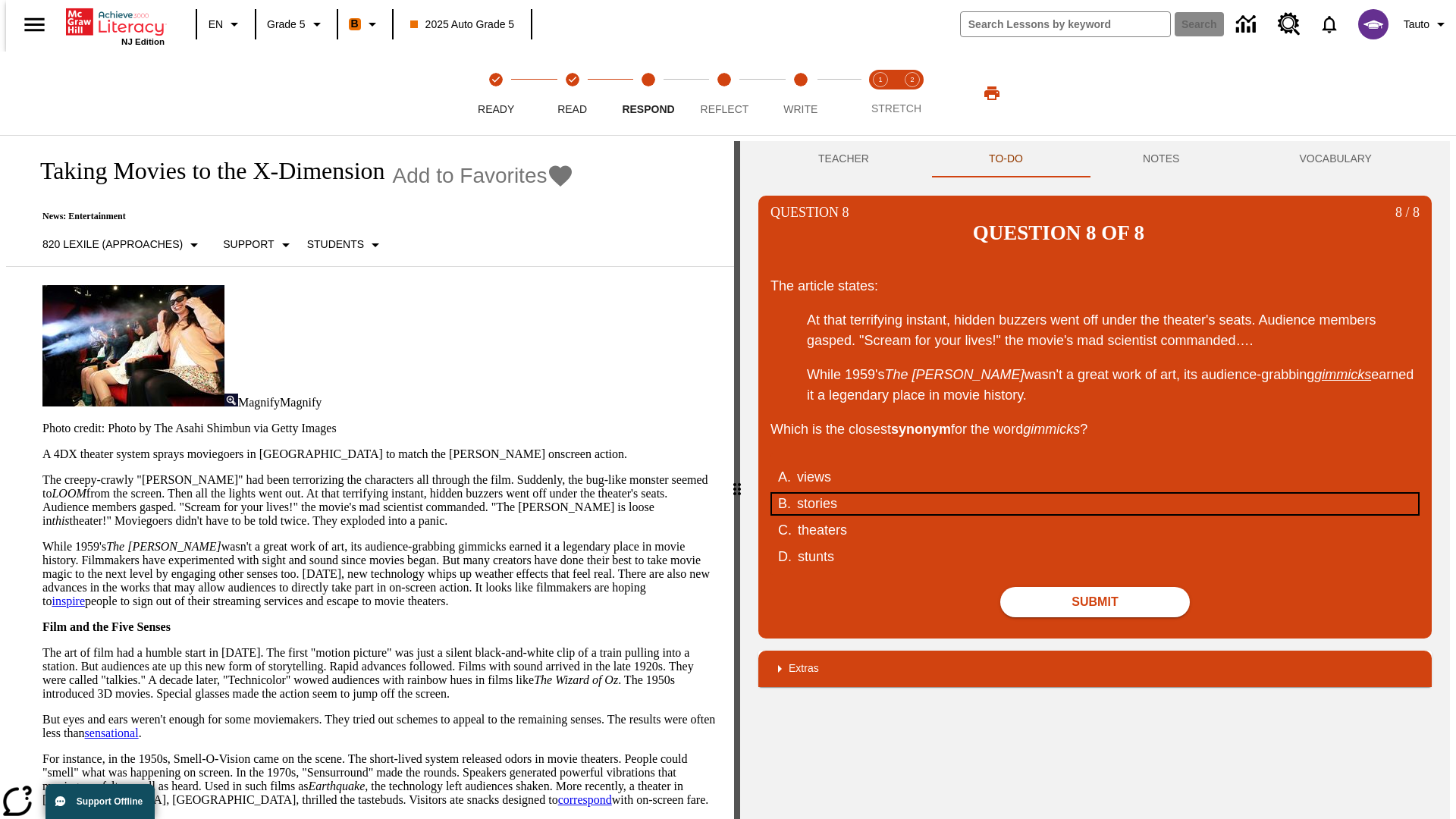
click at [1095, 494] on div "stories" at bounding box center [1085, 503] width 576 height 20
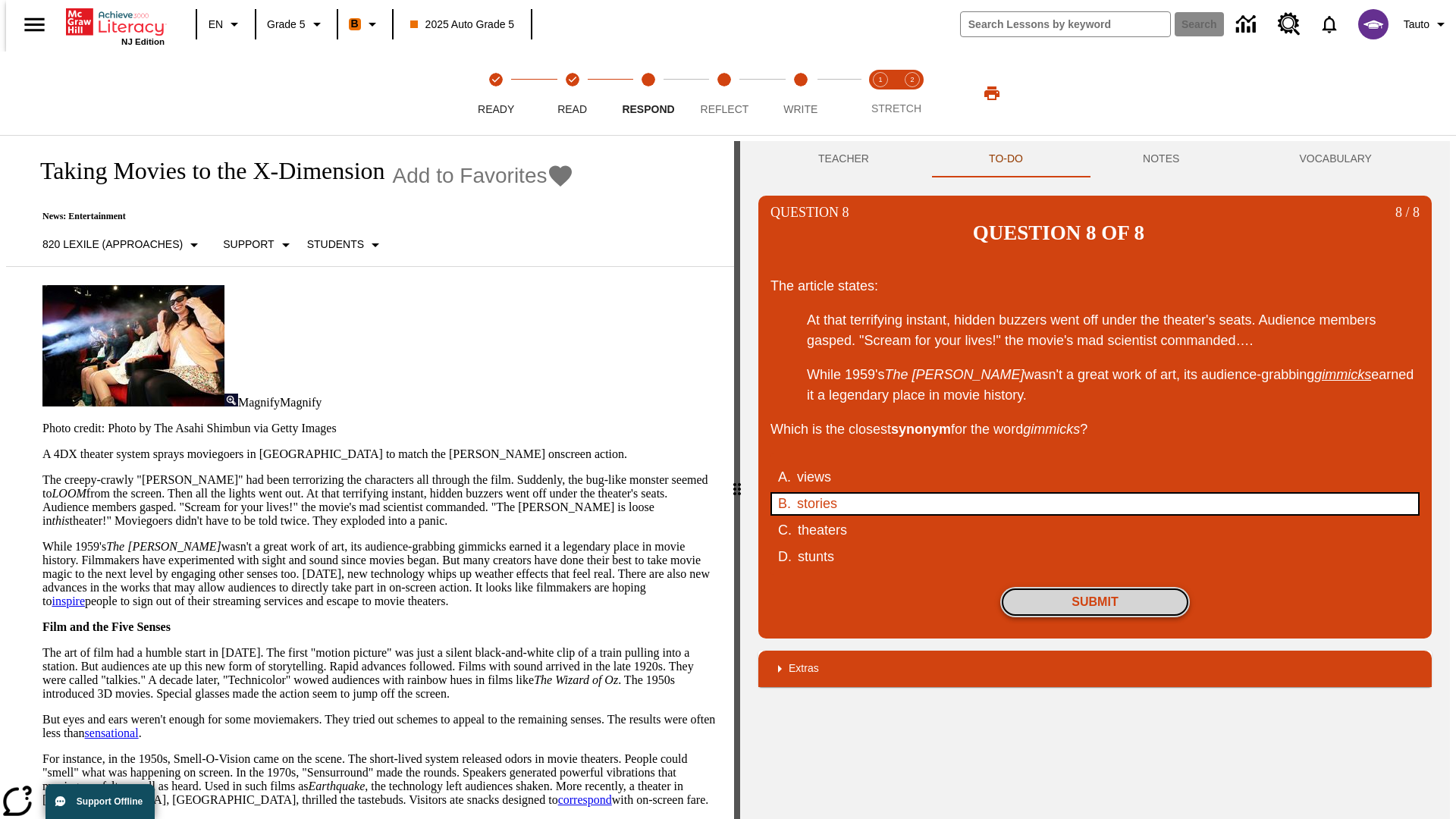
click at [1095, 587] on button "Submit" at bounding box center [1095, 603] width 190 height 31
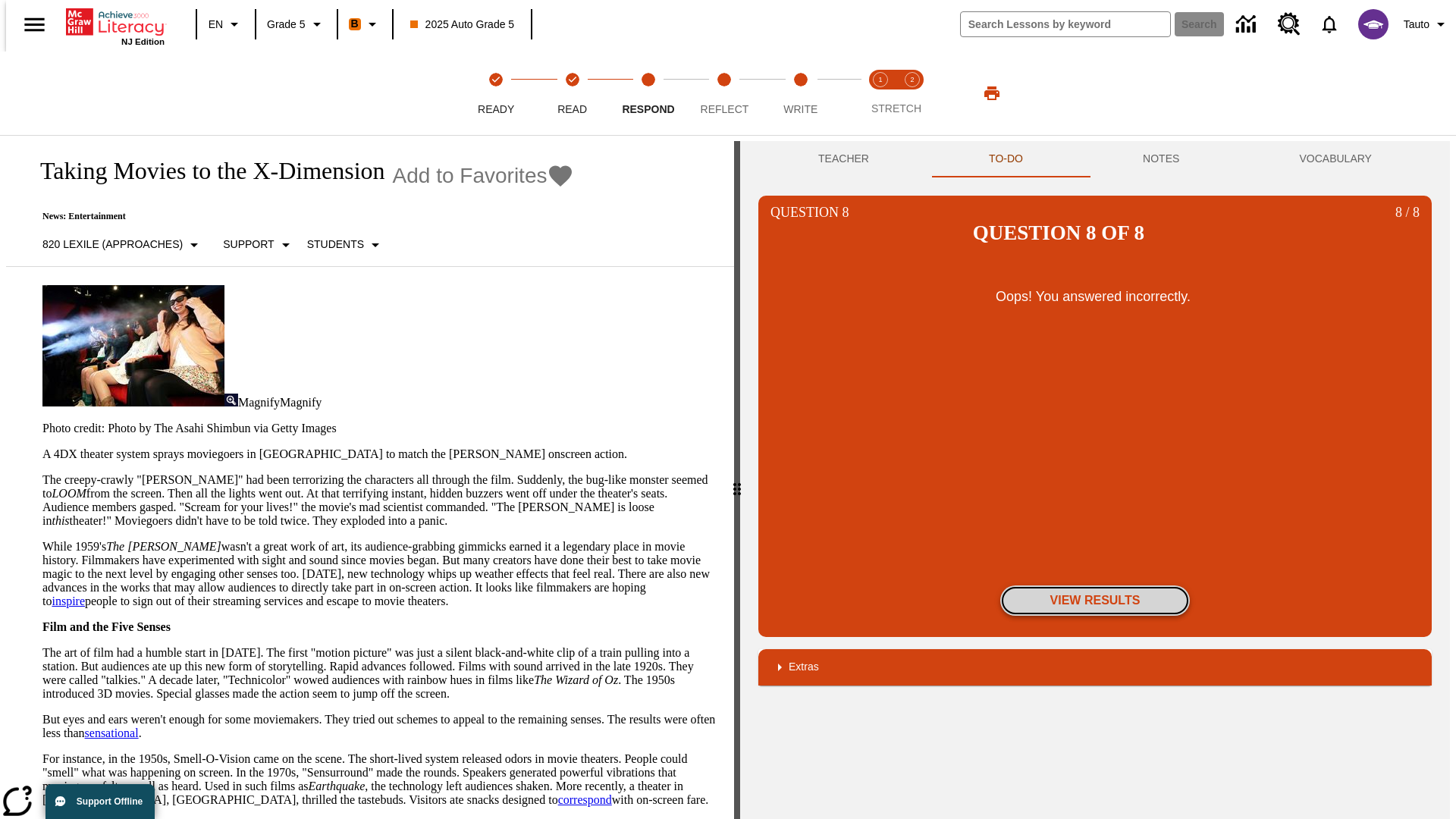
click at [1095, 585] on button "View Results" at bounding box center [1095, 601] width 190 height 31
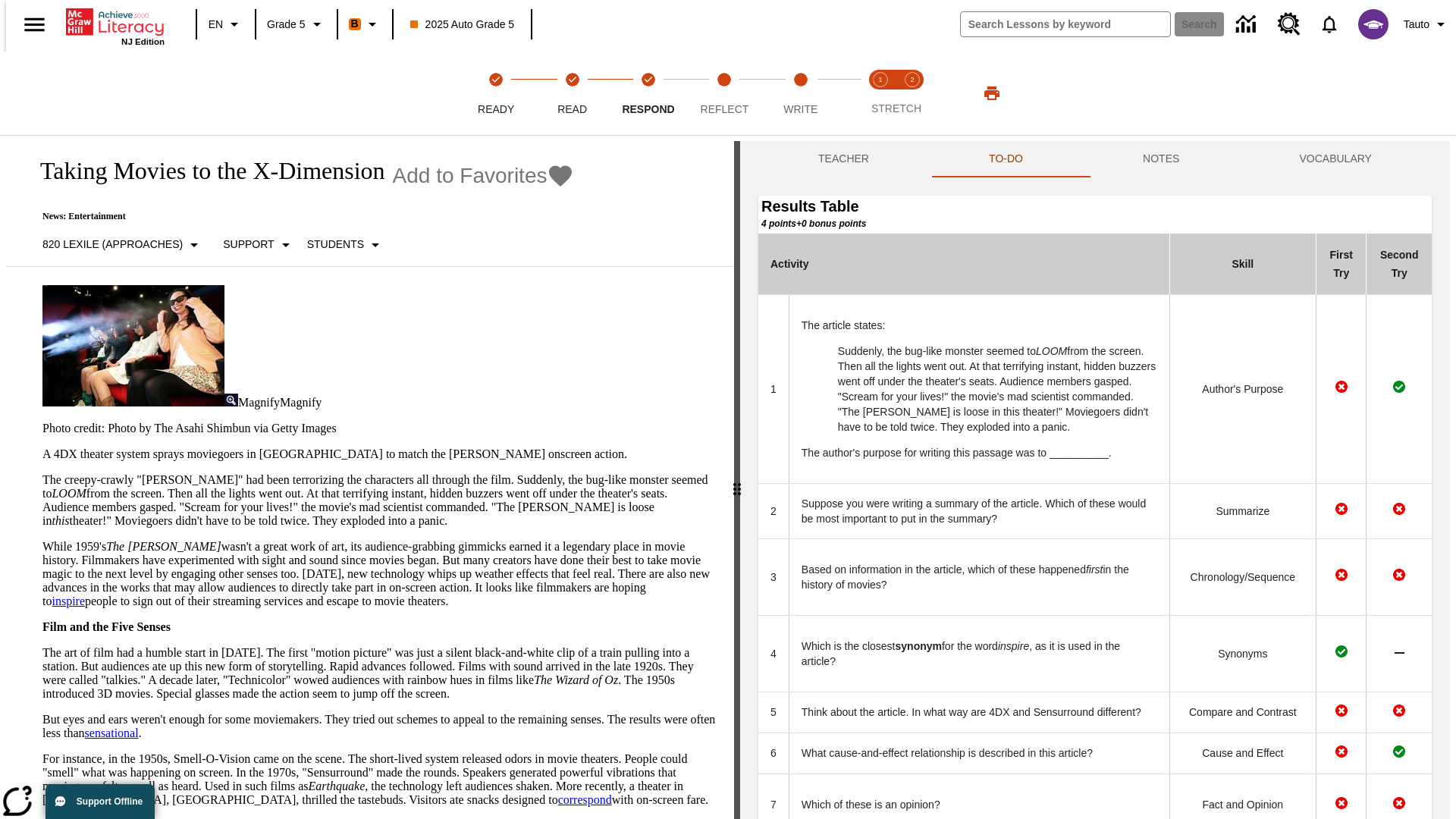
scroll to position [414, 0]
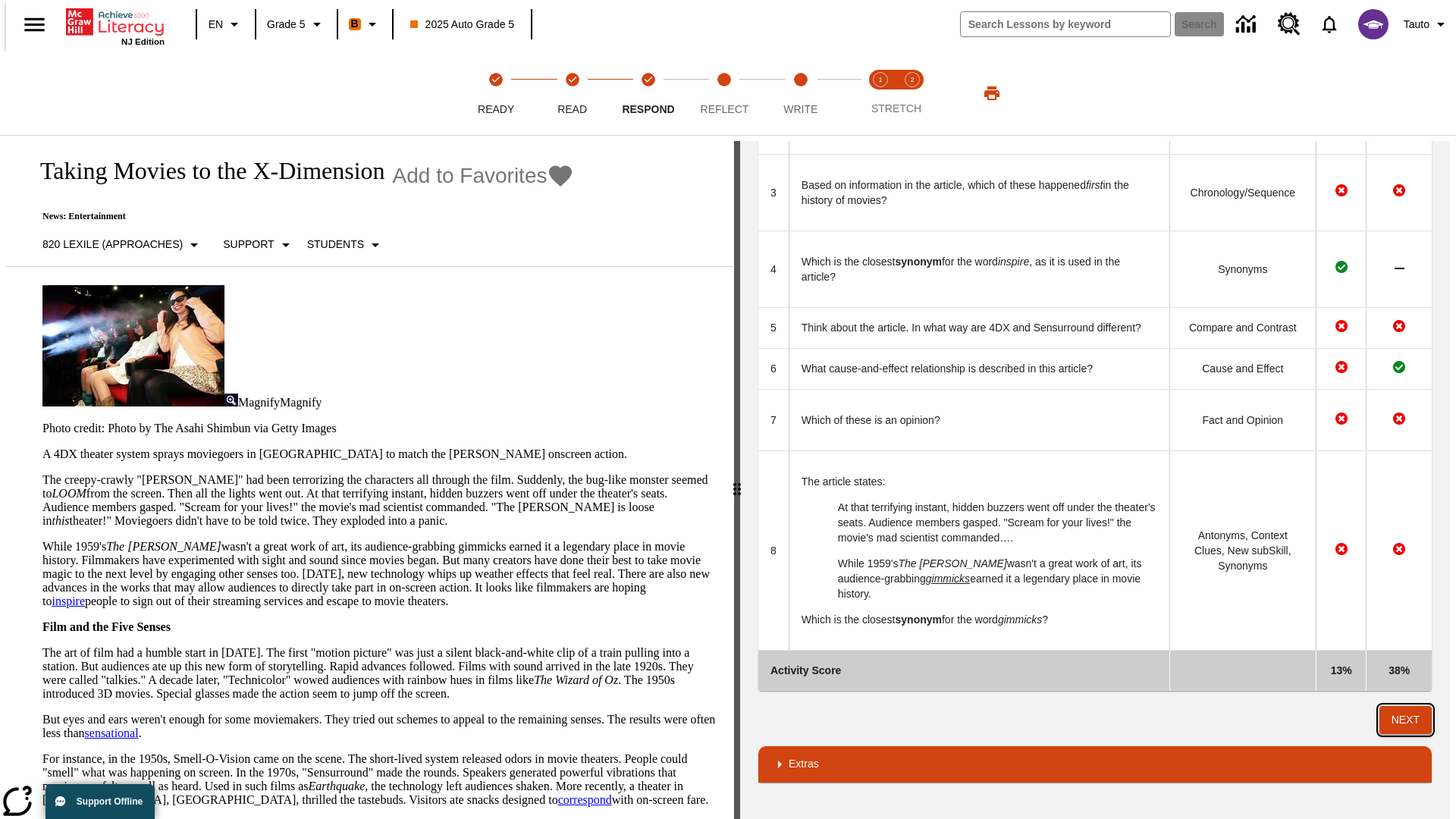
click at [1412, 720] on button "Next" at bounding box center [1405, 719] width 52 height 28
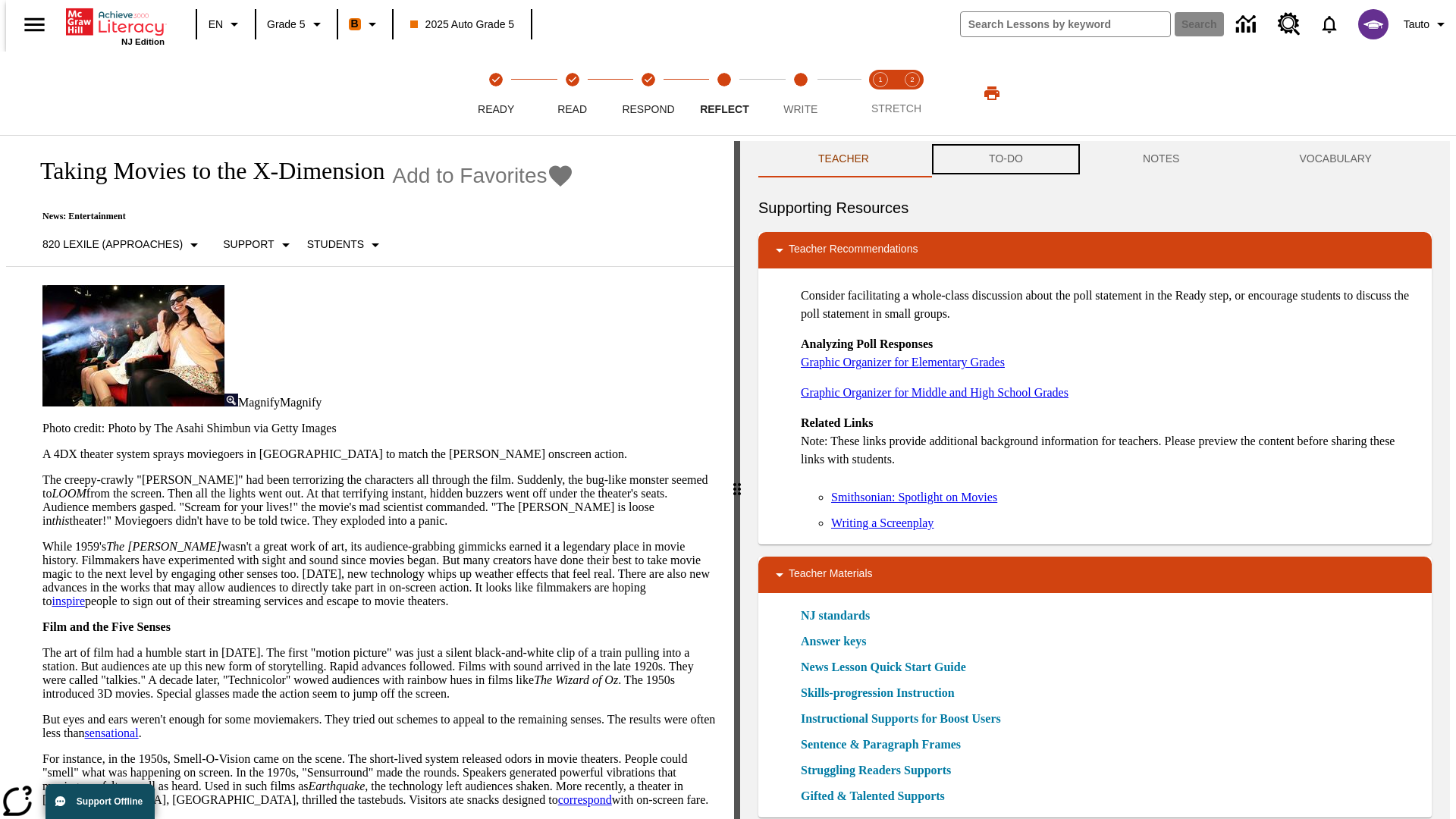
click at [1005, 159] on button "TO-DO" at bounding box center [1005, 159] width 154 height 36
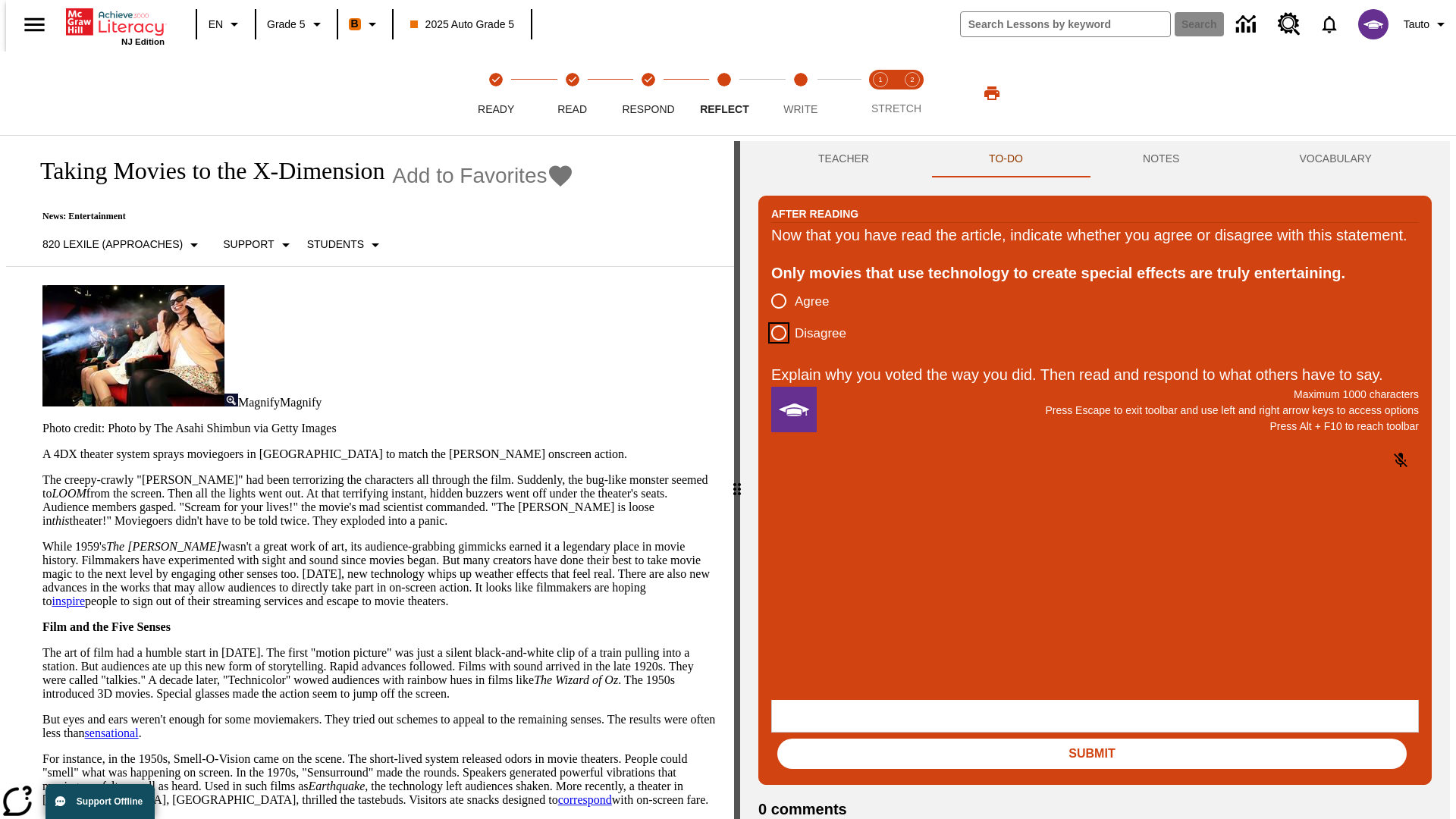
click at [772, 349] on input "Disagree" at bounding box center [778, 332] width 31 height 31
radio input "true"
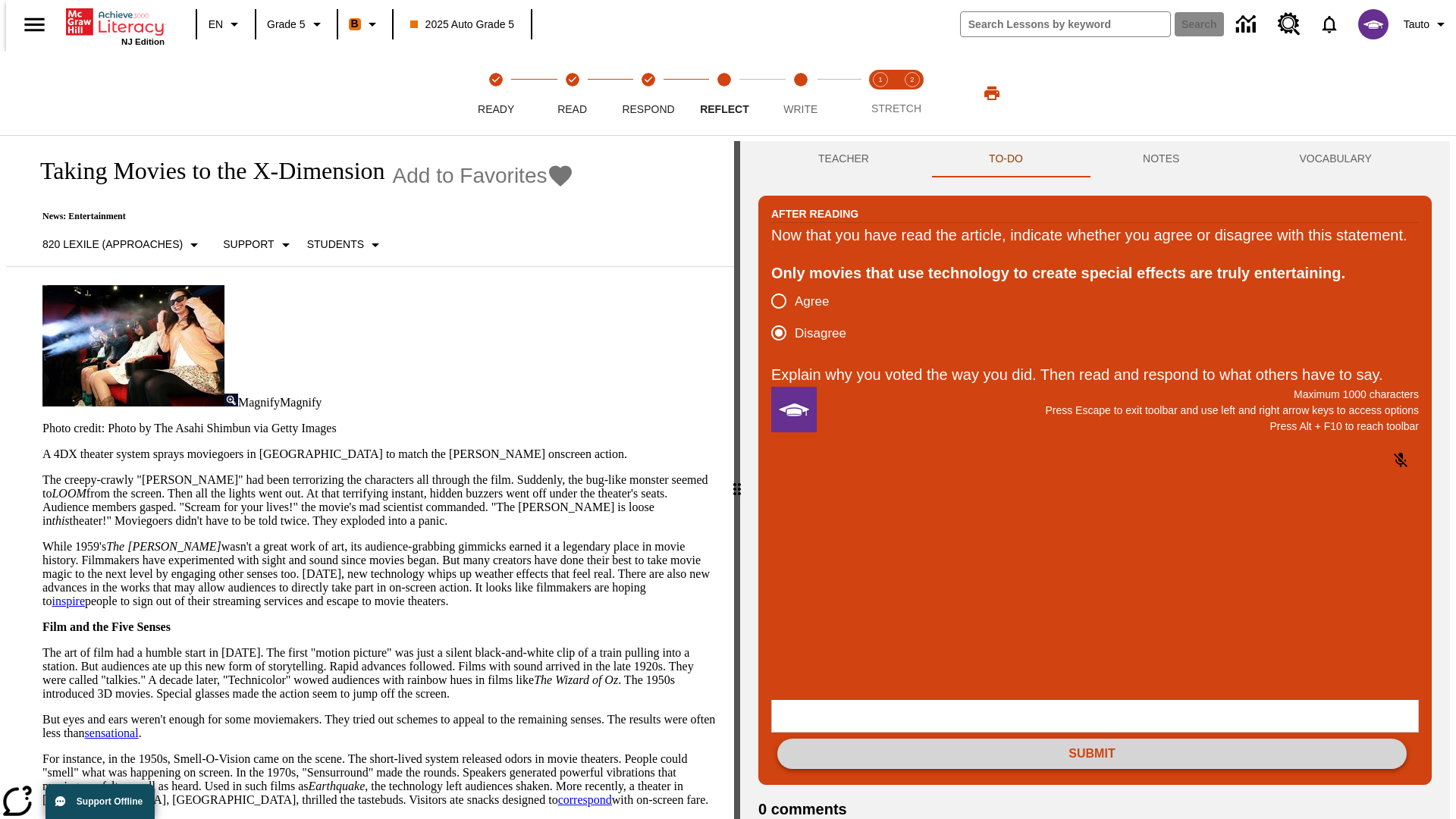
click at [1092, 739] on button "Submit" at bounding box center [1092, 754] width 629 height 31
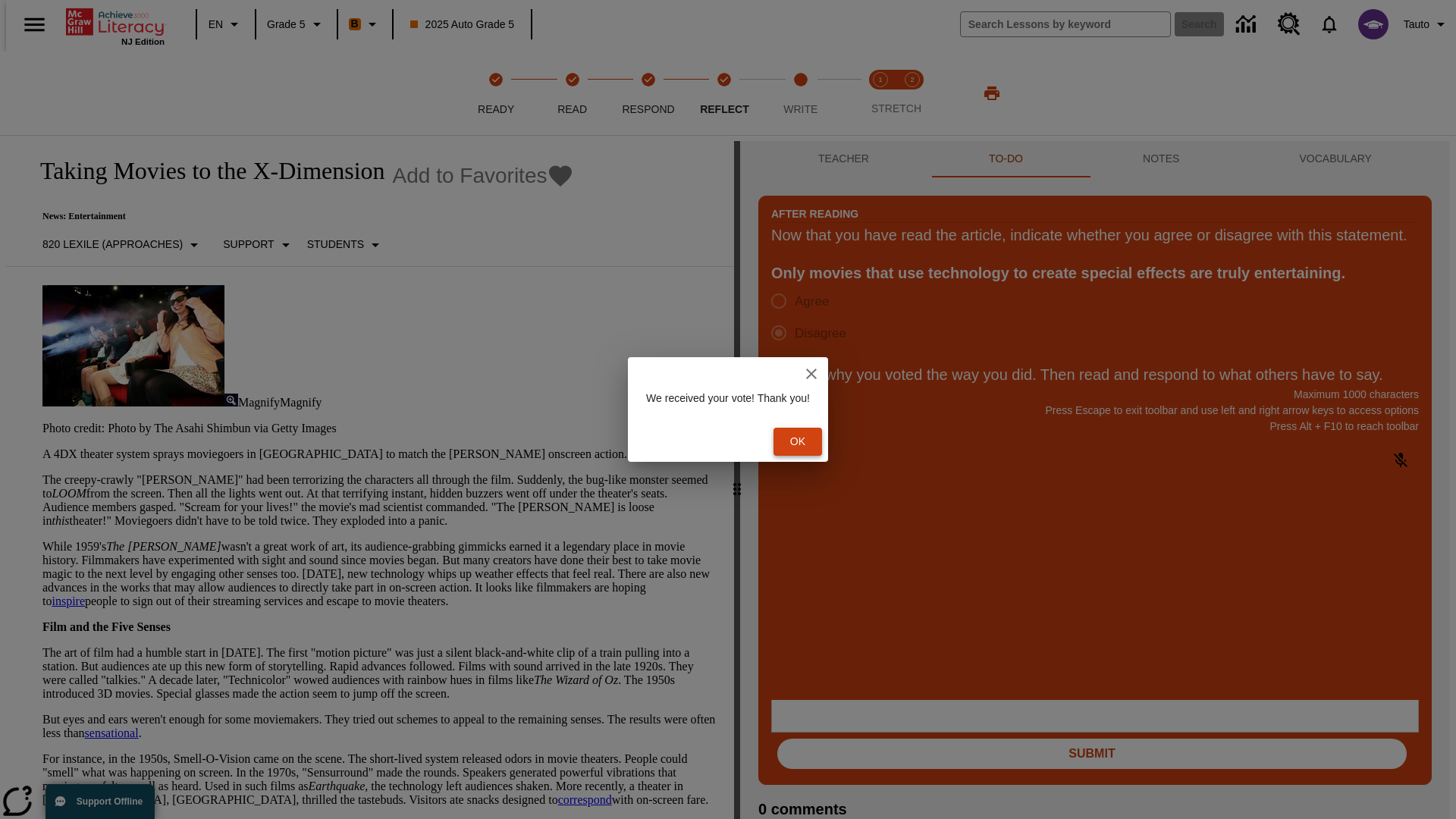
click at [806, 441] on button "Ok" at bounding box center [797, 441] width 49 height 28
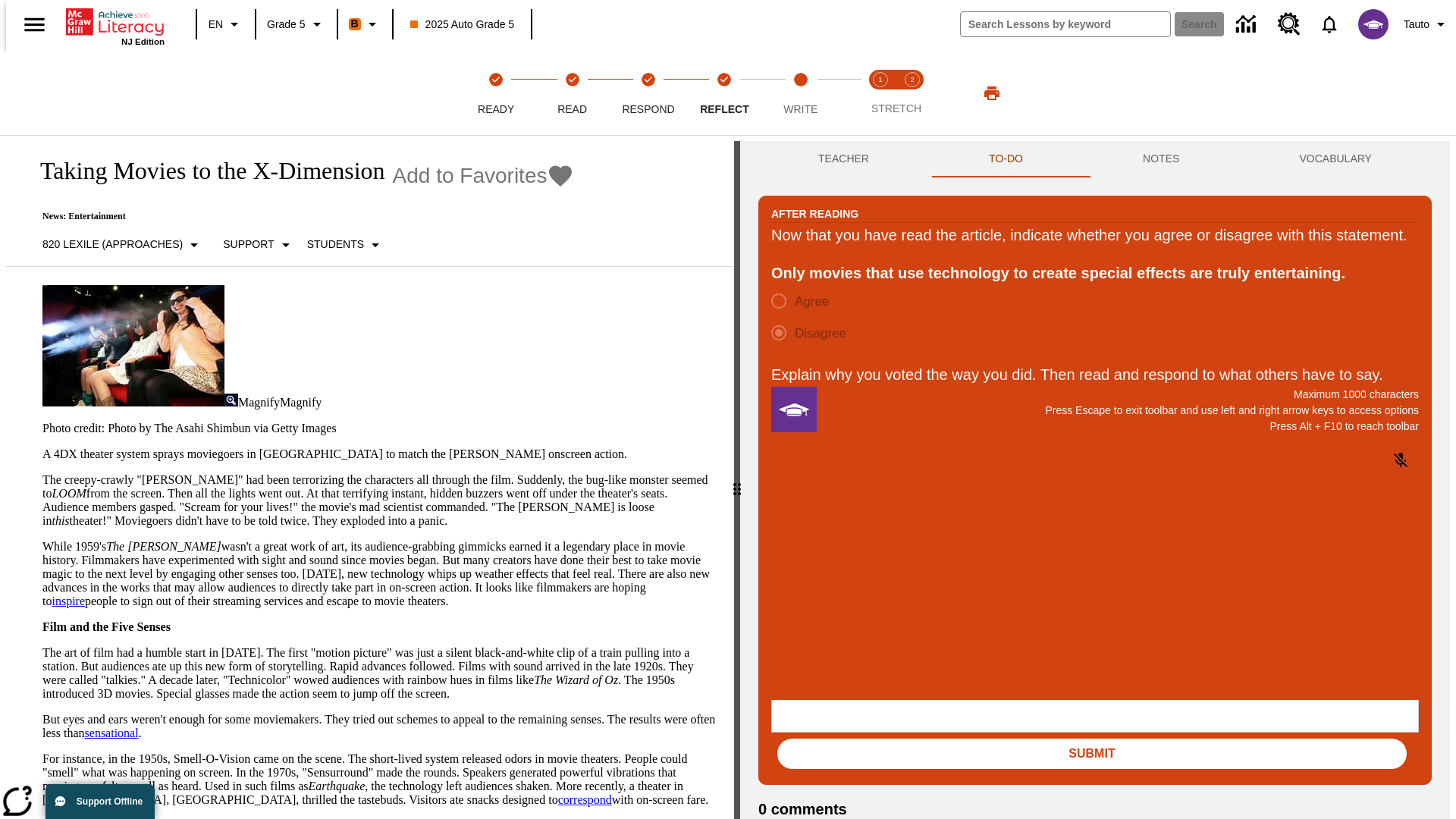
scroll to position [24, 0]
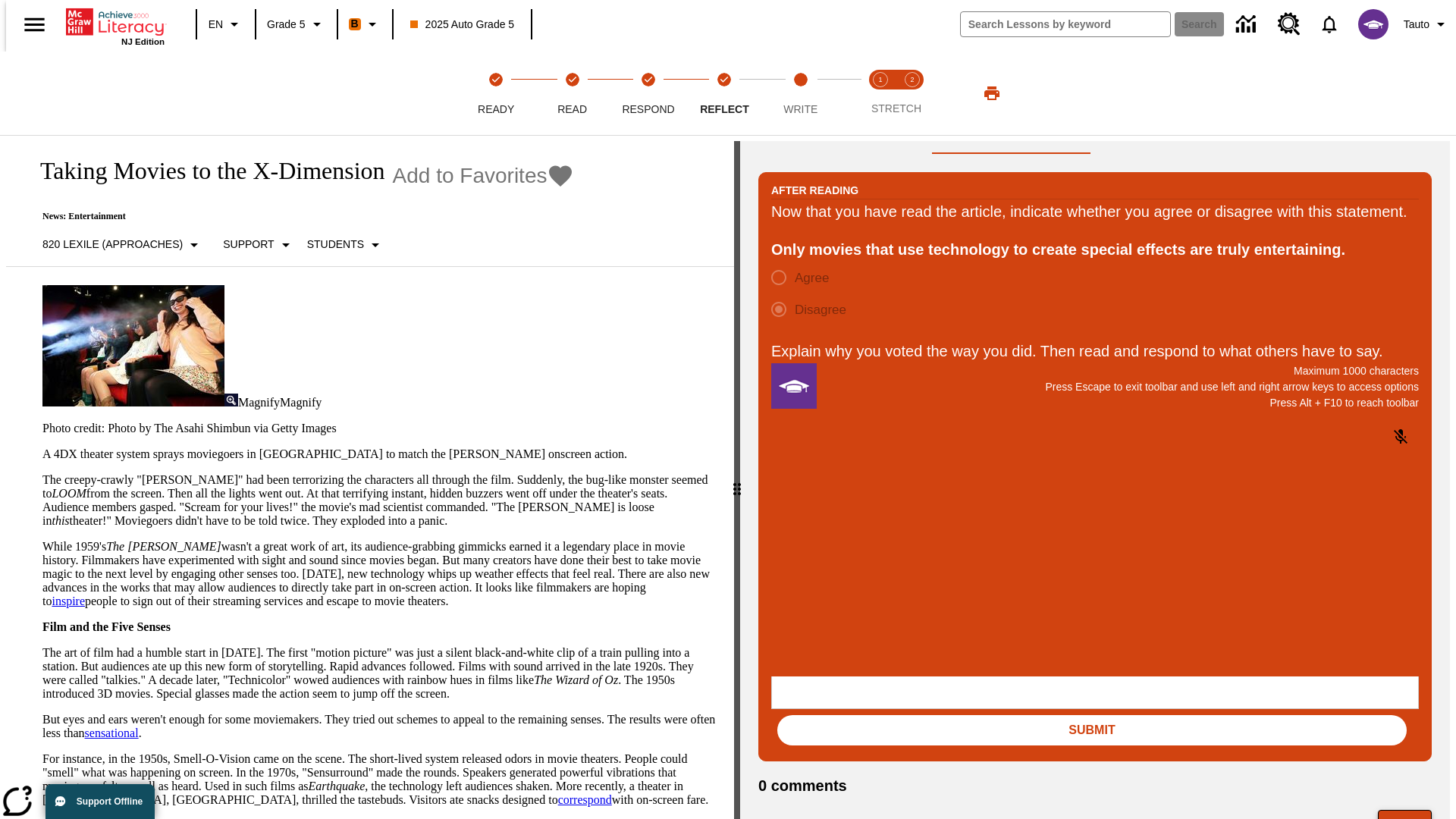
click at [1411, 809] on button "Next" at bounding box center [1405, 824] width 53 height 29
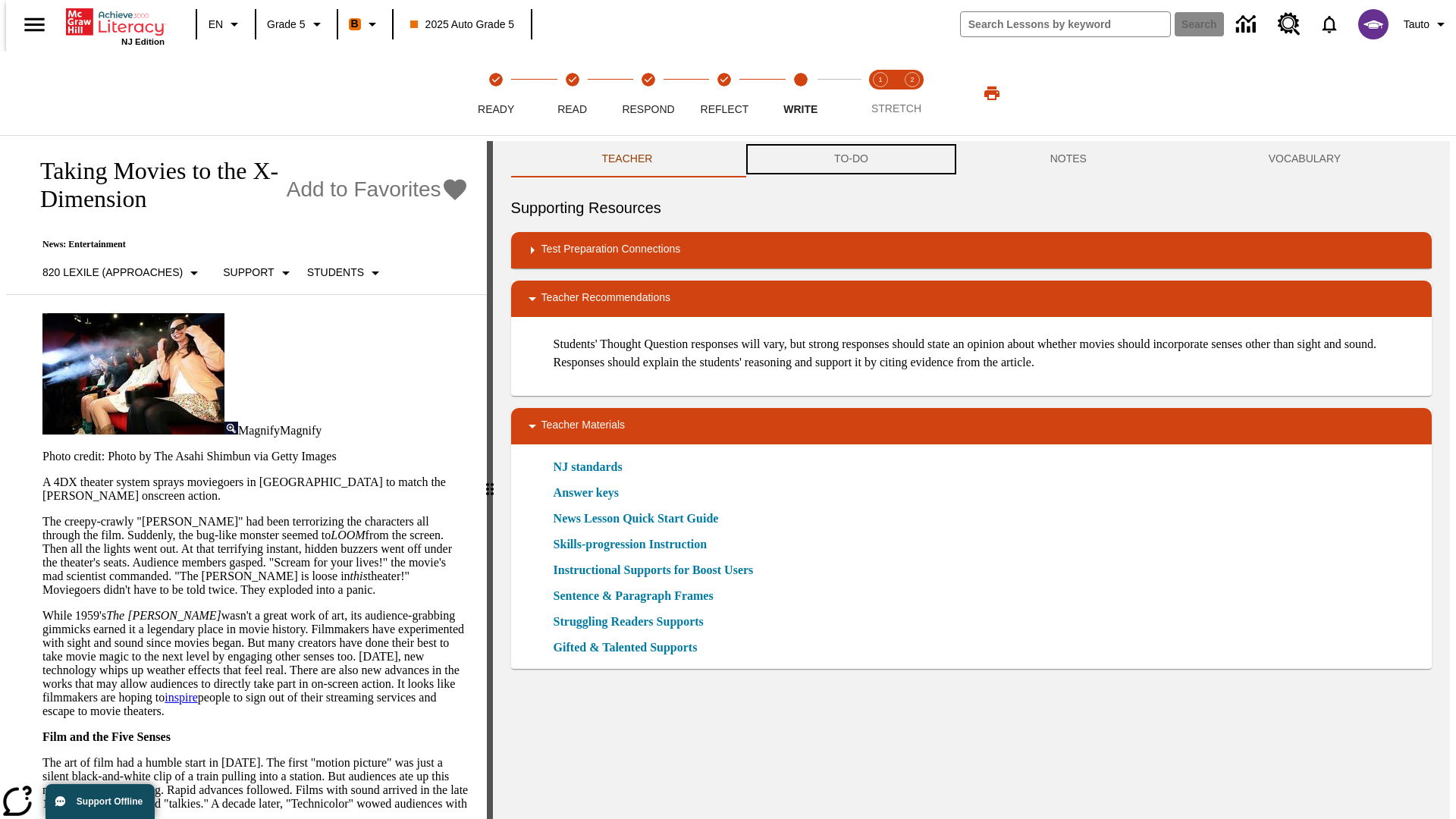
scroll to position [1, 0]
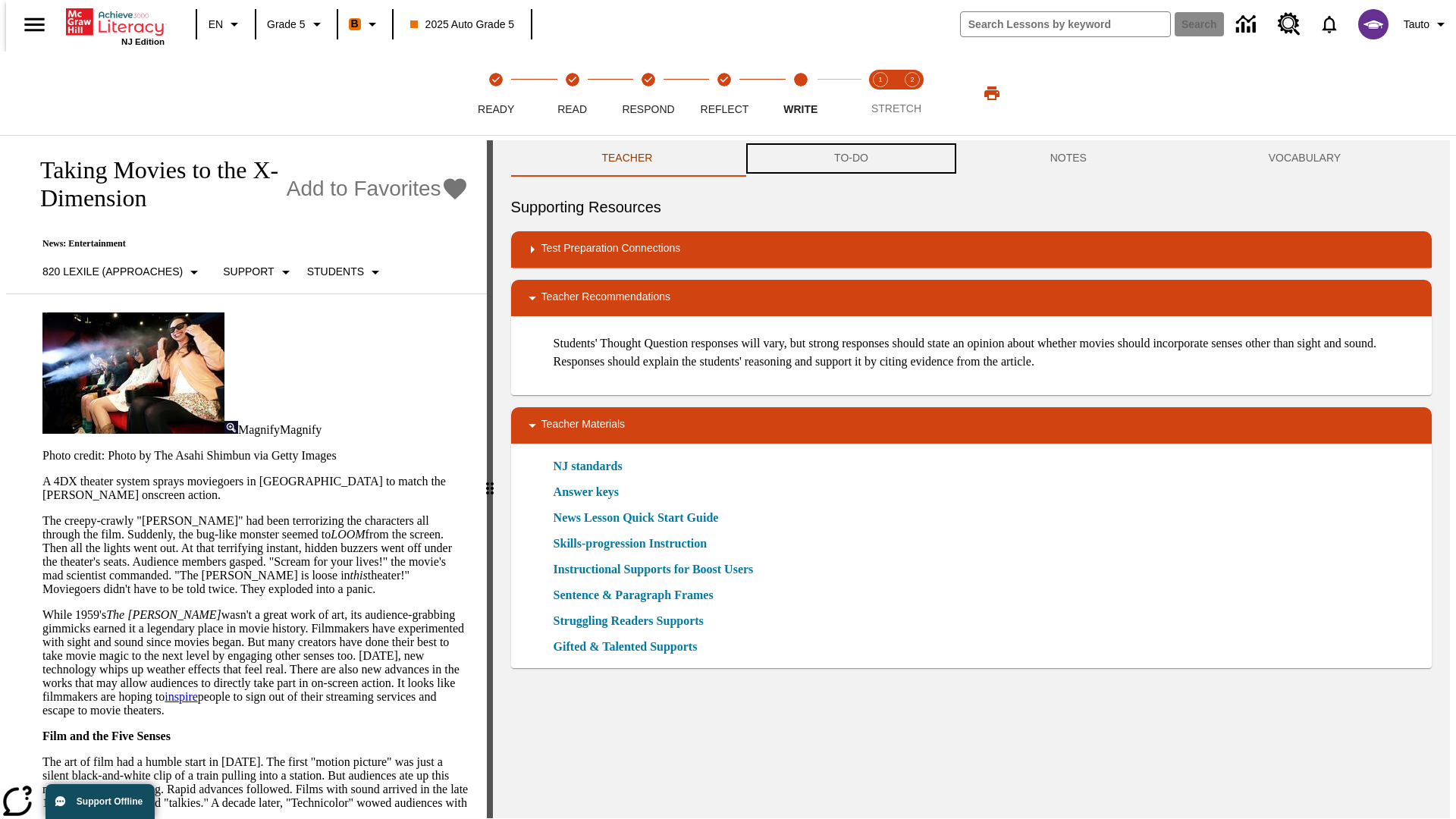
click at [851, 159] on button "TO-DO" at bounding box center [851, 158] width 216 height 36
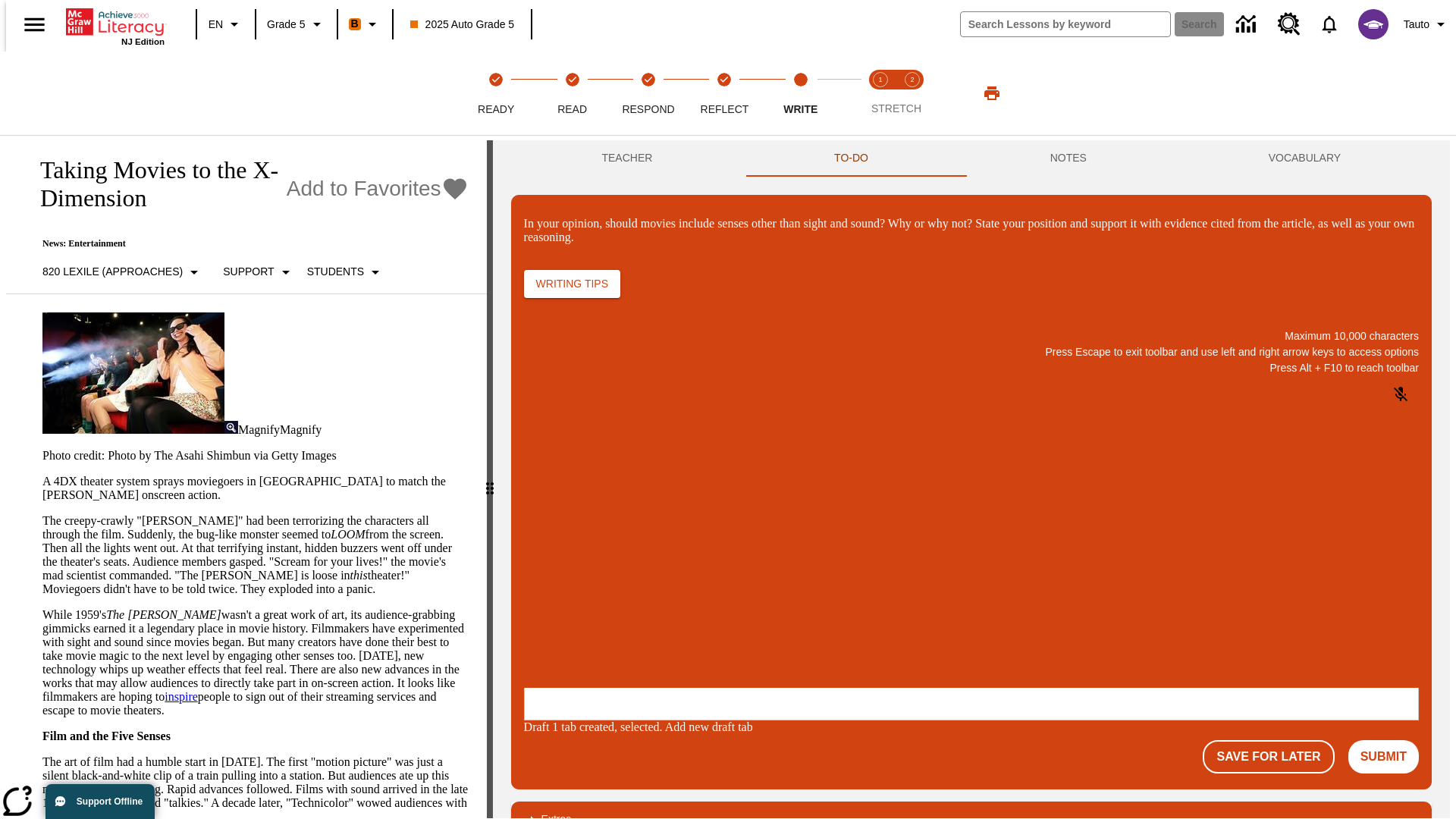
scroll to position [0, 0]
click at [745, 591] on p "\a\9In your opinion, should movies include senses other than sight and sound? W…" at bounding box center [637, 589] width 215 height 13
